Goal: Transaction & Acquisition: Obtain resource

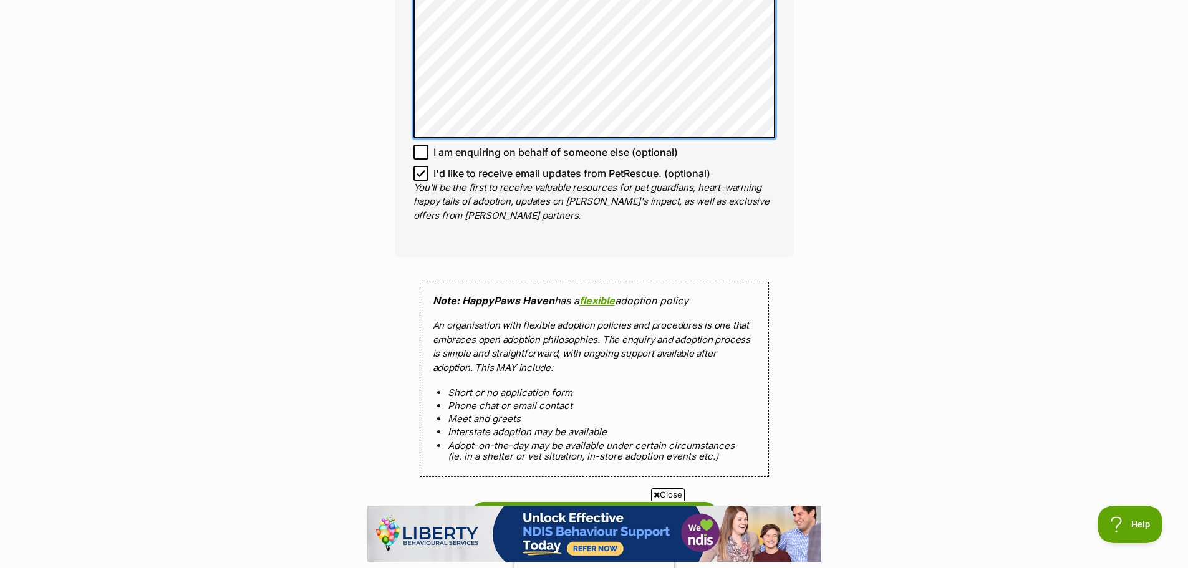
scroll to position [1206, 0]
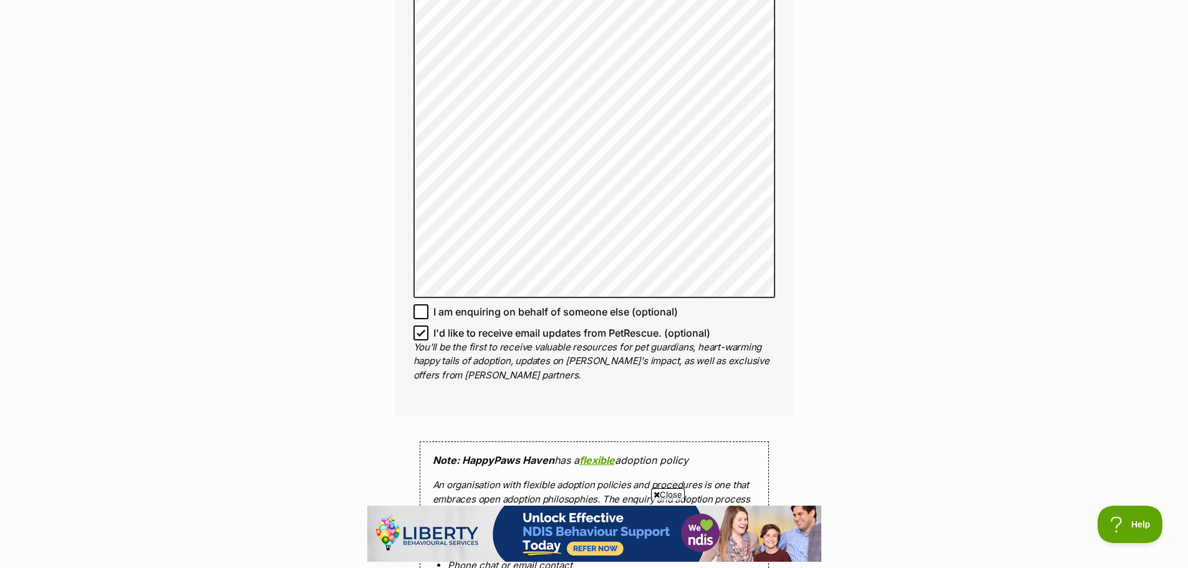
click at [421, 329] on icon at bounding box center [420, 333] width 9 height 9
click at [421, 325] on input "I'd like to receive email updates from PetRescue. (optional)" at bounding box center [420, 332] width 15 height 15
checkbox input "false"
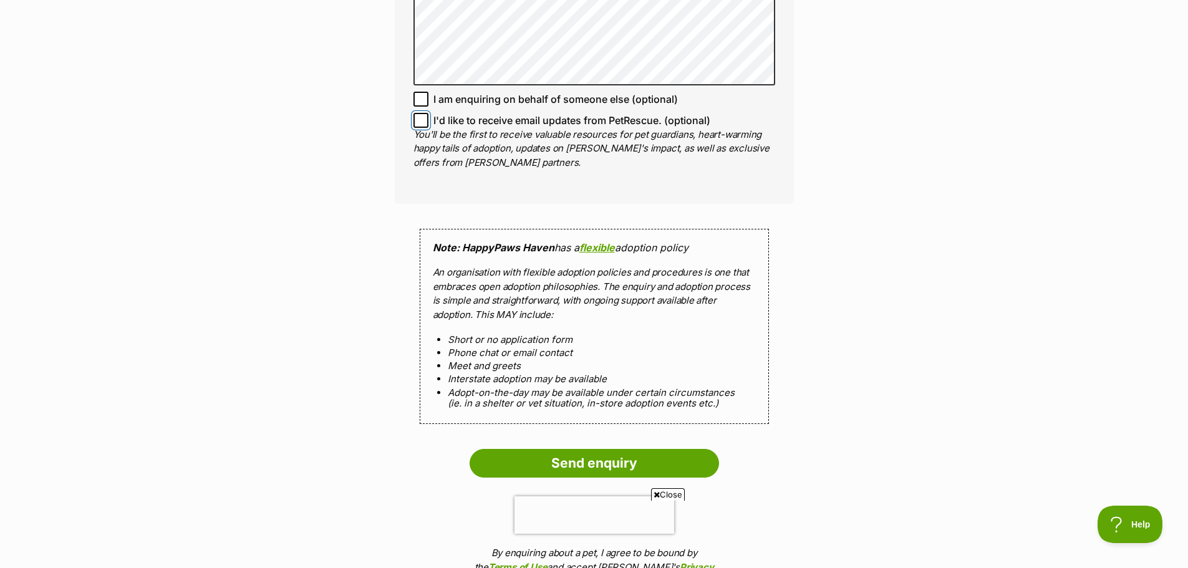
scroll to position [1456, 0]
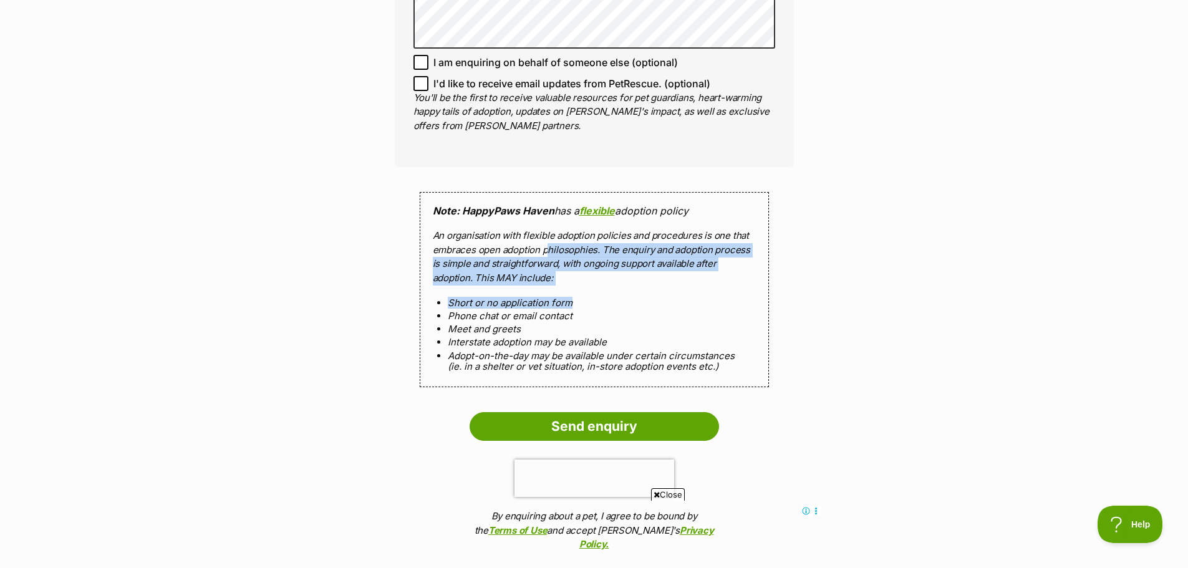
drag, startPoint x: 549, startPoint y: 236, endPoint x: 596, endPoint y: 281, distance: 64.8
click at [596, 281] on div "Note: HappyPaws Haven has a flexible adoption policy An organisation with flexi…" at bounding box center [594, 289] width 349 height 195
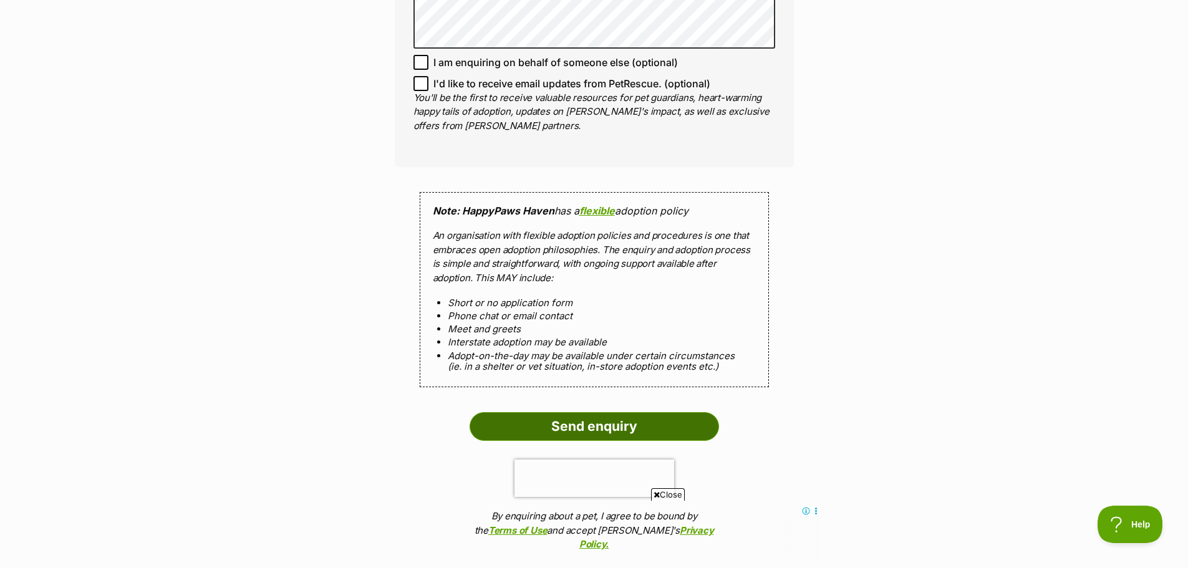
click at [656, 418] on input "Send enquiry" at bounding box center [593, 426] width 249 height 29
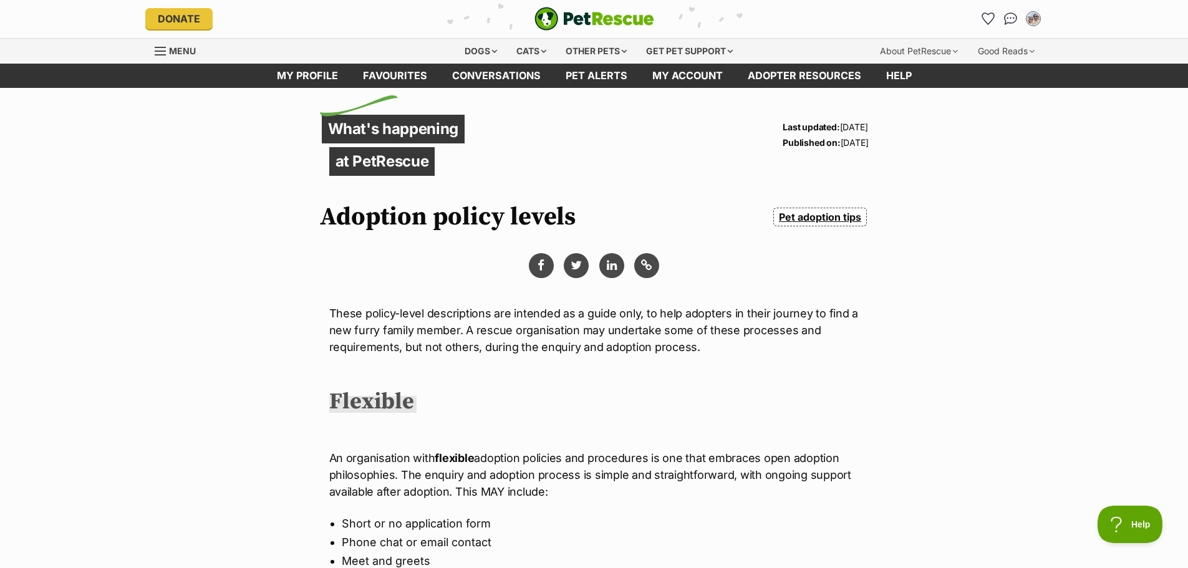
scroll to position [374, 0]
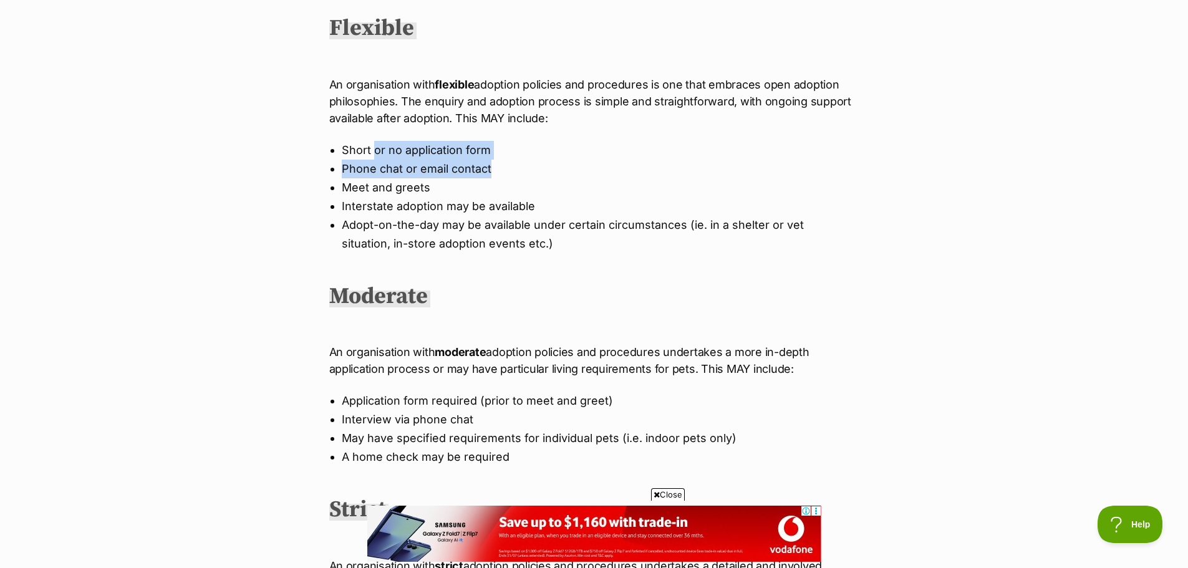
drag, startPoint x: 373, startPoint y: 145, endPoint x: 539, endPoint y: 171, distance: 167.9
click at [539, 171] on ul "Short or no application form Phone chat or email contact Meet and greets Inters…" at bounding box center [594, 197] width 530 height 112
click at [539, 171] on li "Phone chat or email contact" at bounding box center [594, 169] width 505 height 19
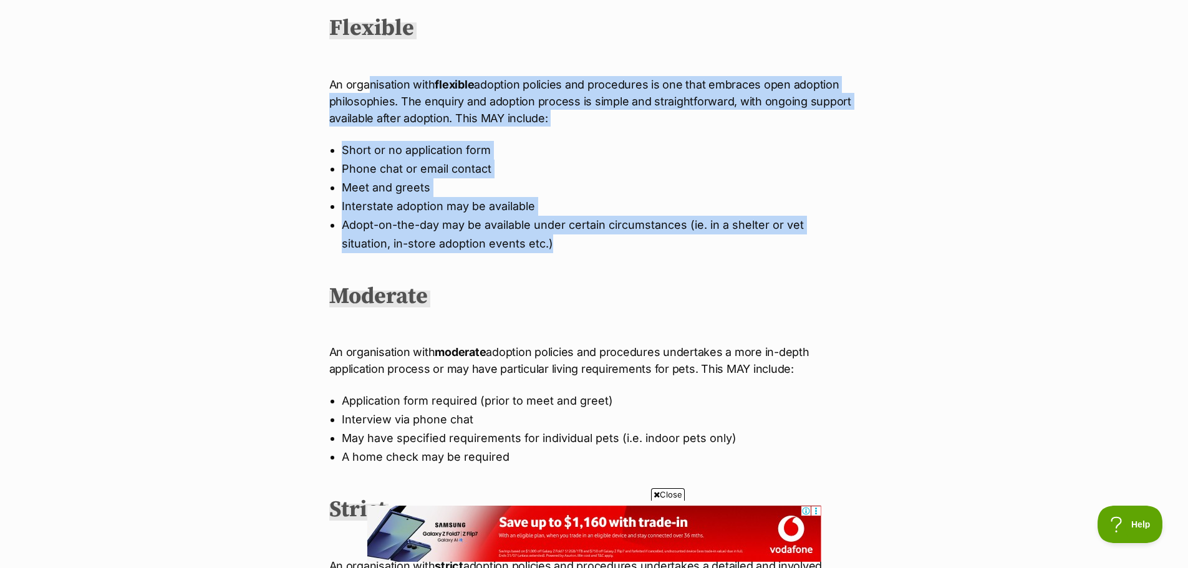
drag, startPoint x: 372, startPoint y: 80, endPoint x: 857, endPoint y: 245, distance: 512.2
click at [857, 245] on div "These policy-level descriptions are intended as a guide only, to help adopters …" at bounding box center [594, 374] width 530 height 914
click at [857, 245] on ul "Short or no application form Phone chat or email contact Meet and greets Inters…" at bounding box center [594, 197] width 530 height 112
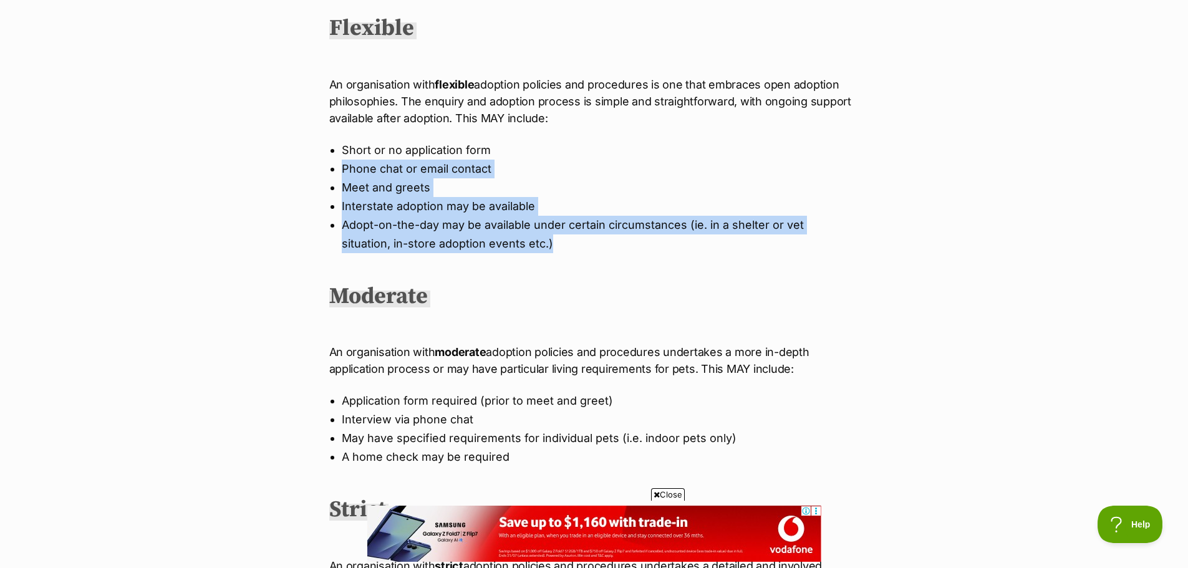
drag, startPoint x: 573, startPoint y: 252, endPoint x: 344, endPoint y: 163, distance: 245.5
click at [344, 163] on ul "Short or no application form Phone chat or email contact Meet and greets Inters…" at bounding box center [594, 197] width 530 height 112
click at [344, 163] on li "Phone chat or email contact" at bounding box center [594, 169] width 505 height 19
drag, startPoint x: 355, startPoint y: 206, endPoint x: 583, endPoint y: 248, distance: 232.7
click at [583, 248] on ul "Short or no application form Phone chat or email contact Meet and greets Inters…" at bounding box center [594, 197] width 530 height 112
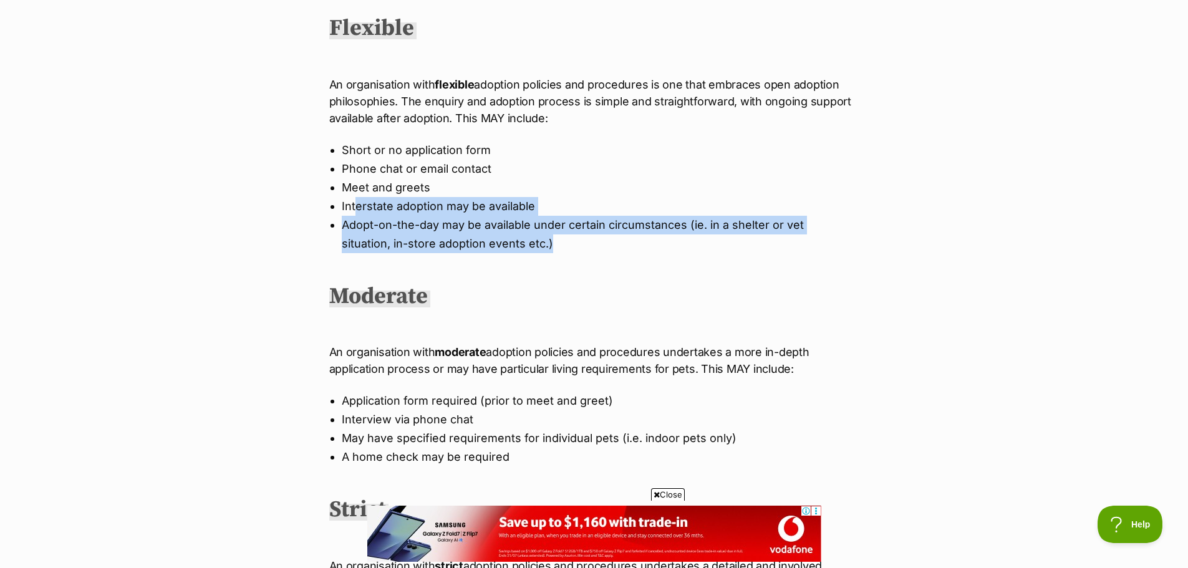
click at [583, 248] on li "Adopt-on-the-day may be available under certain circumstances (ie. in a shelter…" at bounding box center [594, 234] width 505 height 37
drag, startPoint x: 566, startPoint y: 244, endPoint x: 377, endPoint y: 165, distance: 205.4
click at [377, 165] on ul "Short or no application form Phone chat or email contact Meet and greets Inters…" at bounding box center [594, 197] width 530 height 112
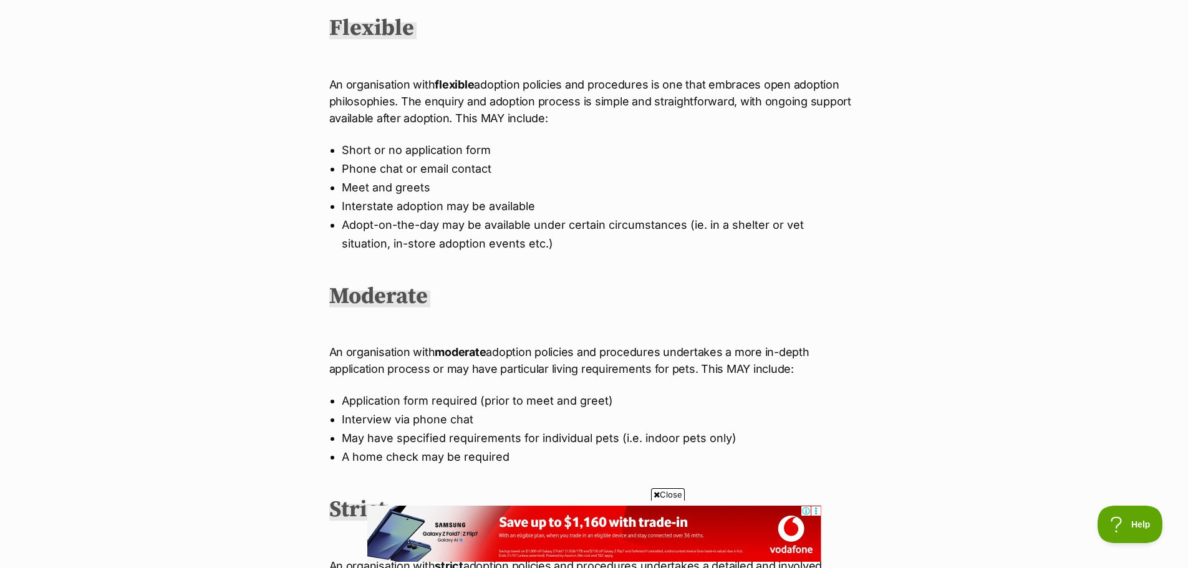
click at [374, 163] on li "Phone chat or email contact" at bounding box center [594, 169] width 505 height 19
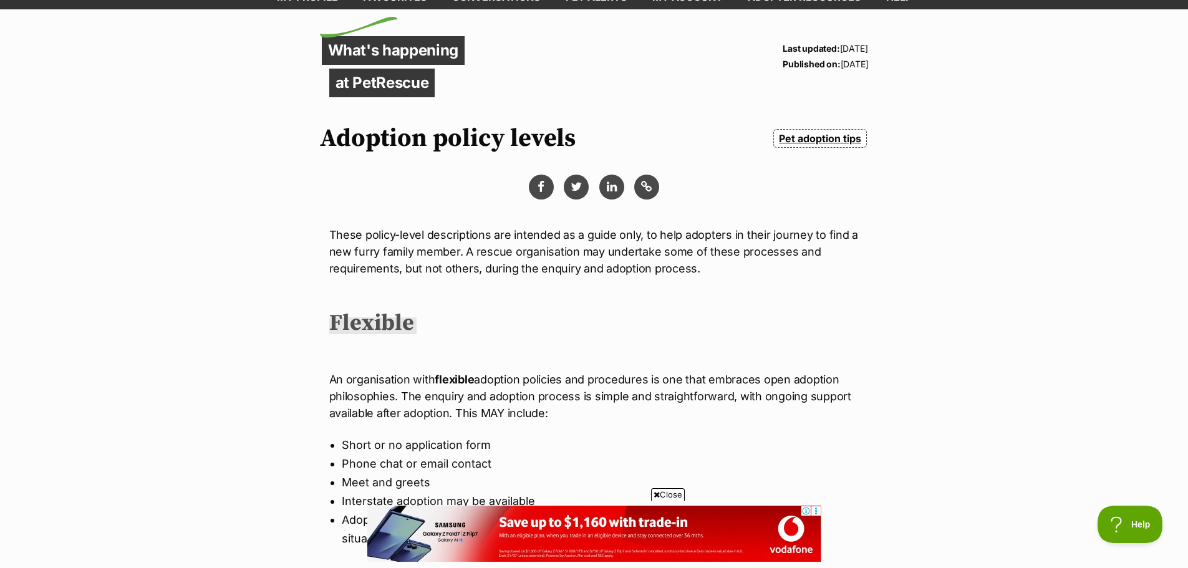
scroll to position [62, 0]
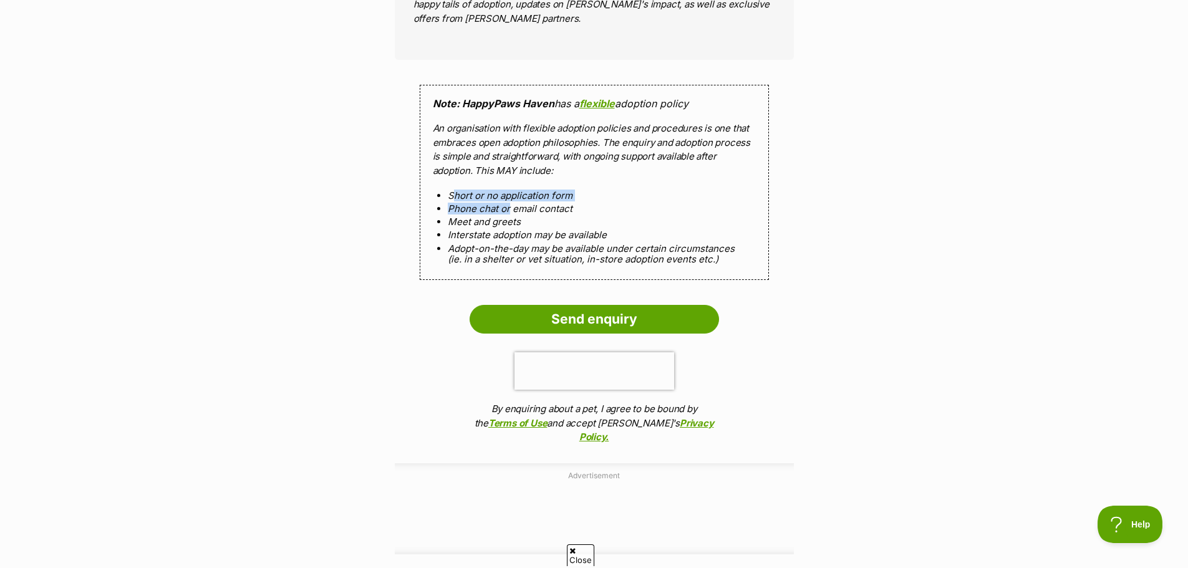
drag, startPoint x: 455, startPoint y: 185, endPoint x: 507, endPoint y: 199, distance: 54.1
click at [507, 199] on ol "Short or no application form Phone chat or email contact Meet and greets Inters…" at bounding box center [594, 227] width 323 height 75
click at [507, 203] on li "Phone chat or email contact" at bounding box center [594, 208] width 293 height 11
drag, startPoint x: 529, startPoint y: 200, endPoint x: 543, endPoint y: 217, distance: 22.1
click at [543, 217] on ol "Short or no application form Phone chat or email contact Meet and greets Inters…" at bounding box center [594, 227] width 323 height 75
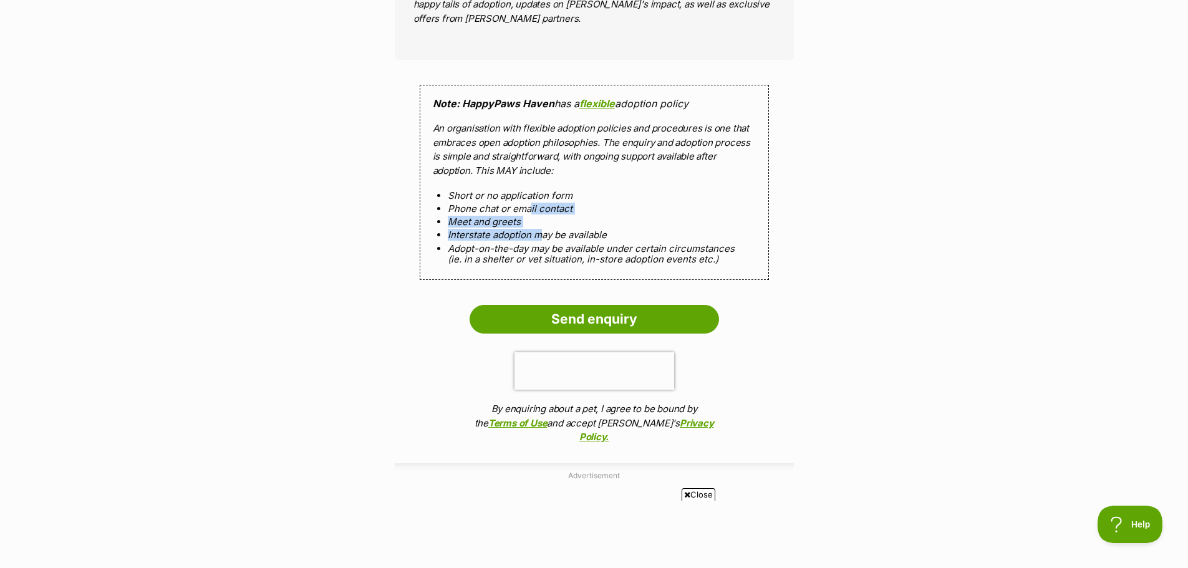
click at [544, 217] on ol "Short or no application form Phone chat or email contact Meet and greets Inters…" at bounding box center [594, 227] width 323 height 75
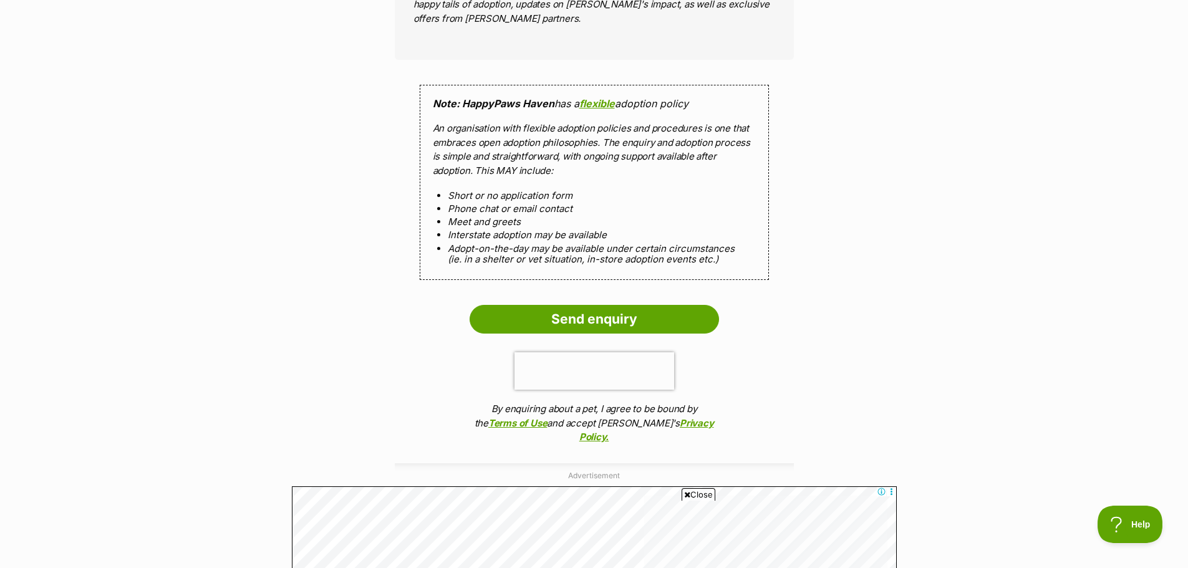
click at [611, 216] on ol "Short or no application form Phone chat or email contact Meet and greets Inters…" at bounding box center [594, 227] width 323 height 75
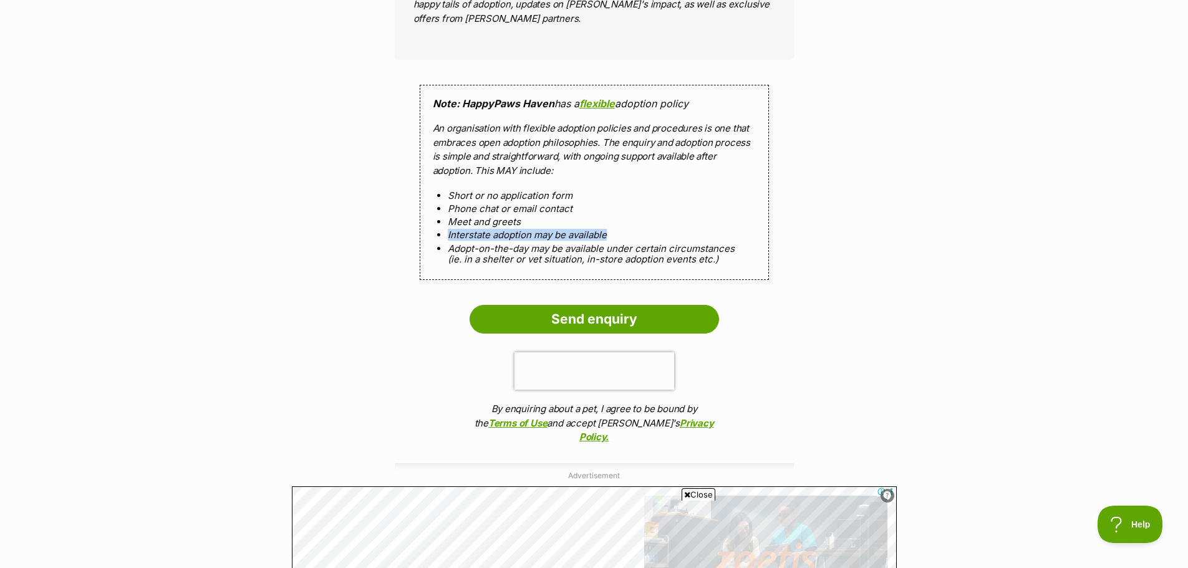
drag, startPoint x: 611, startPoint y: 224, endPoint x: 441, endPoint y: 221, distance: 170.2
click at [441, 221] on ol "Short or no application form Phone chat or email contact Meet and greets Inters…" at bounding box center [594, 227] width 323 height 75
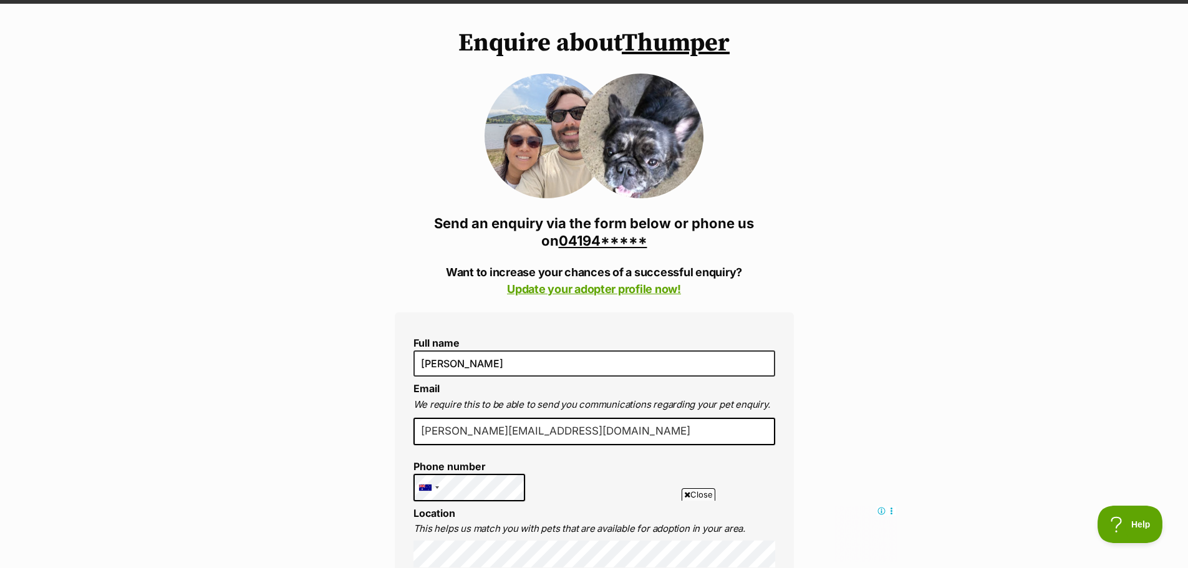
scroll to position [84, 0]
click at [585, 292] on link "Update your adopter profile now!" at bounding box center [594, 289] width 174 height 13
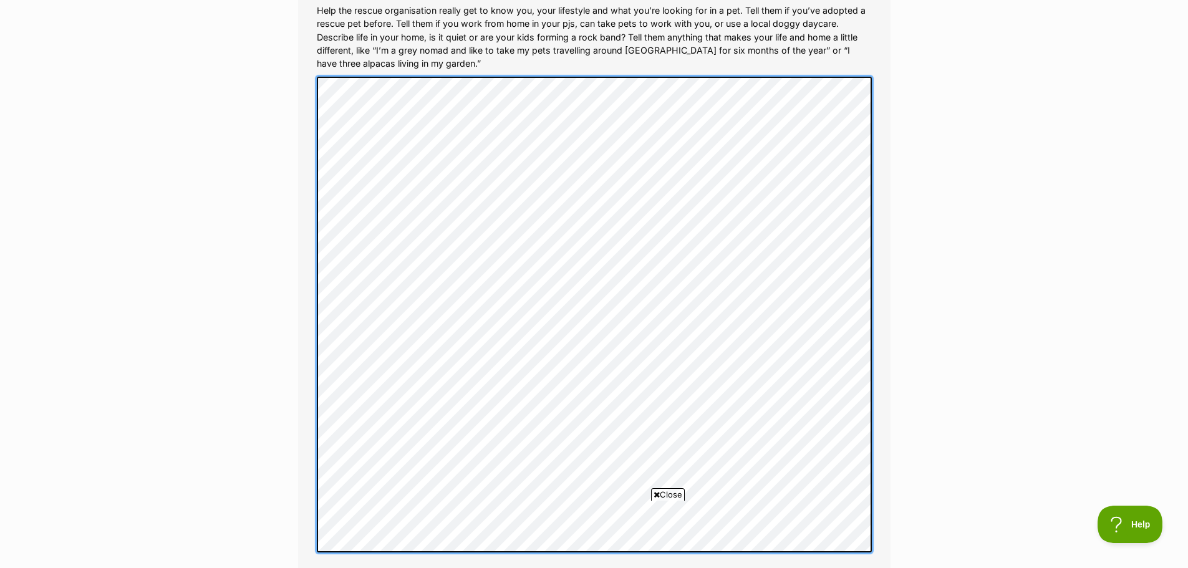
scroll to position [1933, 0]
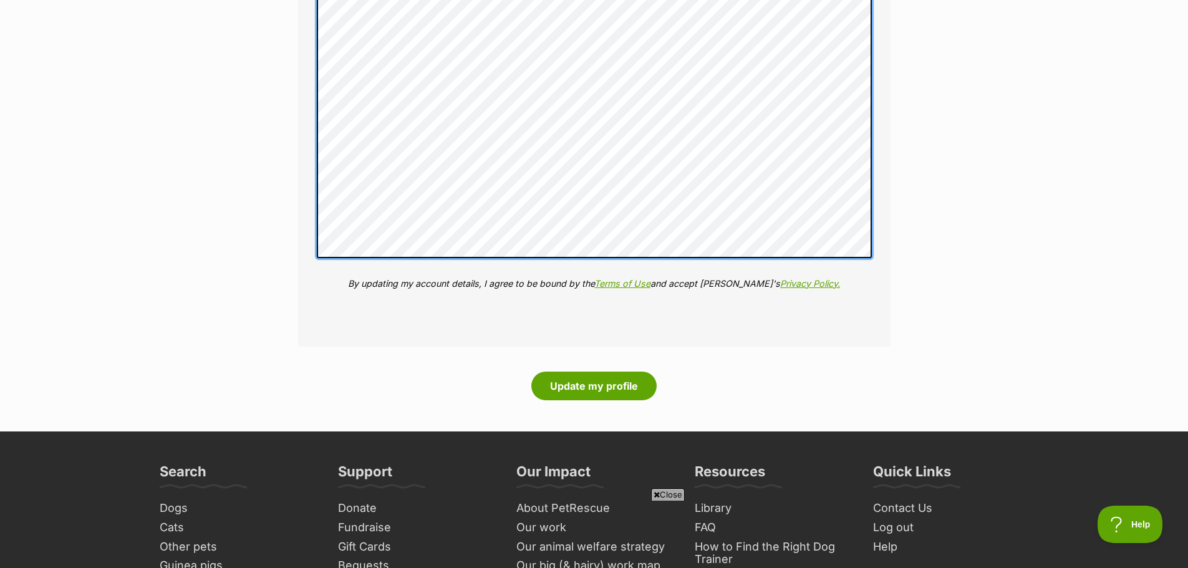
scroll to position [1995, 0]
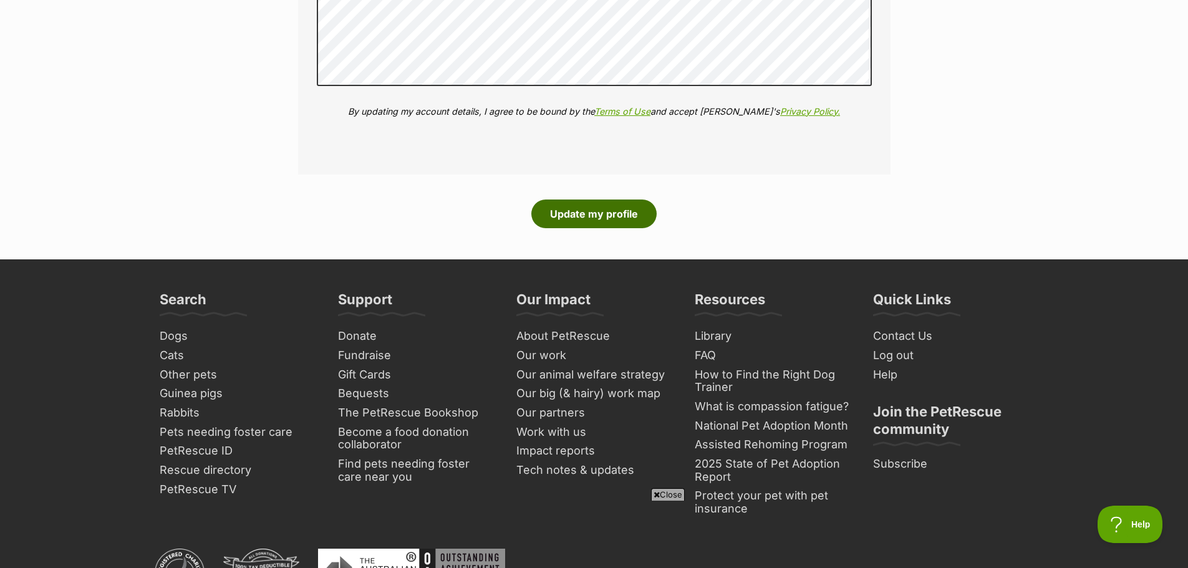
click at [554, 221] on button "Update my profile" at bounding box center [593, 213] width 125 height 29
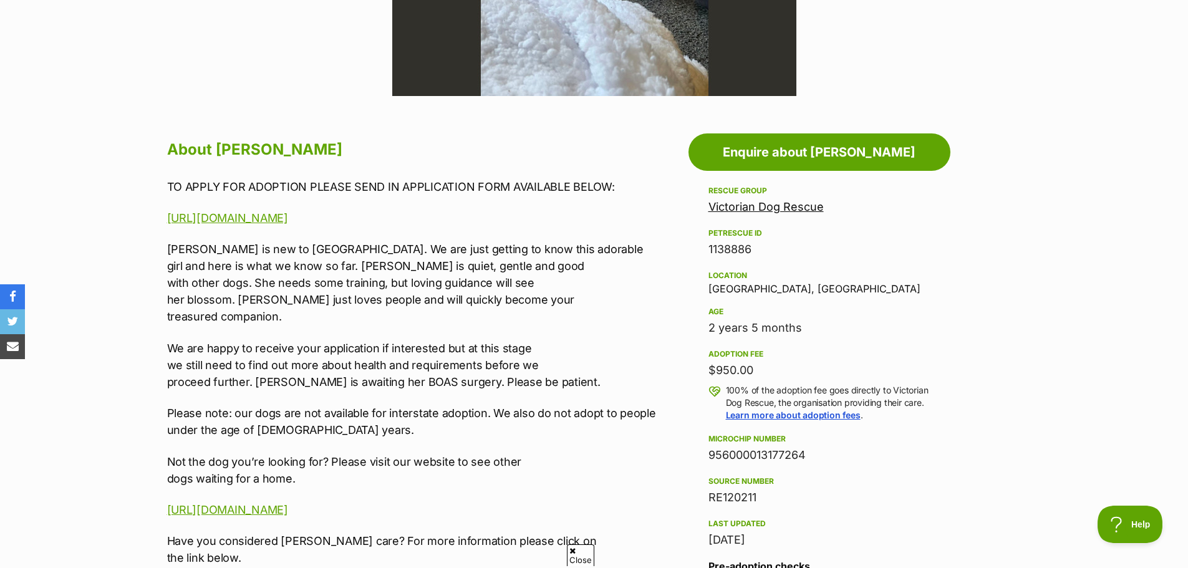
scroll to position [561, 0]
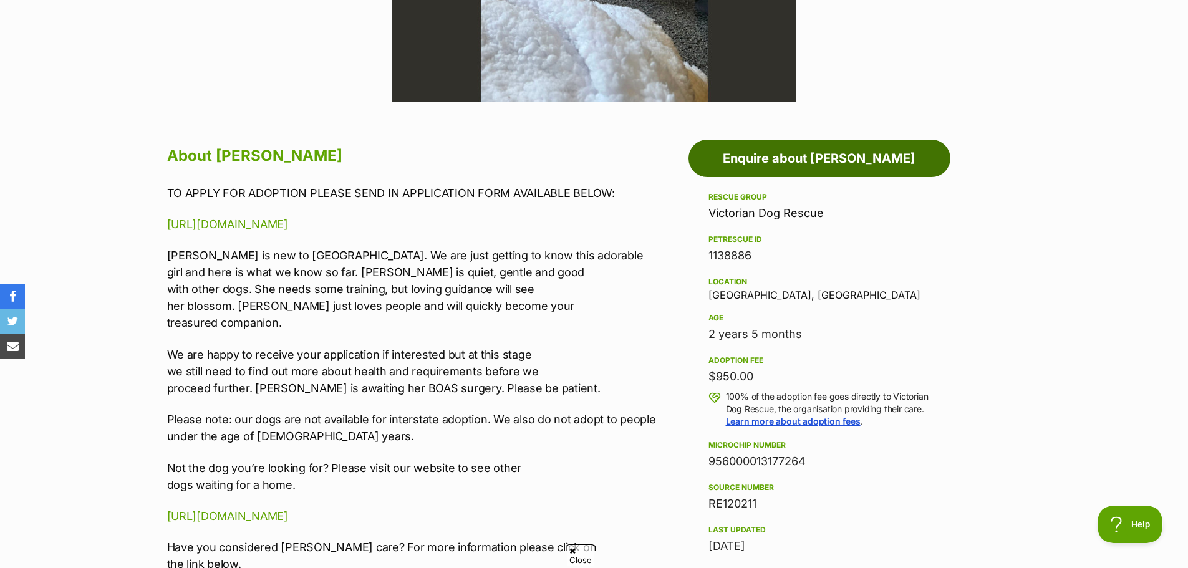
click at [865, 146] on link "Enquire about Lily Tamblyn" at bounding box center [819, 158] width 262 height 37
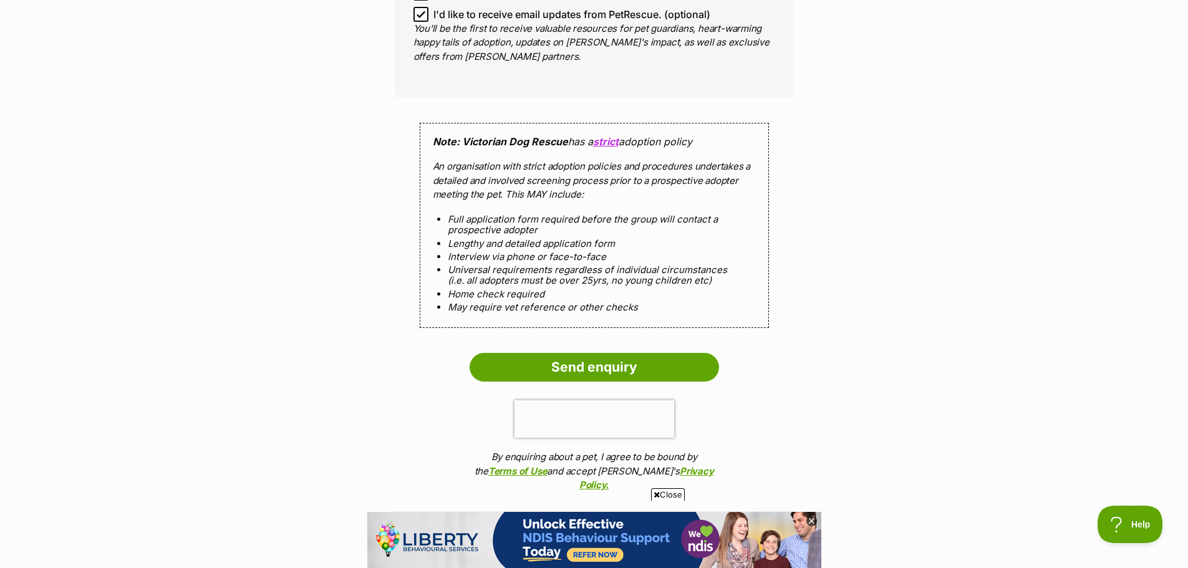
scroll to position [1444, 0]
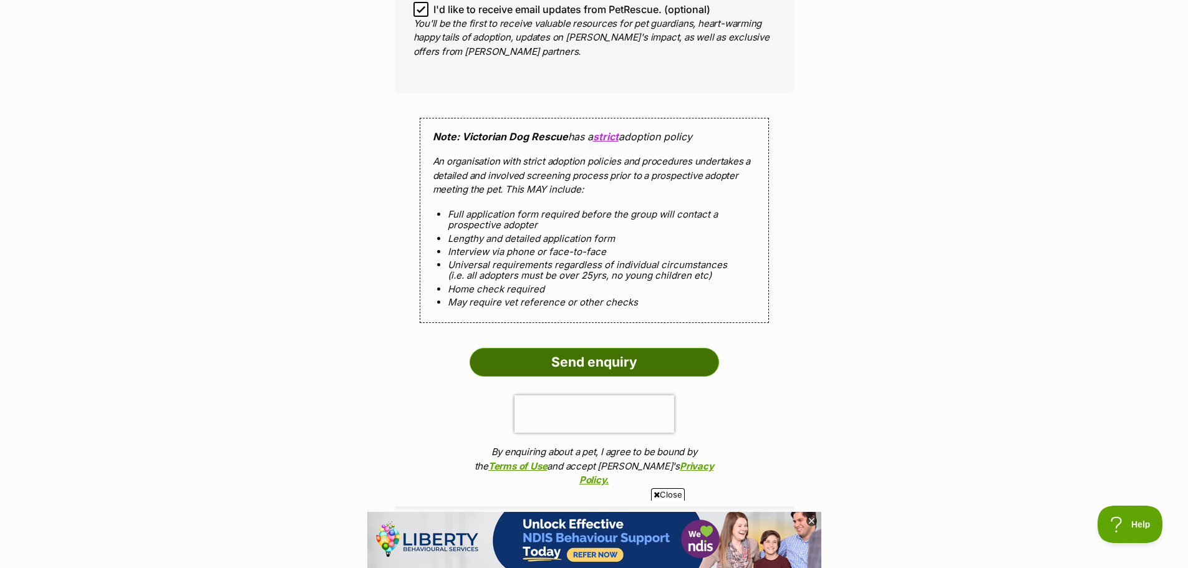
click at [668, 367] on input "Send enquiry" at bounding box center [593, 362] width 249 height 29
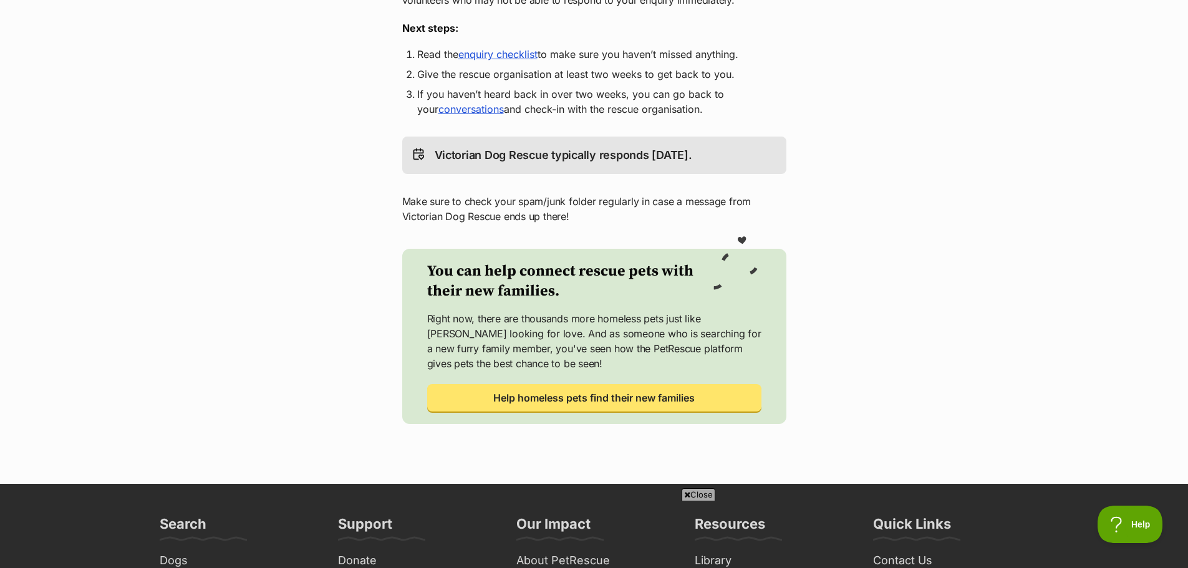
scroll to position [187, 0]
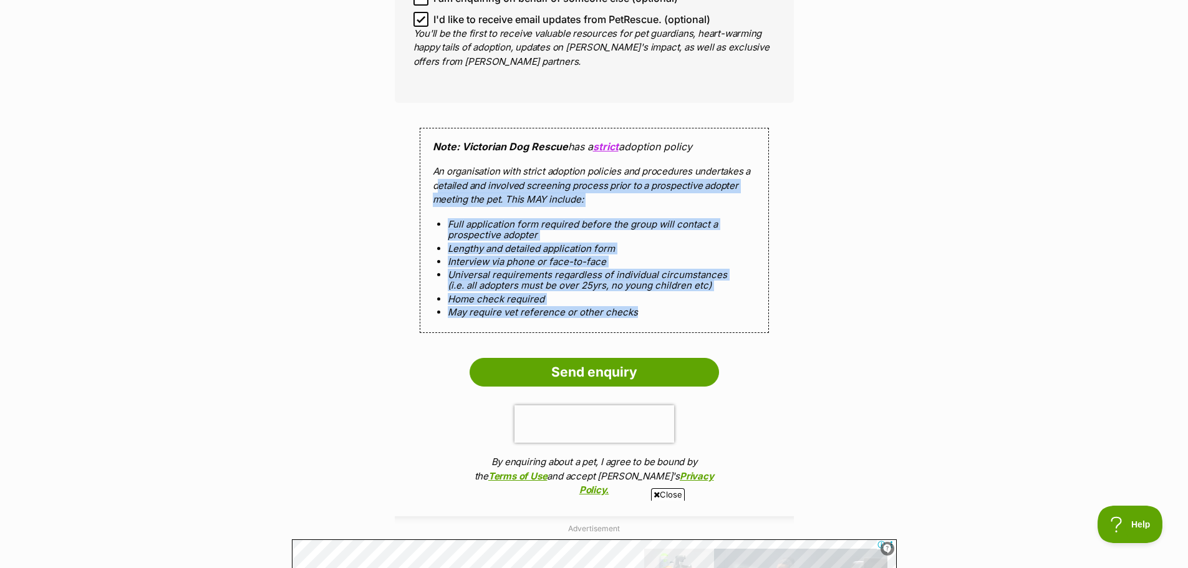
drag, startPoint x: 436, startPoint y: 181, endPoint x: 734, endPoint y: 314, distance: 325.7
click at [734, 314] on div "Note: Victorian Dog Rescue has a strict adoption policy An organisation with st…" at bounding box center [594, 230] width 349 height 205
click at [734, 314] on li "May require vet reference or other checks" at bounding box center [594, 312] width 293 height 11
drag, startPoint x: 675, startPoint y: 319, endPoint x: 430, endPoint y: 170, distance: 285.9
click at [430, 170] on div "Note: Victorian Dog Rescue has a strict adoption policy An organisation with st…" at bounding box center [594, 230] width 349 height 205
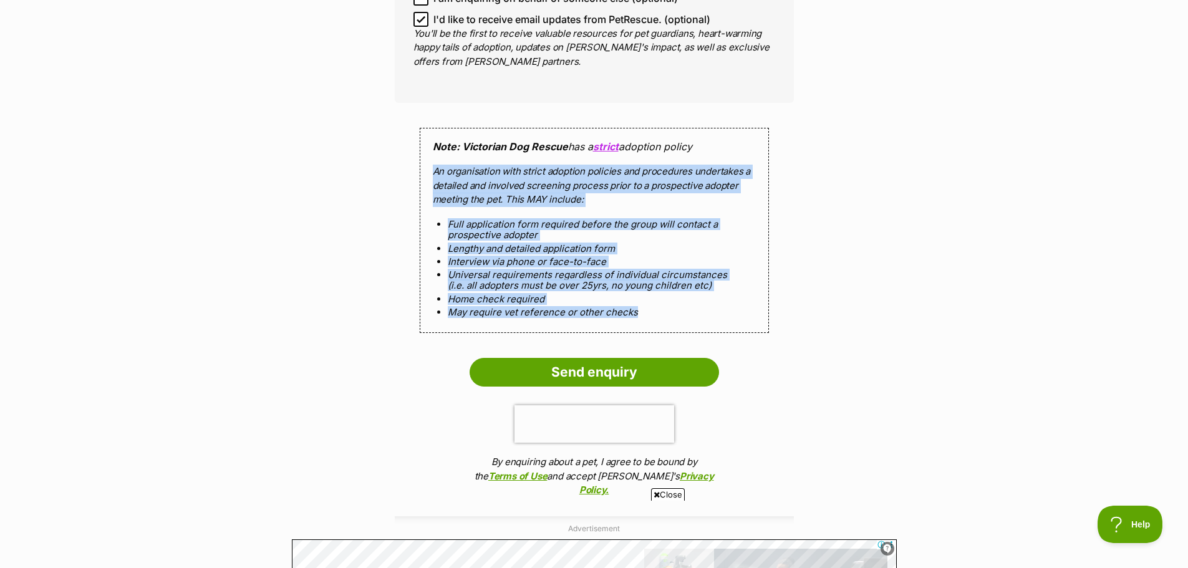
copy div "An organisation with strict adoption policies and procedures undertakes a detai…"
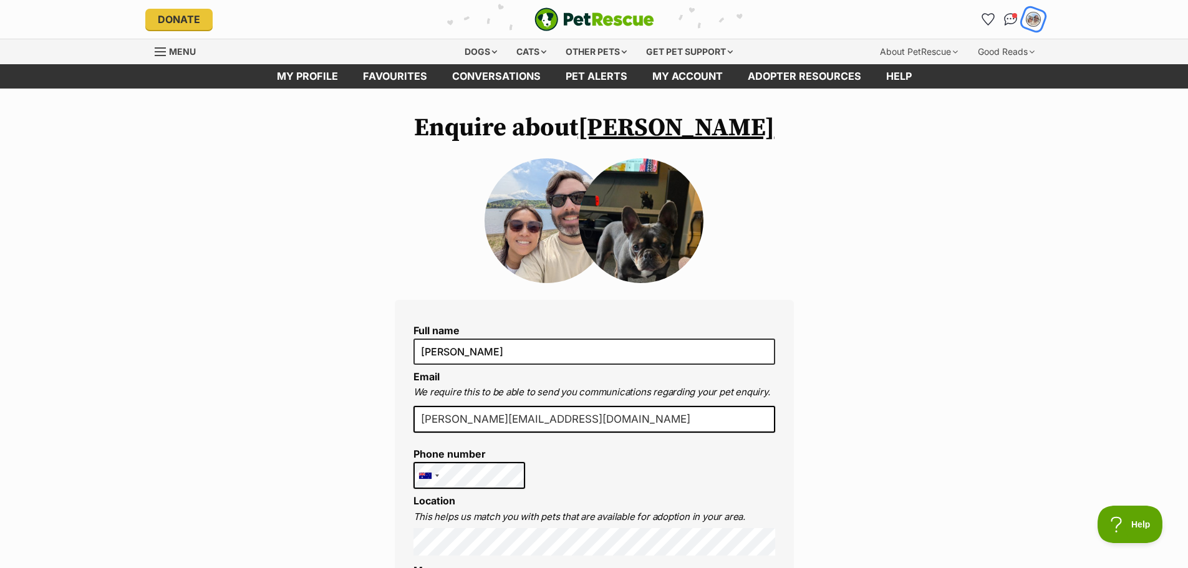
click at [1032, 18] on img "My account" at bounding box center [1033, 19] width 16 height 16
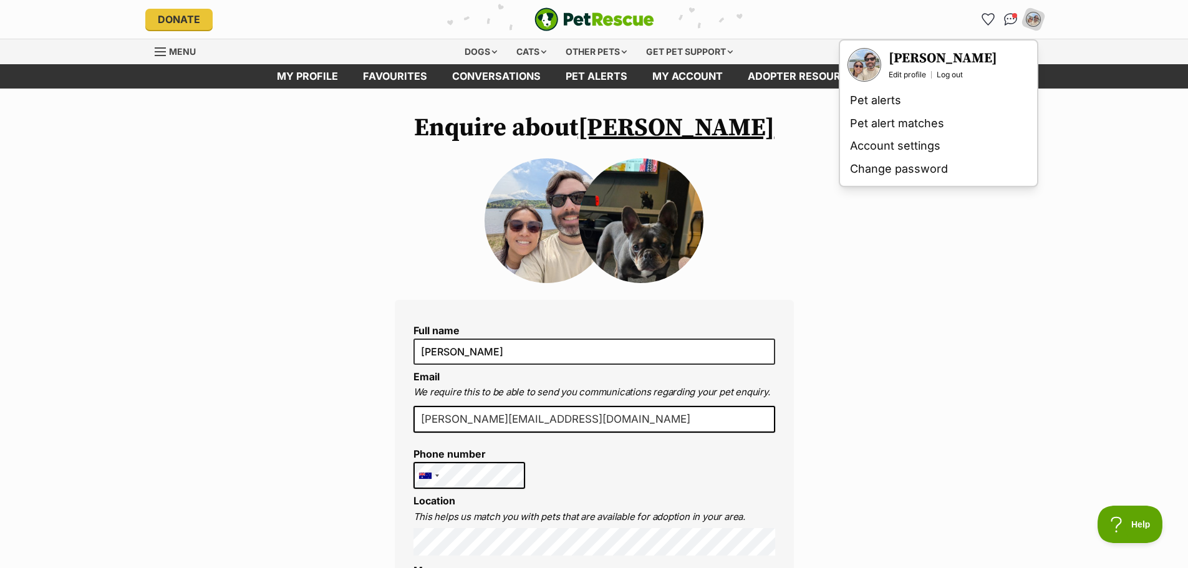
click at [919, 59] on h3 "[PERSON_NAME]" at bounding box center [942, 58] width 108 height 17
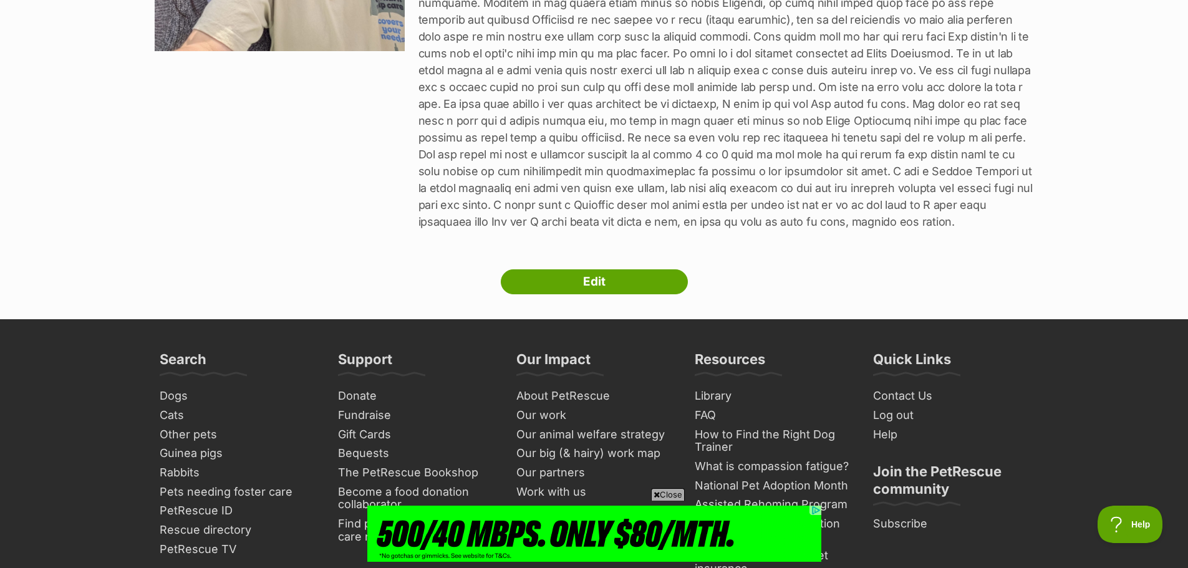
scroll to position [22, 0]
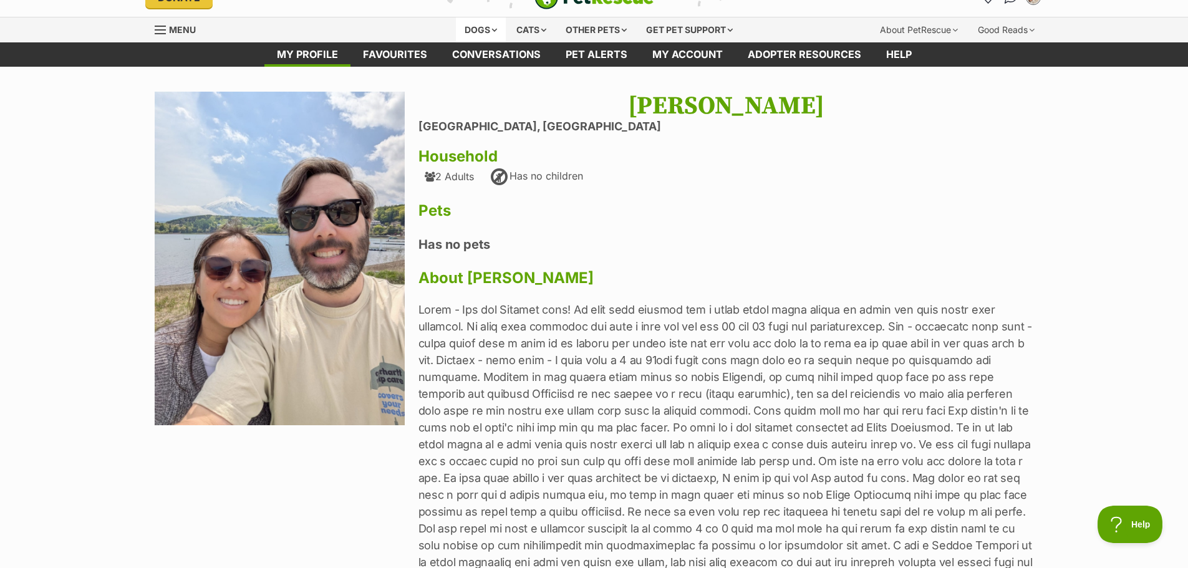
click at [487, 32] on div "Dogs" at bounding box center [481, 29] width 50 height 25
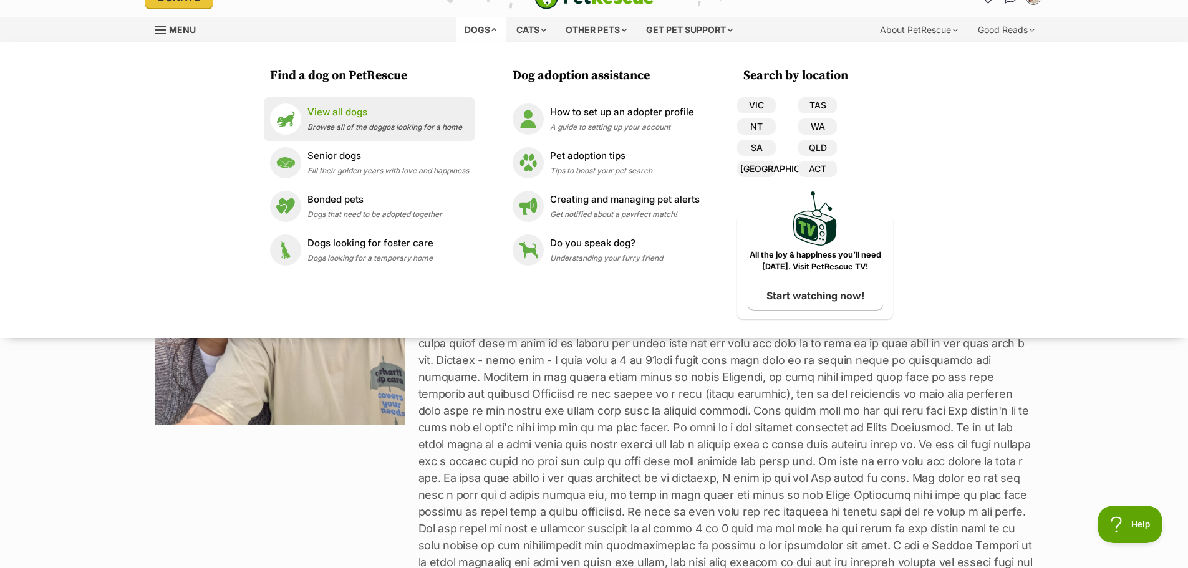
click at [375, 110] on p "View all dogs" at bounding box center [384, 112] width 155 height 14
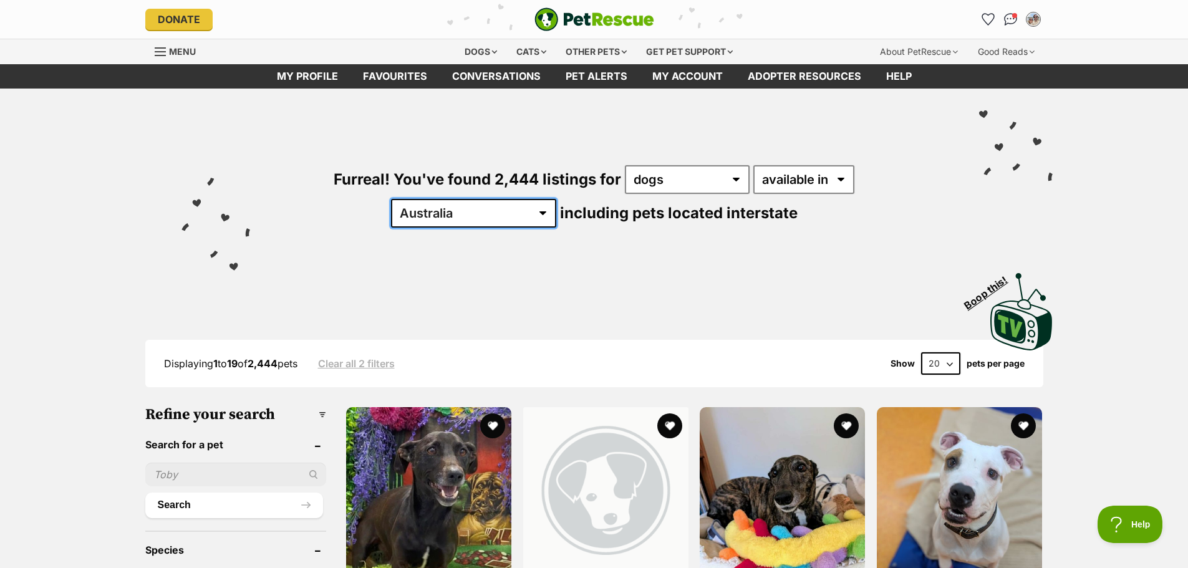
click at [556, 199] on select "Australia ACT NSW NT QLD SA TAS VIC WA" at bounding box center [473, 213] width 165 height 29
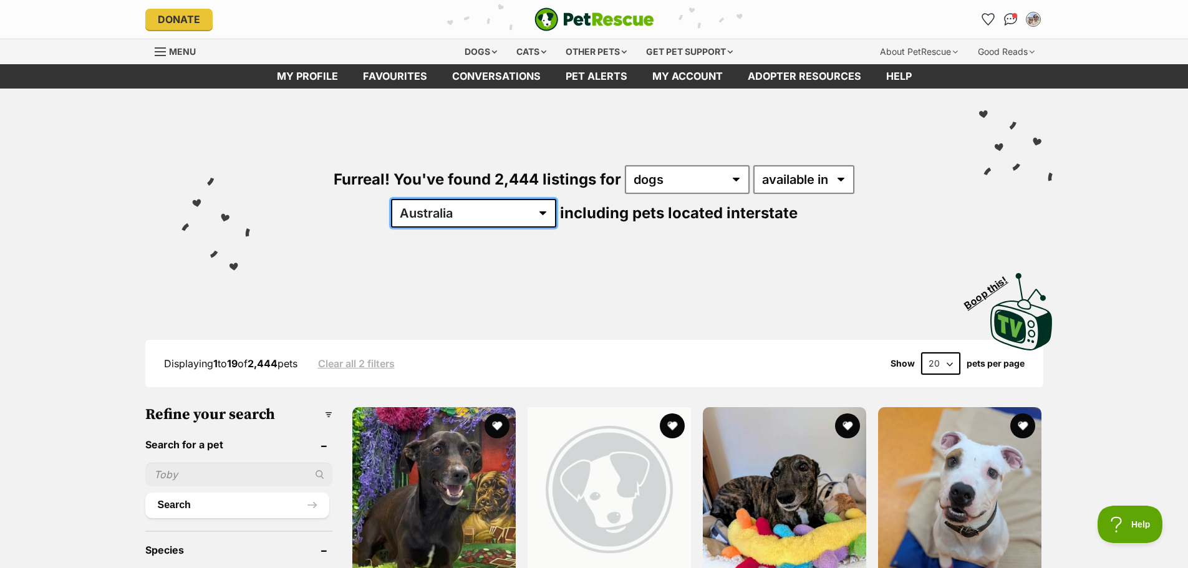
select select "VIC"
click at [556, 199] on select "Australia ACT NSW NT QLD SA TAS VIC WA" at bounding box center [473, 213] width 165 height 29
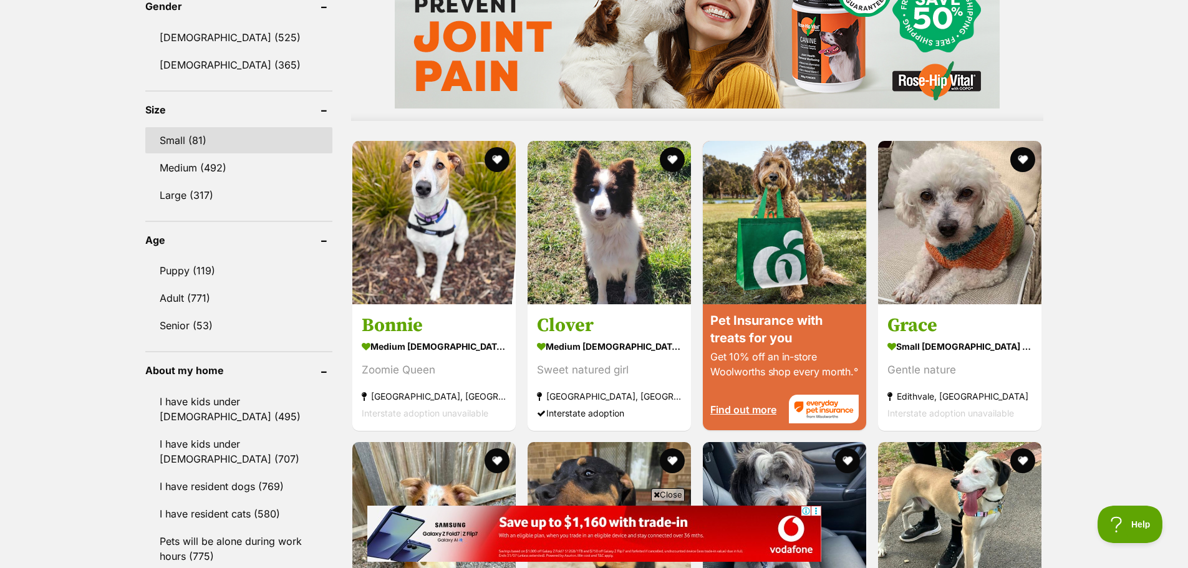
scroll to position [1060, 0]
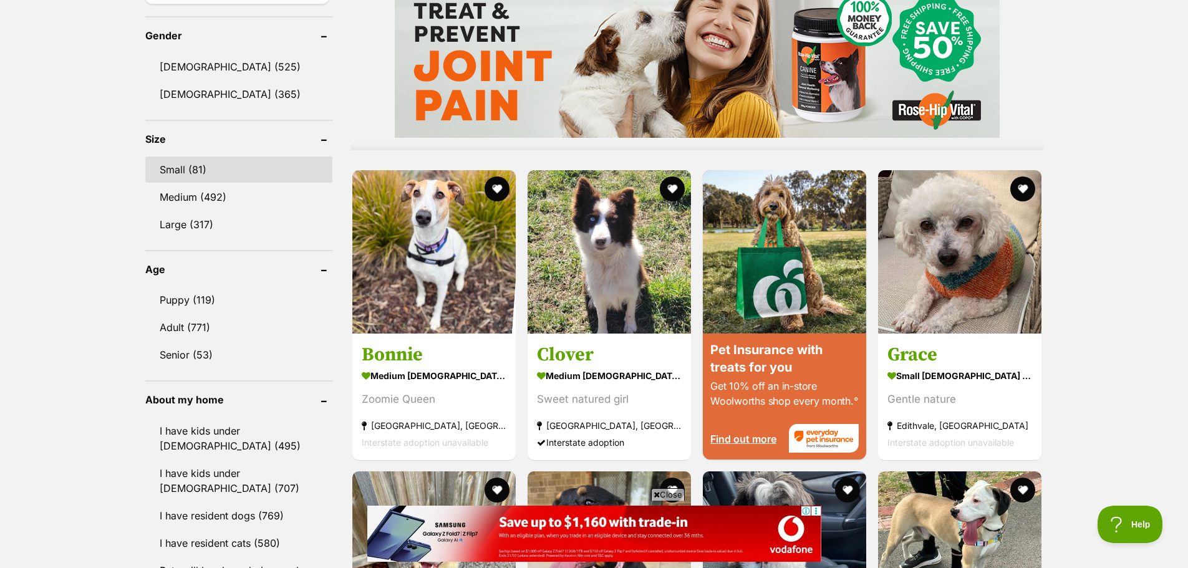
click at [202, 161] on link "Small (81)" at bounding box center [238, 169] width 187 height 26
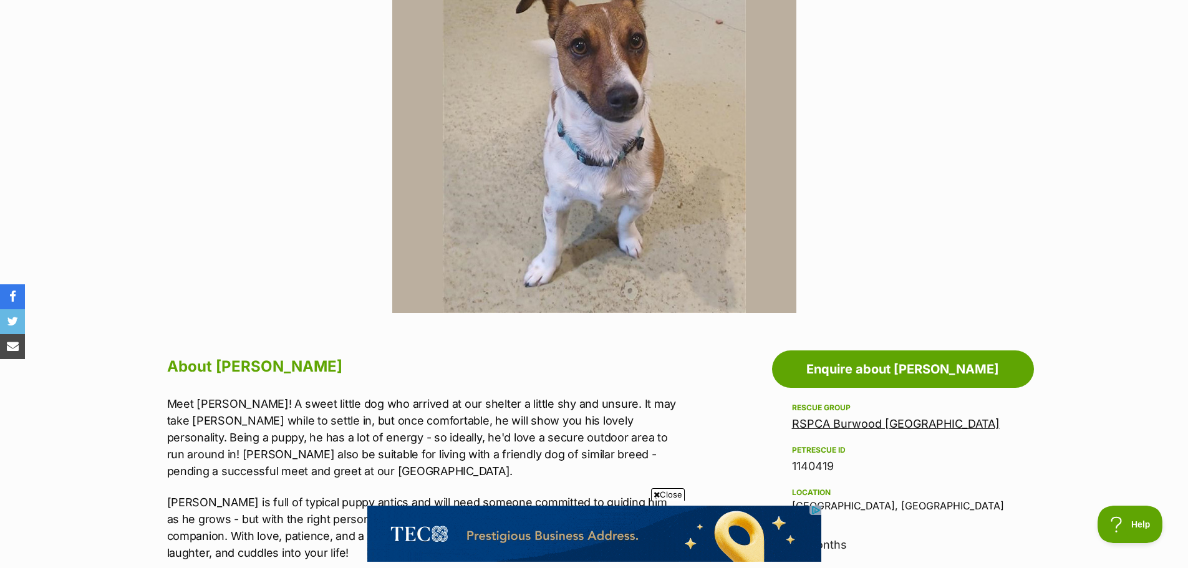
scroll to position [187, 0]
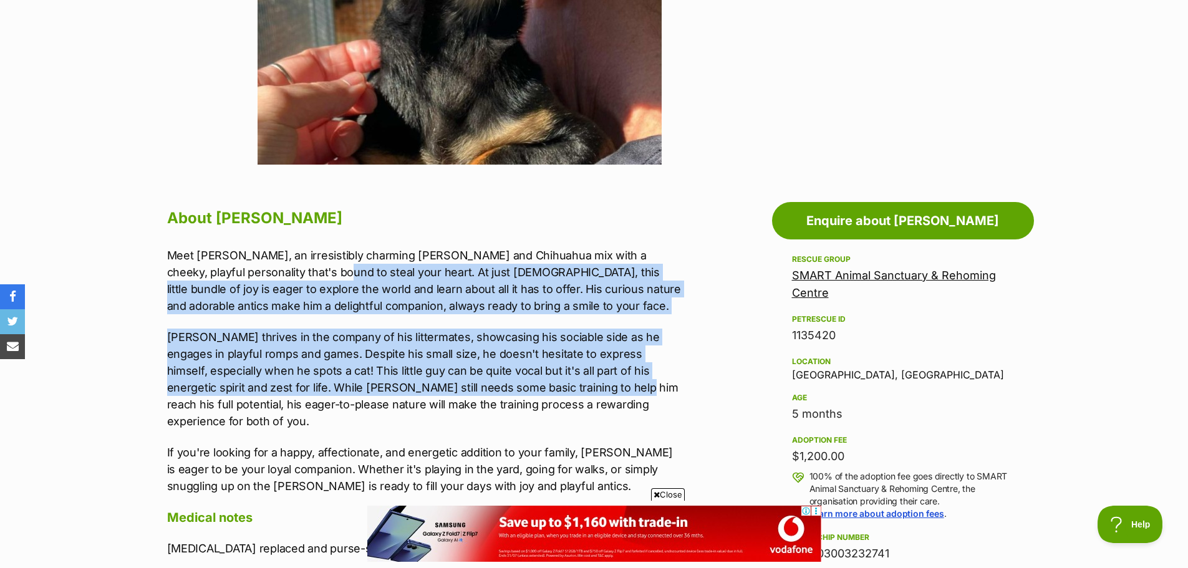
drag, startPoint x: 333, startPoint y: 266, endPoint x: 544, endPoint y: 391, distance: 245.1
click at [544, 391] on div "Meet Teddy, an irresistibly charming Dachshund and Chihuahua mix with a cheeky,…" at bounding box center [424, 371] width 515 height 248
click at [545, 391] on p "Teddy thrives in the company of his littermates, showcasing his sociable side a…" at bounding box center [424, 379] width 515 height 101
click at [574, 332] on p "Teddy thrives in the company of his littermates, showcasing his sociable side a…" at bounding box center [424, 379] width 515 height 101
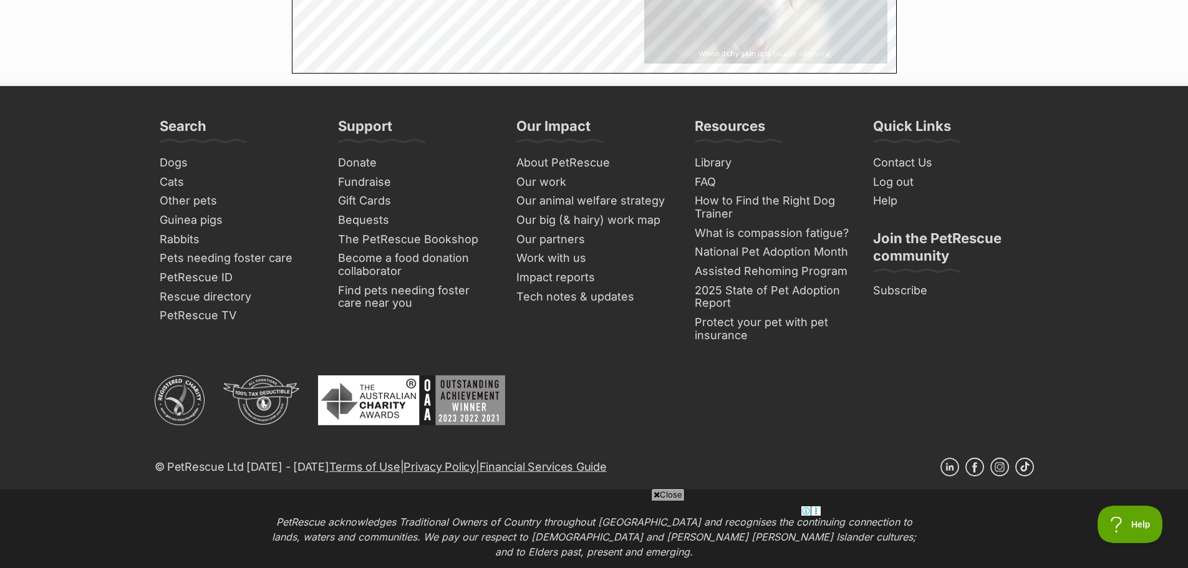
scroll to position [2307, 0]
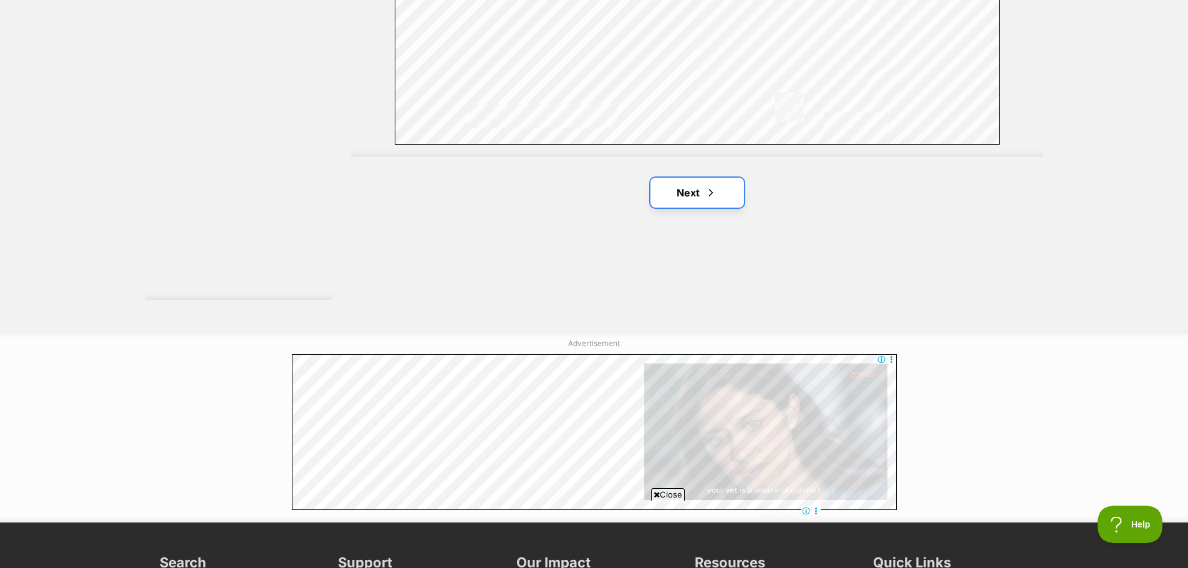
click at [706, 193] on span "Next page" at bounding box center [710, 192] width 12 height 15
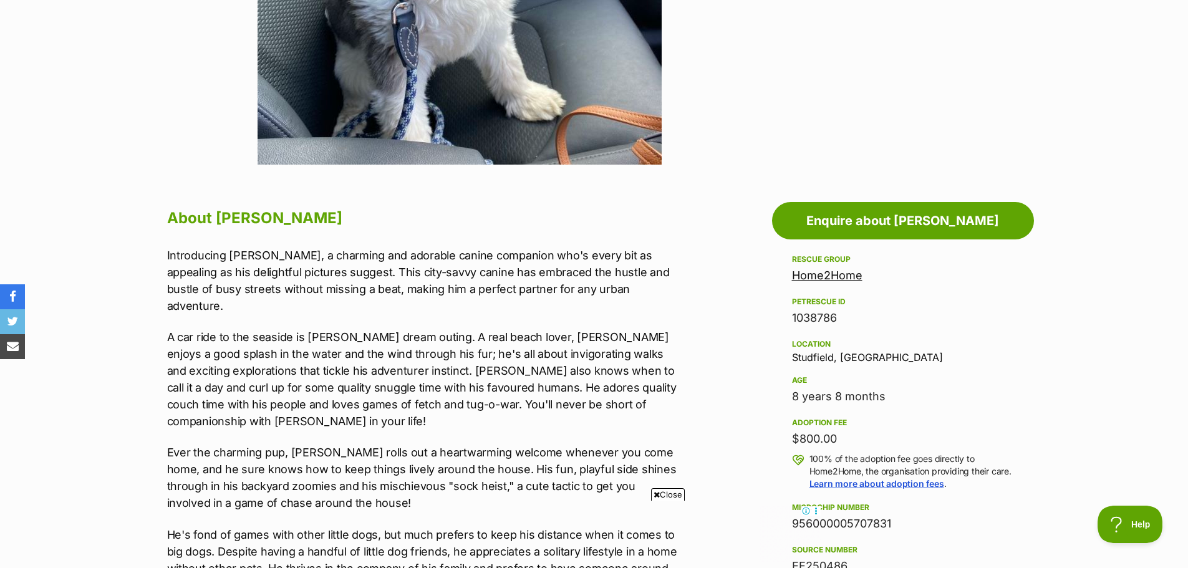
scroll to position [810, 0]
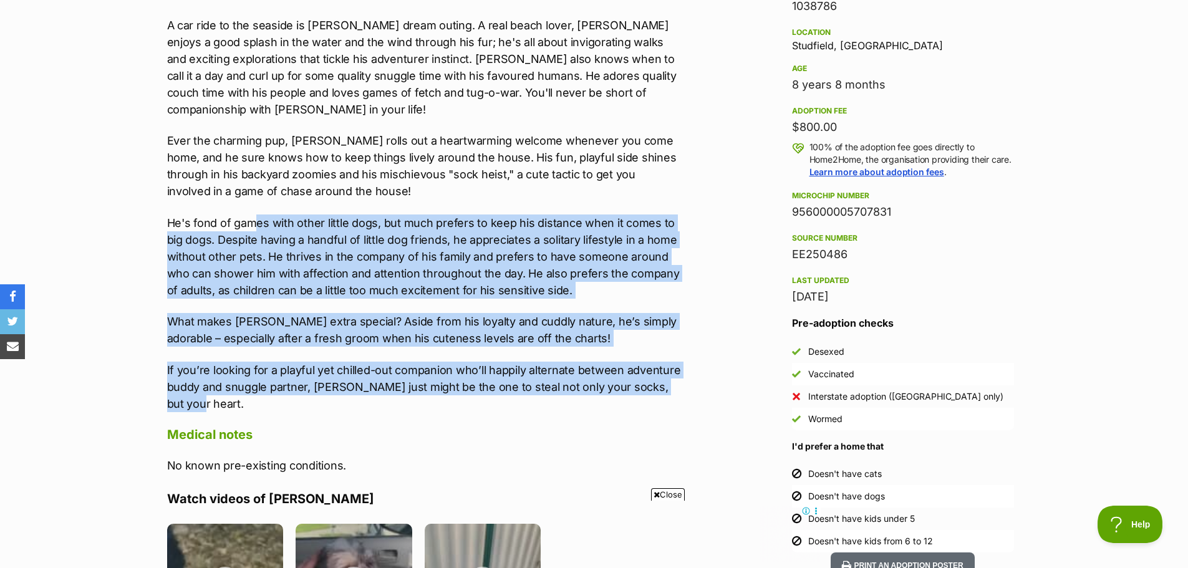
drag, startPoint x: 257, startPoint y: 211, endPoint x: 681, endPoint y: 362, distance: 449.2
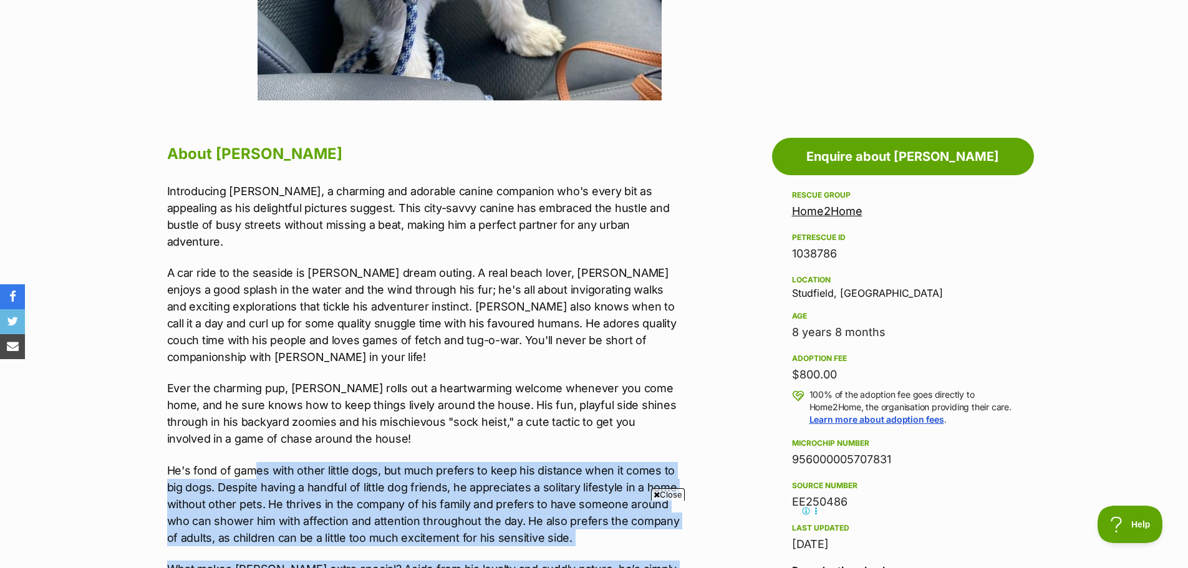
scroll to position [561, 0]
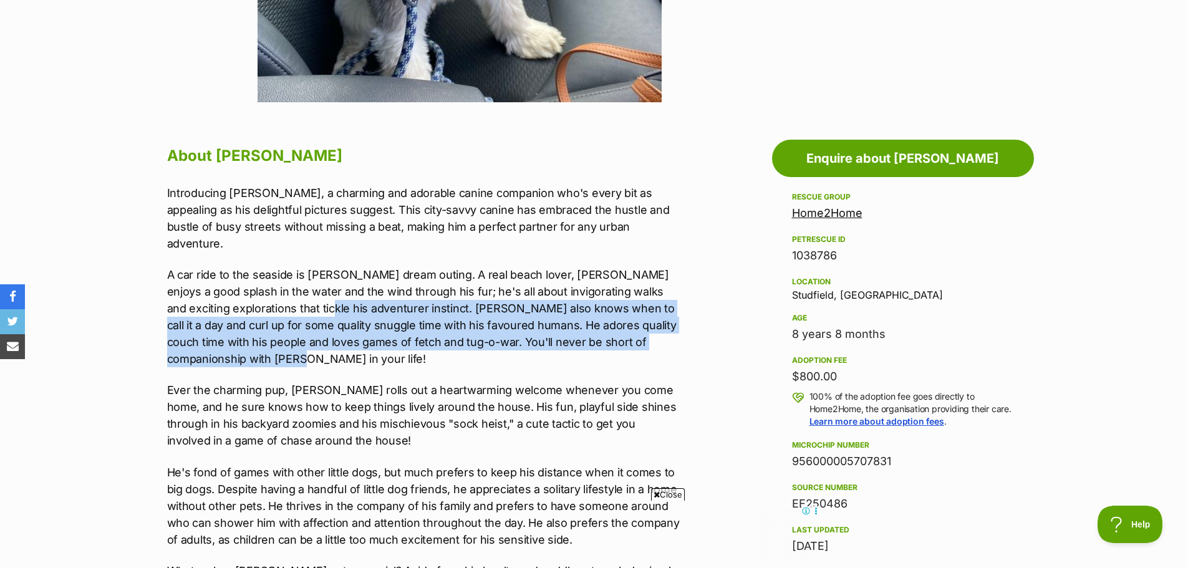
drag, startPoint x: 272, startPoint y: 296, endPoint x: 542, endPoint y: 345, distance: 273.7
click at [542, 345] on p "A car ride to the seaside is Louie's dream outing. A real beach lover, Louie en…" at bounding box center [424, 316] width 515 height 101
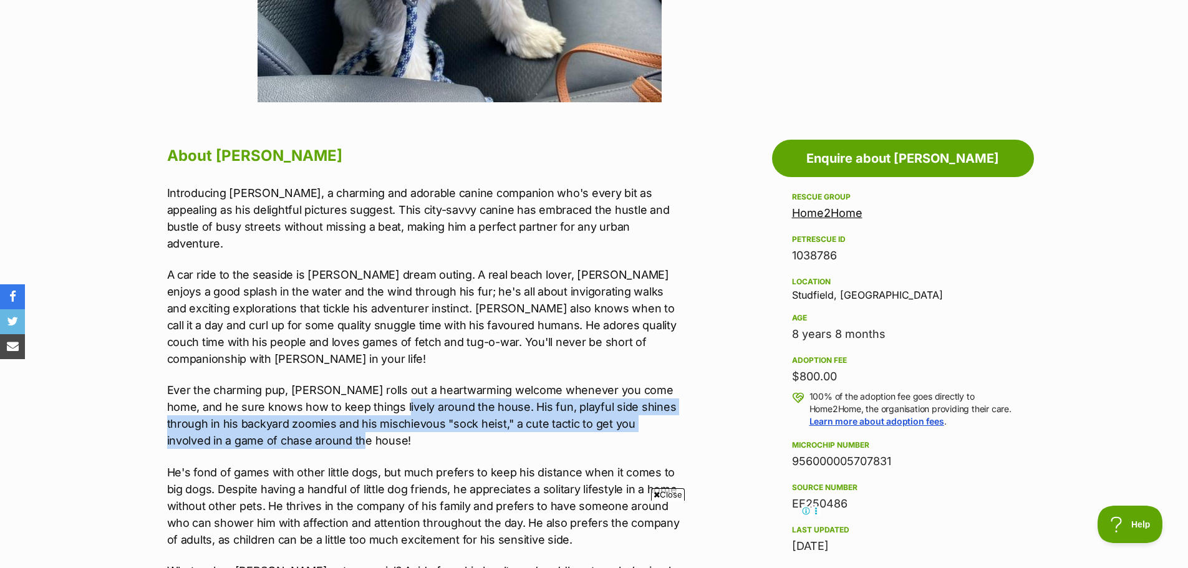
drag, startPoint x: 368, startPoint y: 387, endPoint x: 675, endPoint y: 423, distance: 309.5
click at [675, 424] on p "Ever the charming pup, Louie rolls out a heartwarming welcome whenever you come…" at bounding box center [424, 415] width 515 height 67
click at [675, 423] on p "Ever the charming pup, Louie rolls out a heartwarming welcome whenever you come…" at bounding box center [424, 415] width 515 height 67
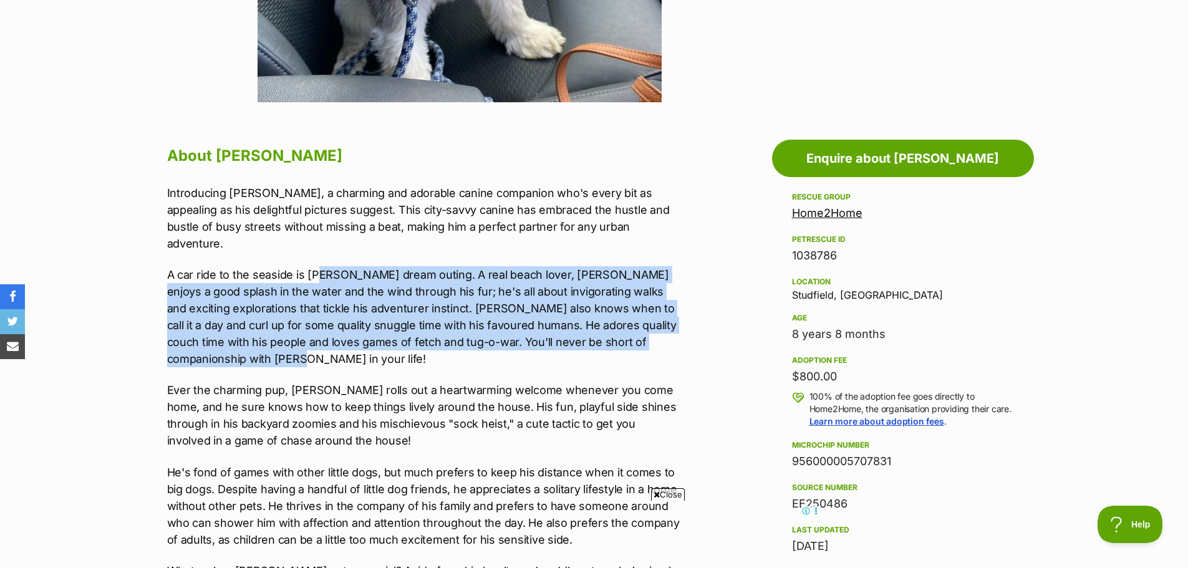
drag, startPoint x: 317, startPoint y: 259, endPoint x: 637, endPoint y: 334, distance: 328.4
click at [637, 334] on p "A car ride to the seaside is Louie's dream outing. A real beach lover, Louie en…" at bounding box center [424, 316] width 515 height 101
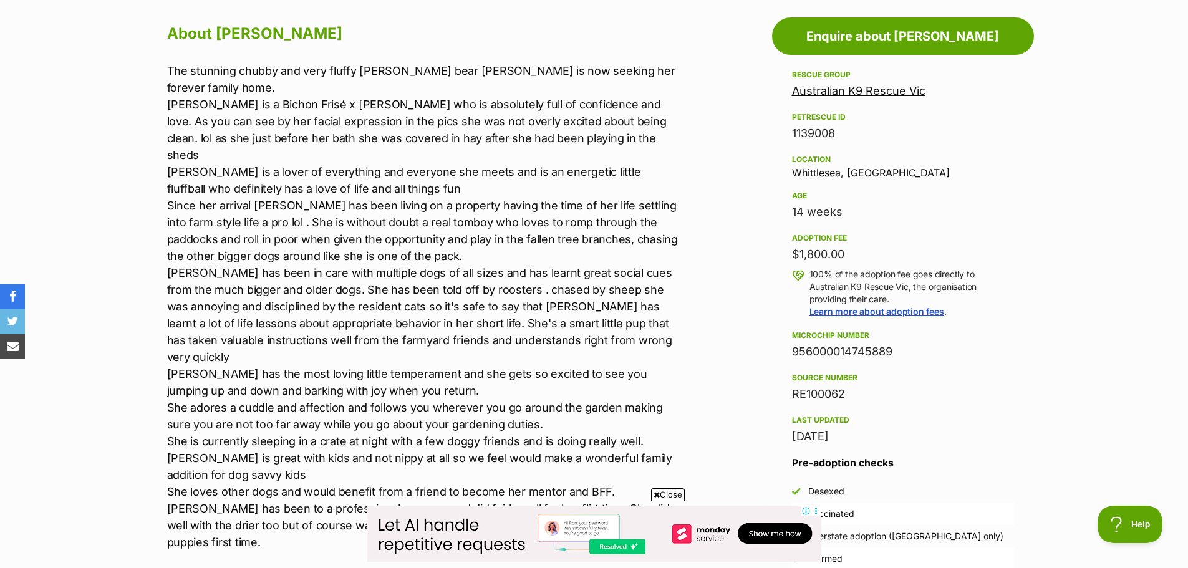
scroll to position [748, 0]
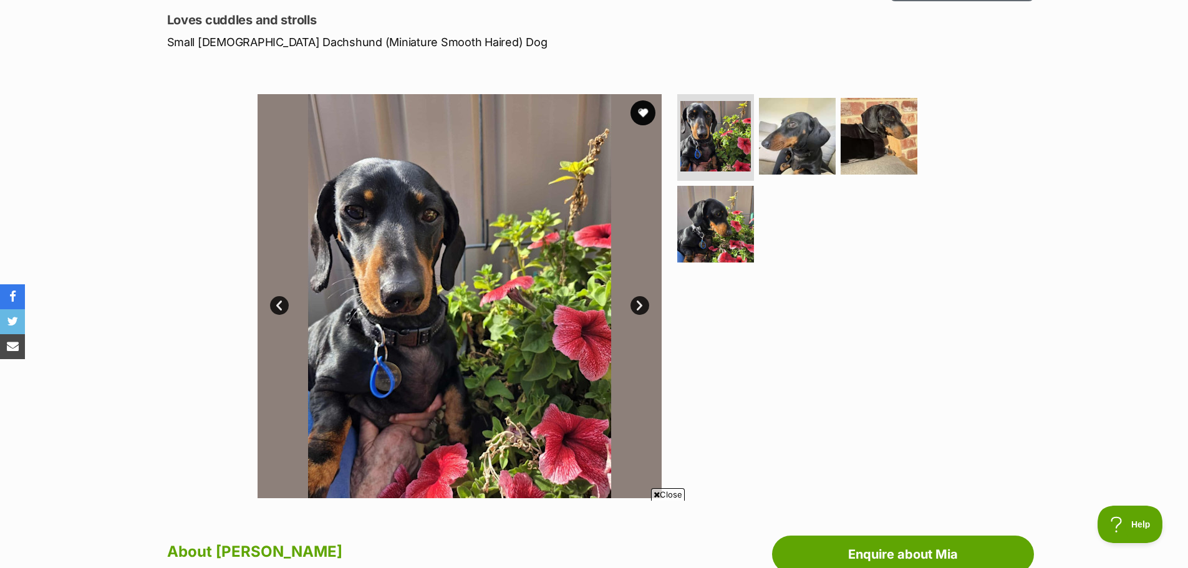
scroll to position [125, 0]
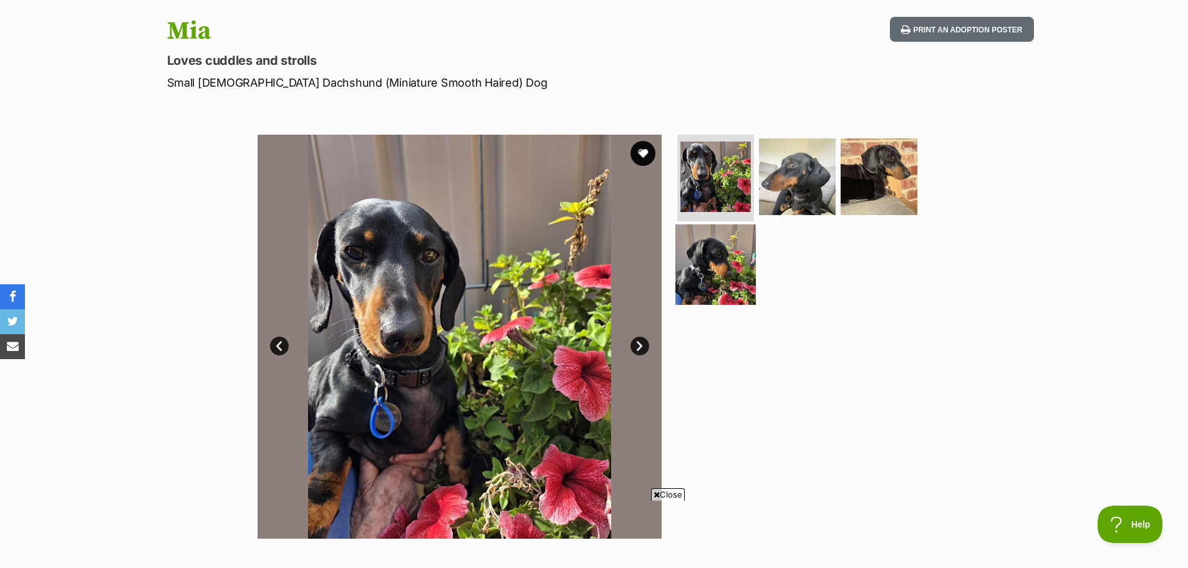
click at [708, 266] on img at bounding box center [715, 264] width 80 height 80
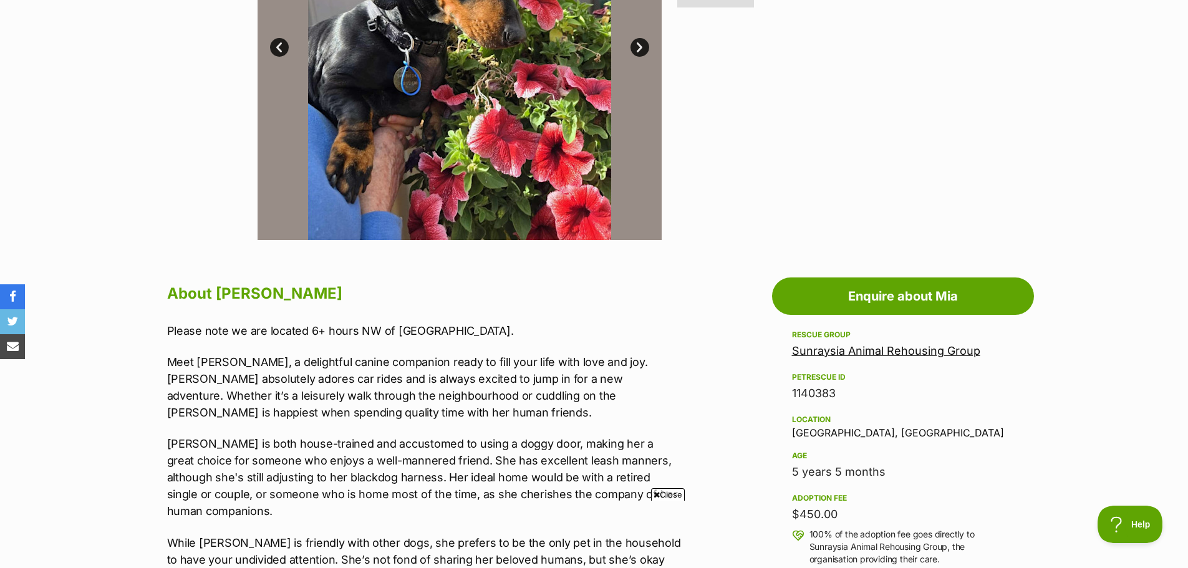
scroll to position [561, 0]
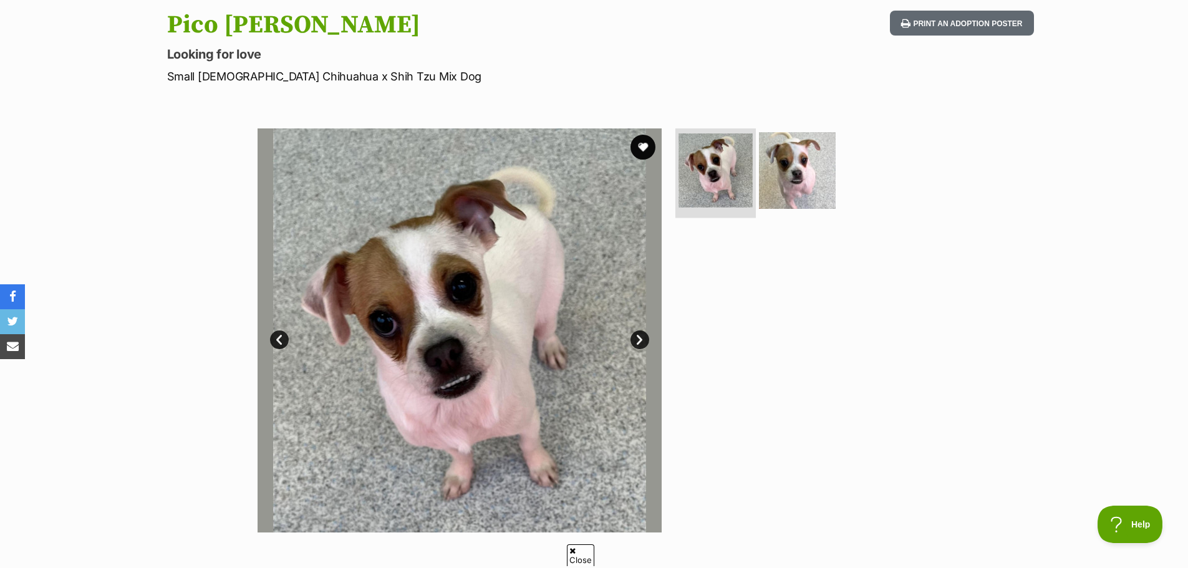
scroll to position [125, 0]
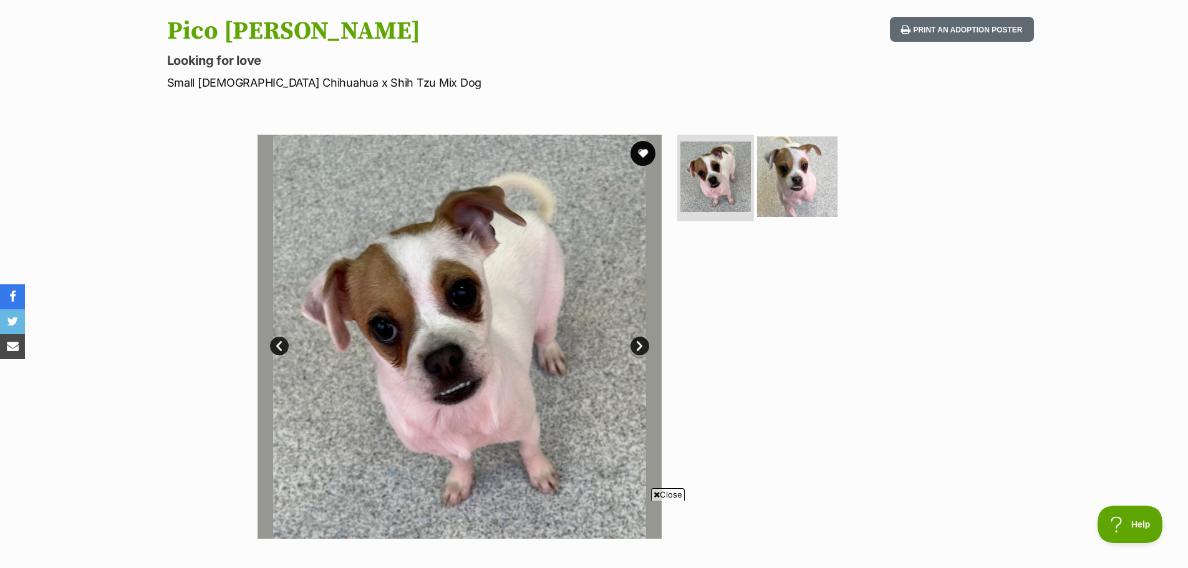
click at [800, 190] on img at bounding box center [797, 176] width 80 height 80
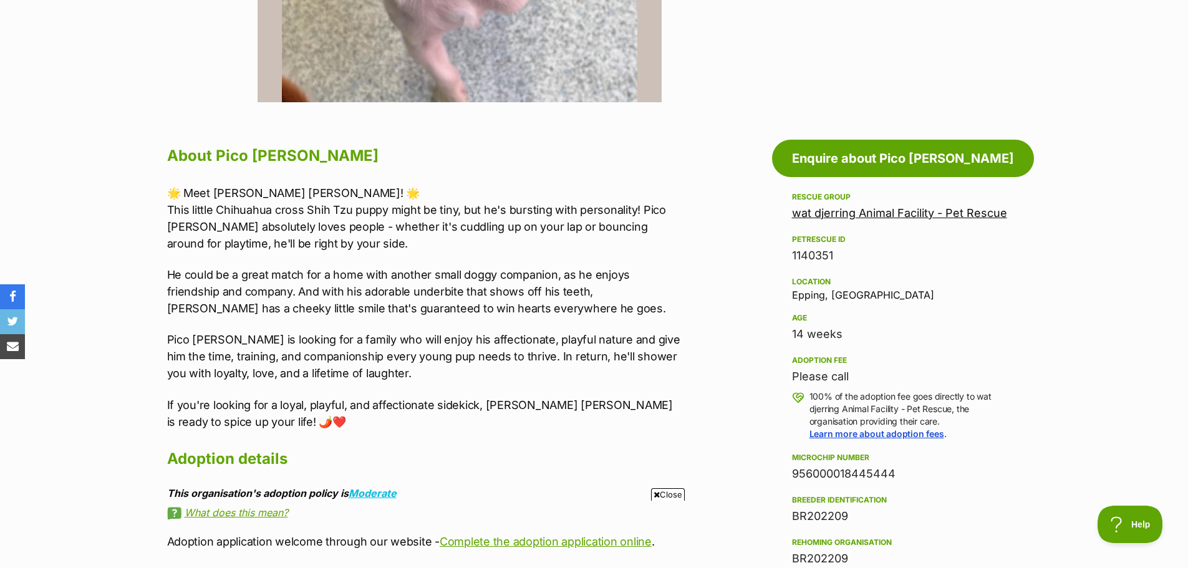
scroll to position [0, 0]
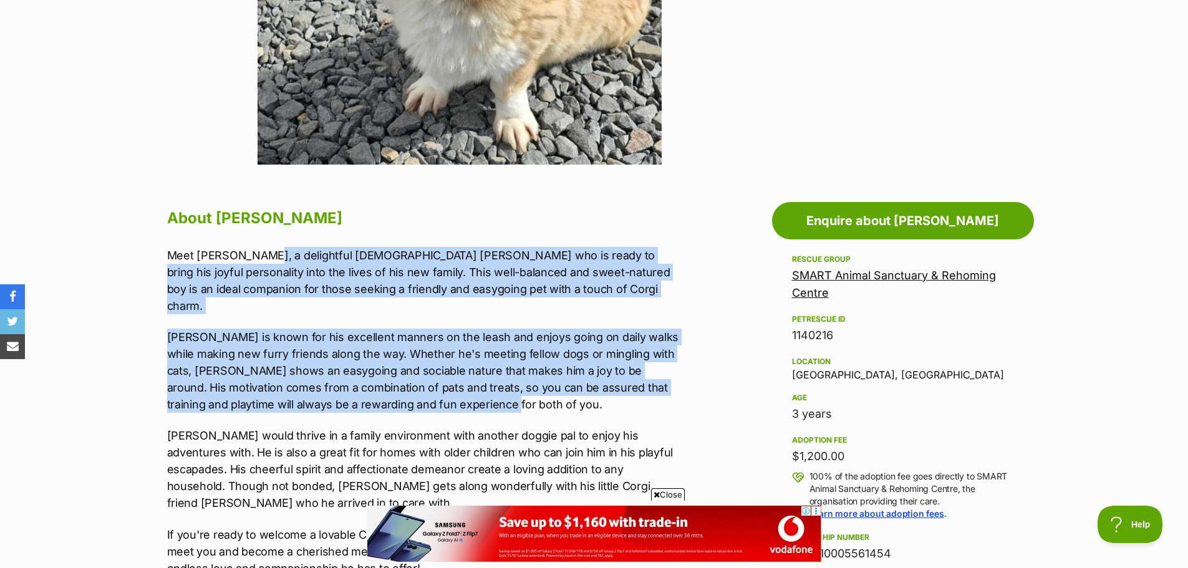
drag, startPoint x: 255, startPoint y: 263, endPoint x: 634, endPoint y: 385, distance: 398.2
click at [634, 385] on div "Meet Louie, a delightful 3-year-old Corgi who is ready to bring his joyful pers…" at bounding box center [424, 412] width 515 height 330
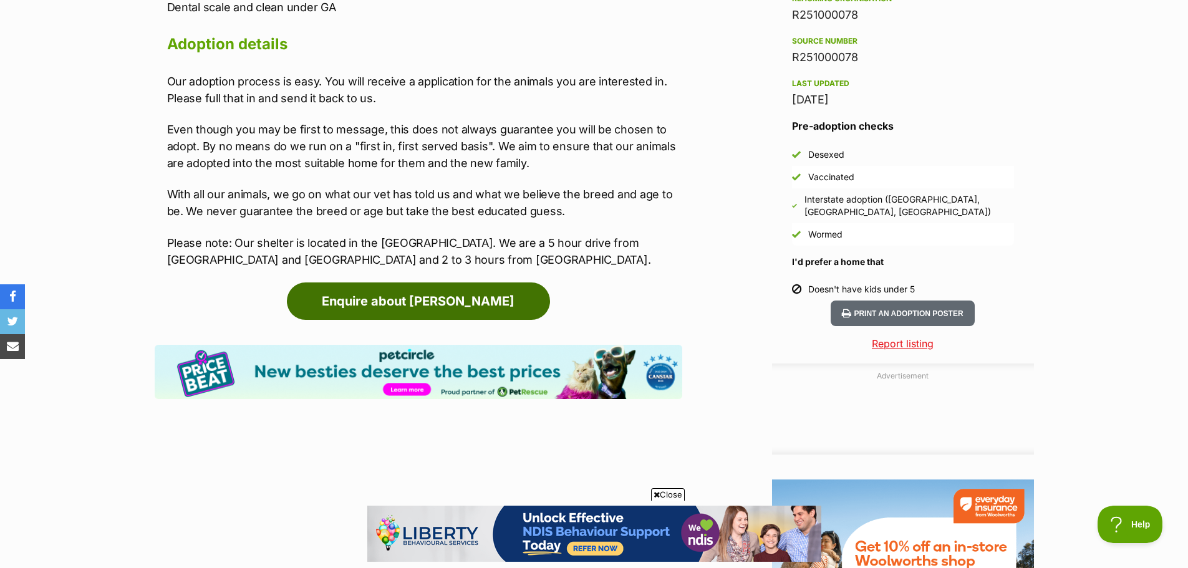
click at [448, 282] on link "Enquire about Louie" at bounding box center [418, 300] width 263 height 37
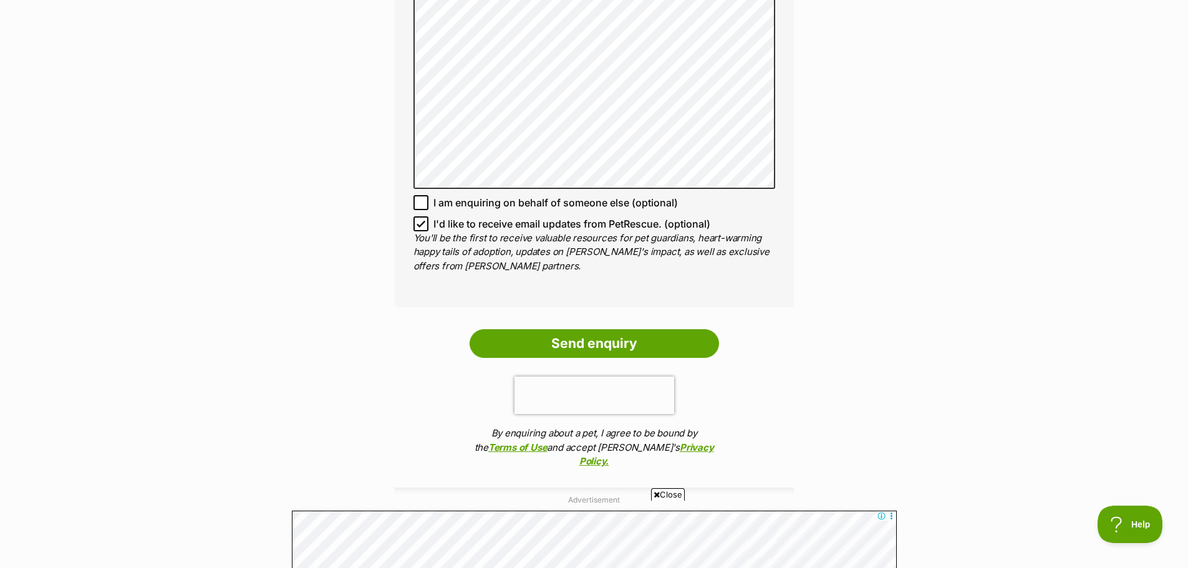
scroll to position [1184, 0]
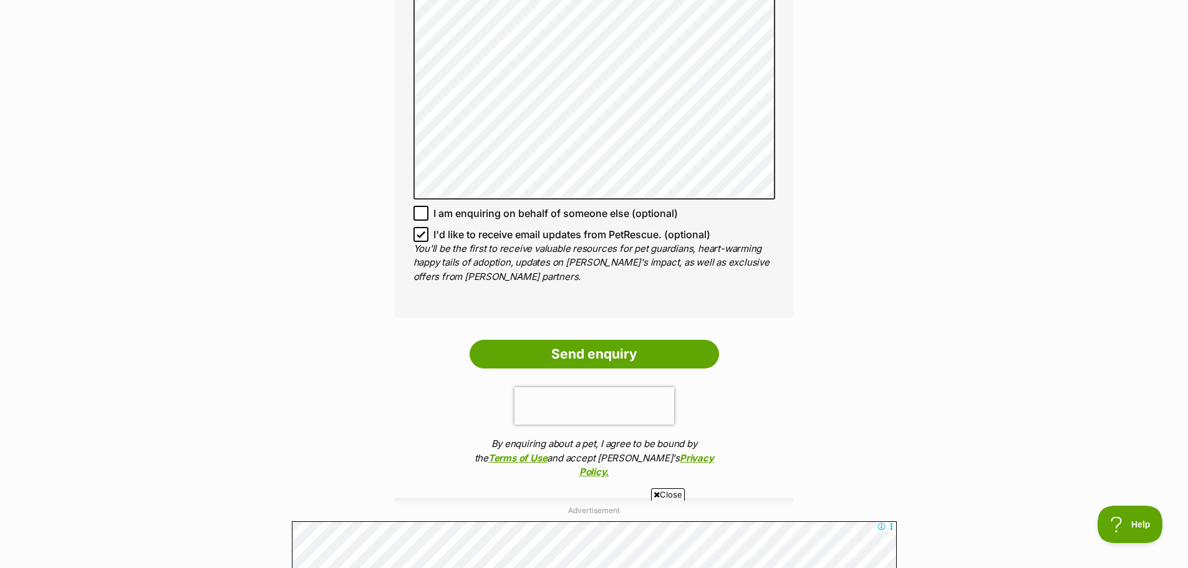
click at [419, 230] on icon at bounding box center [420, 234] width 9 height 9
click at [419, 227] on input "I'd like to receive email updates from PetRescue. (optional)" at bounding box center [420, 234] width 15 height 15
checkbox input "false"
click at [542, 340] on input "Send enquiry" at bounding box center [593, 354] width 249 height 29
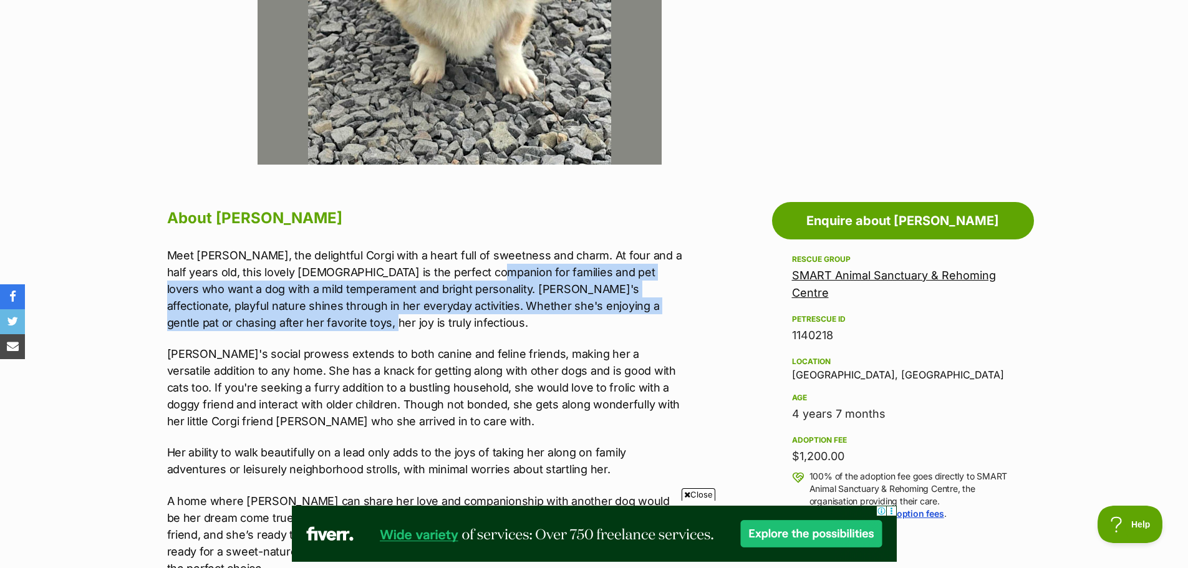
drag, startPoint x: 459, startPoint y: 276, endPoint x: 707, endPoint y: 327, distance: 253.3
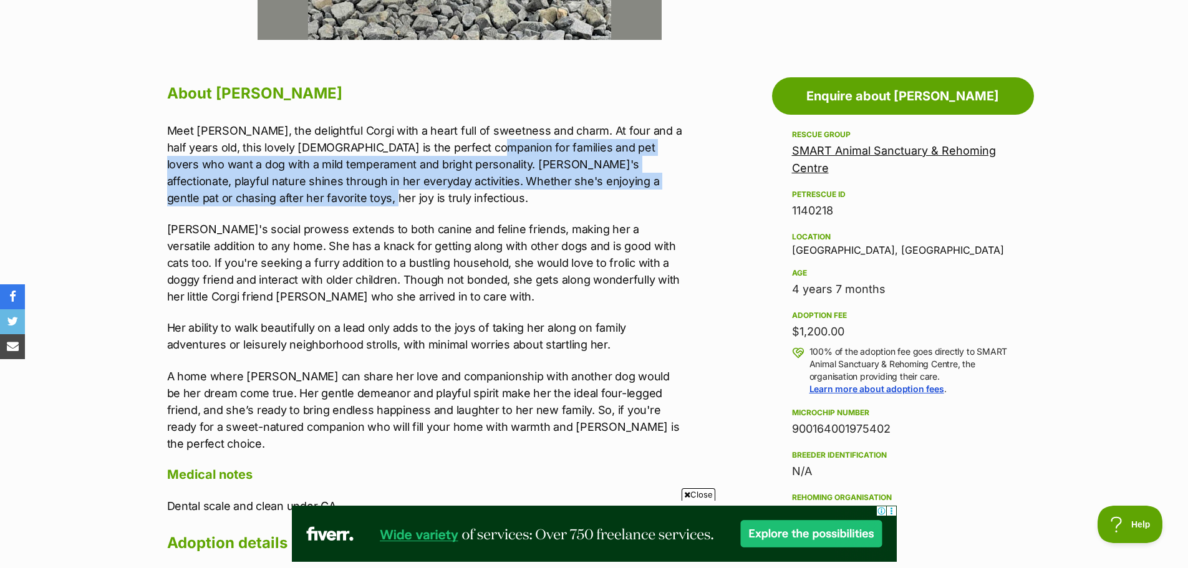
scroll to position [686, 0]
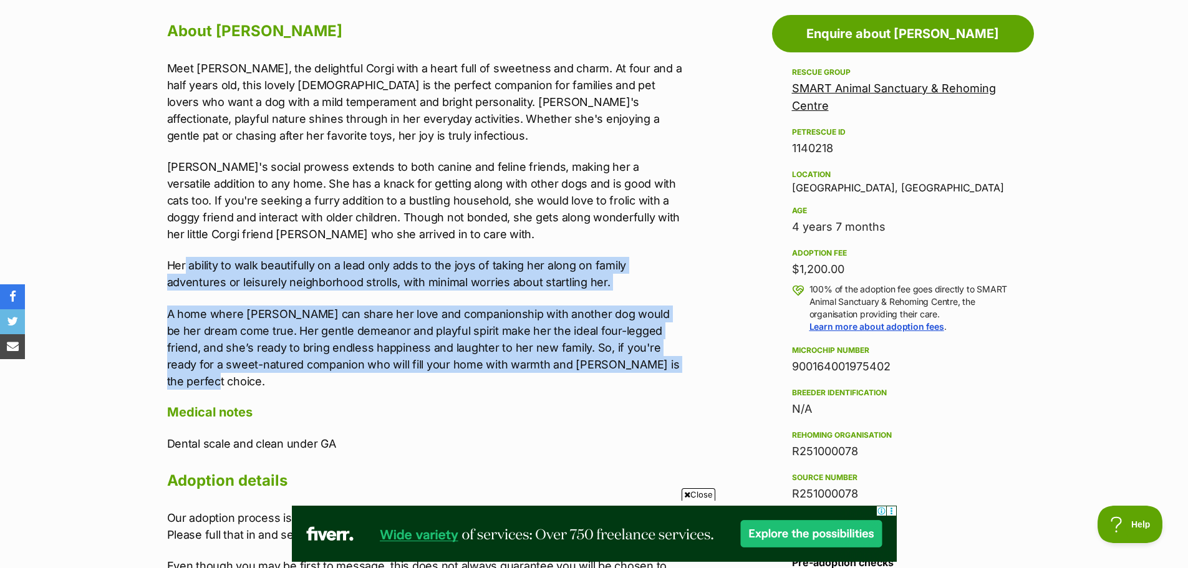
drag, startPoint x: 181, startPoint y: 262, endPoint x: 687, endPoint y: 368, distance: 516.4
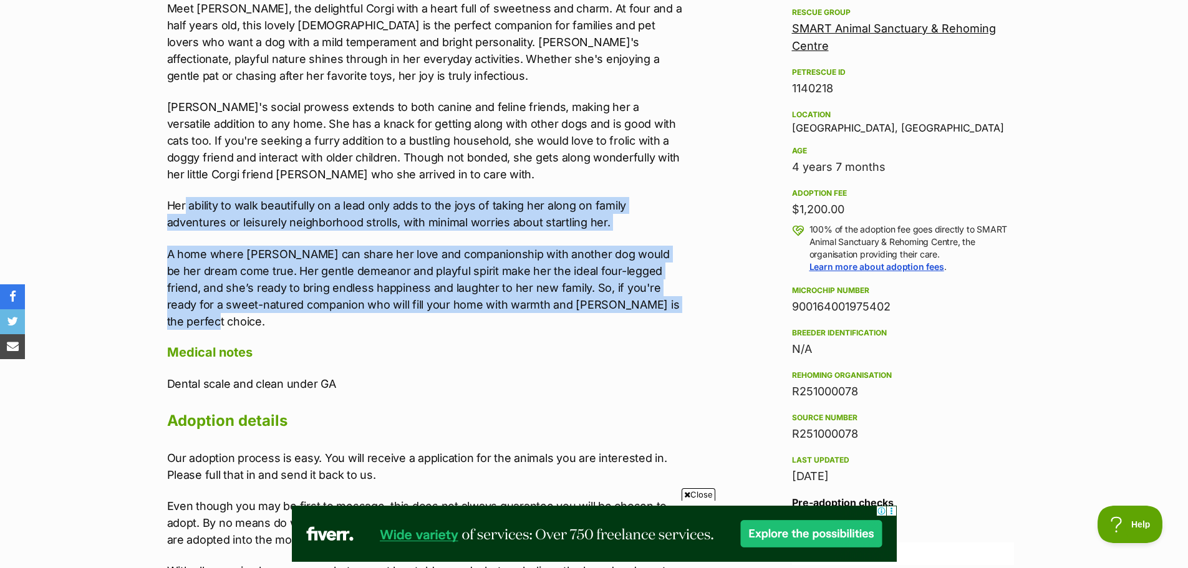
scroll to position [1060, 0]
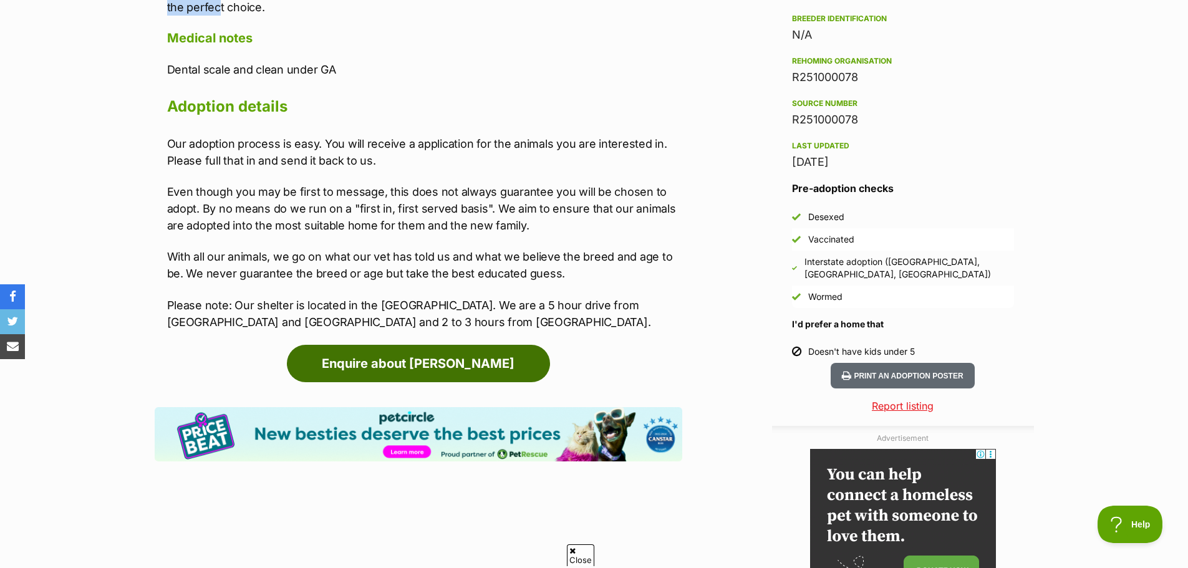
click at [506, 345] on link "Enquire about Millie" at bounding box center [418, 363] width 263 height 37
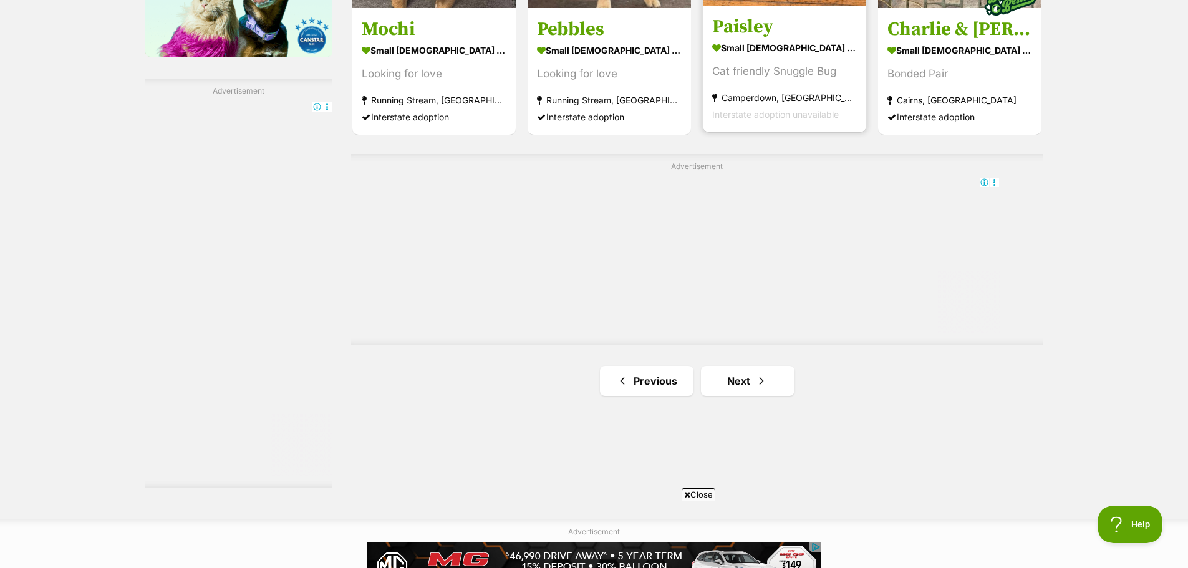
scroll to position [2120, 0]
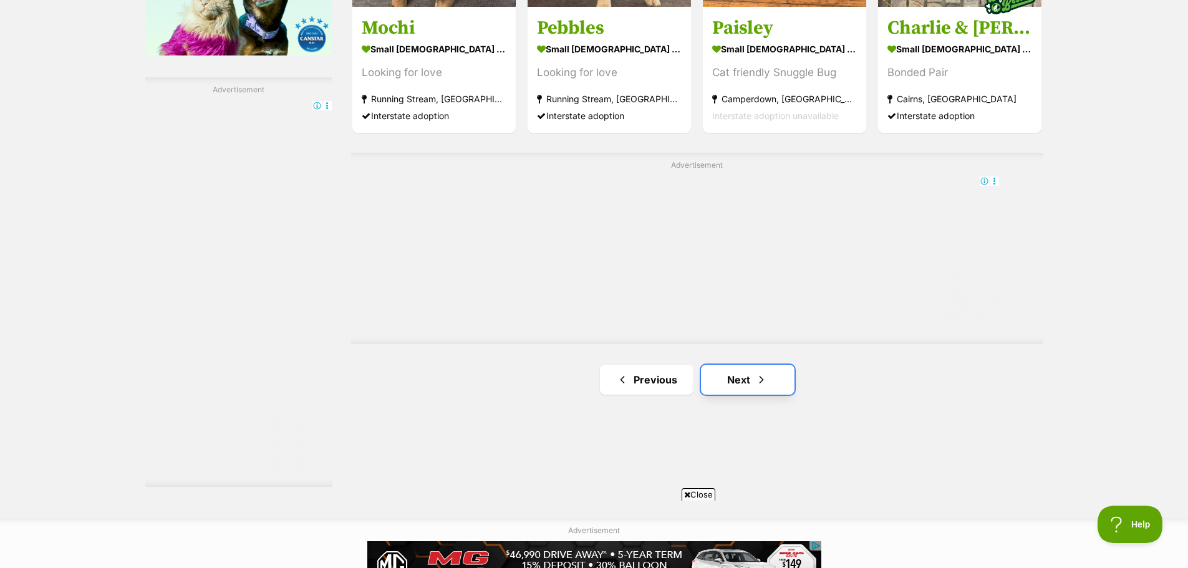
click at [759, 388] on link "Next" at bounding box center [748, 380] width 94 height 30
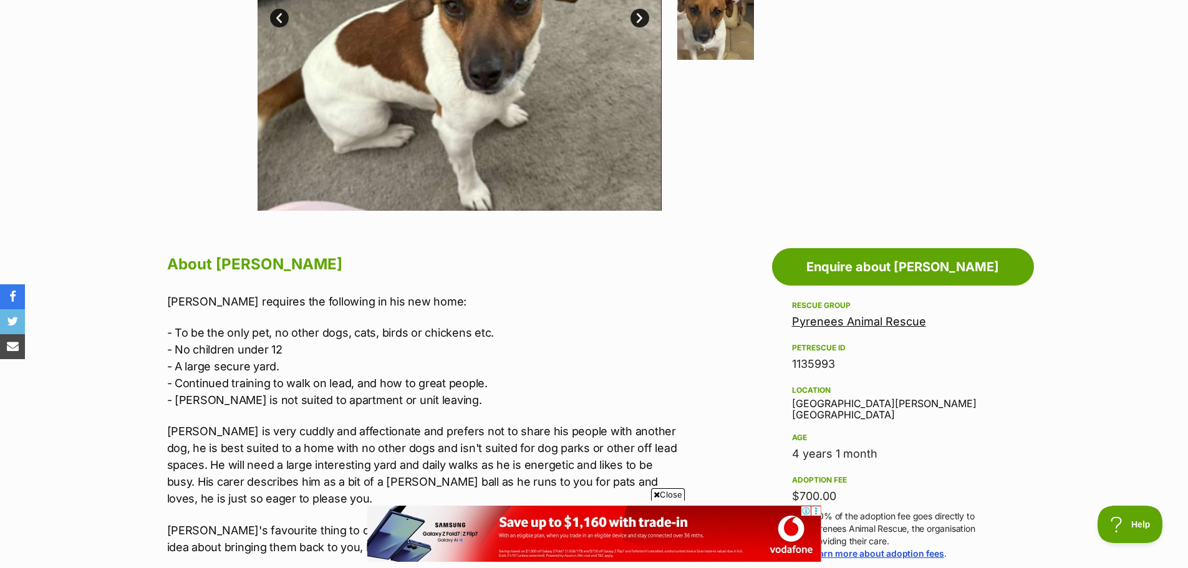
scroll to position [187, 0]
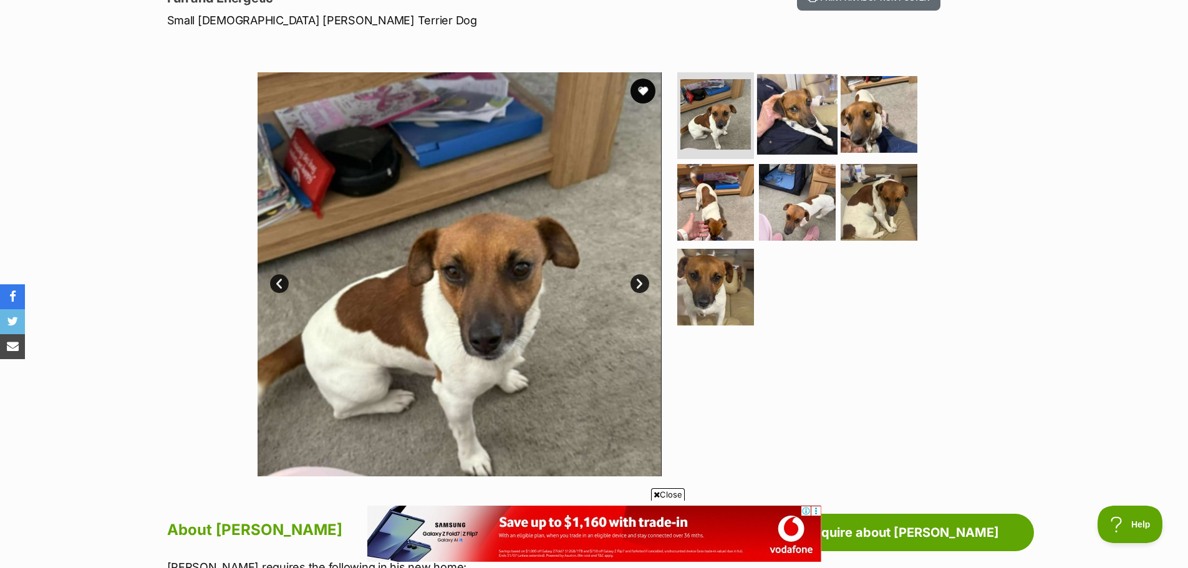
click at [795, 132] on img at bounding box center [797, 114] width 80 height 80
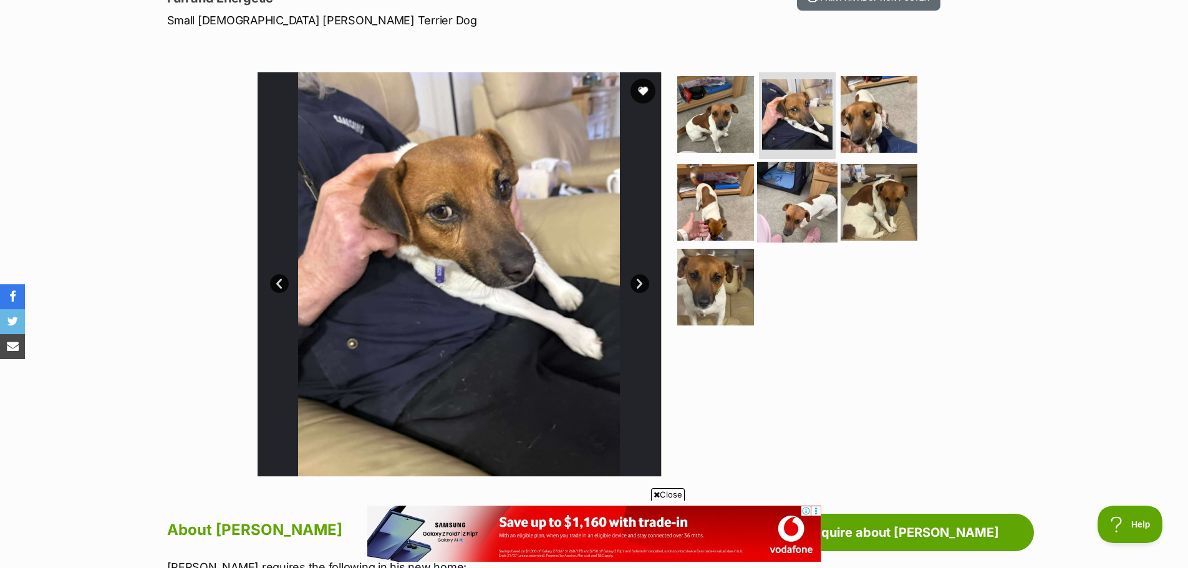
click at [807, 185] on img at bounding box center [797, 202] width 80 height 80
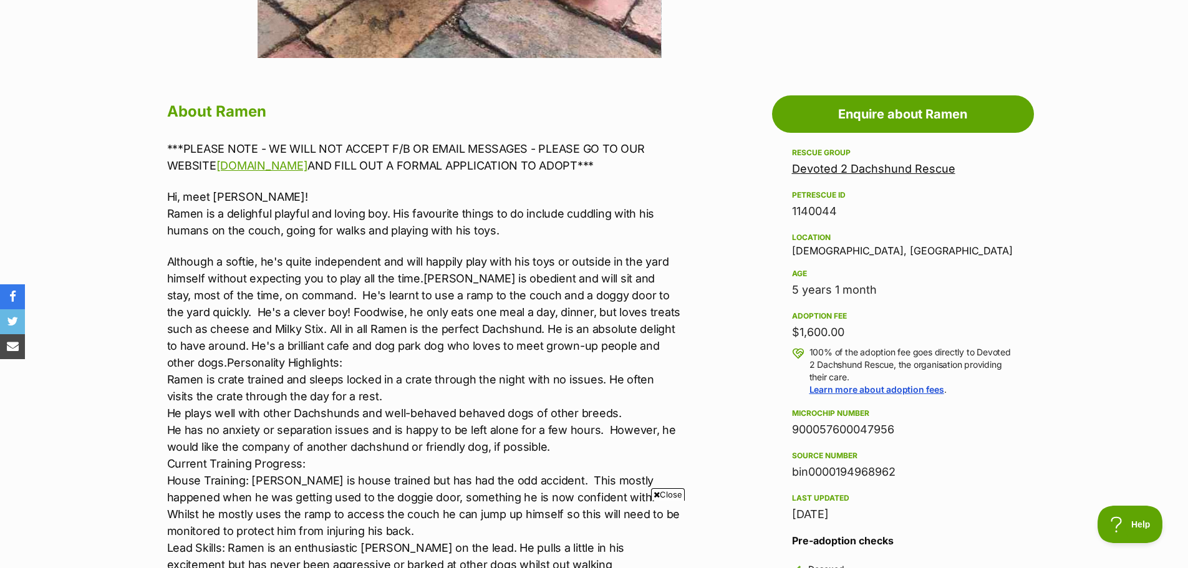
scroll to position [623, 0]
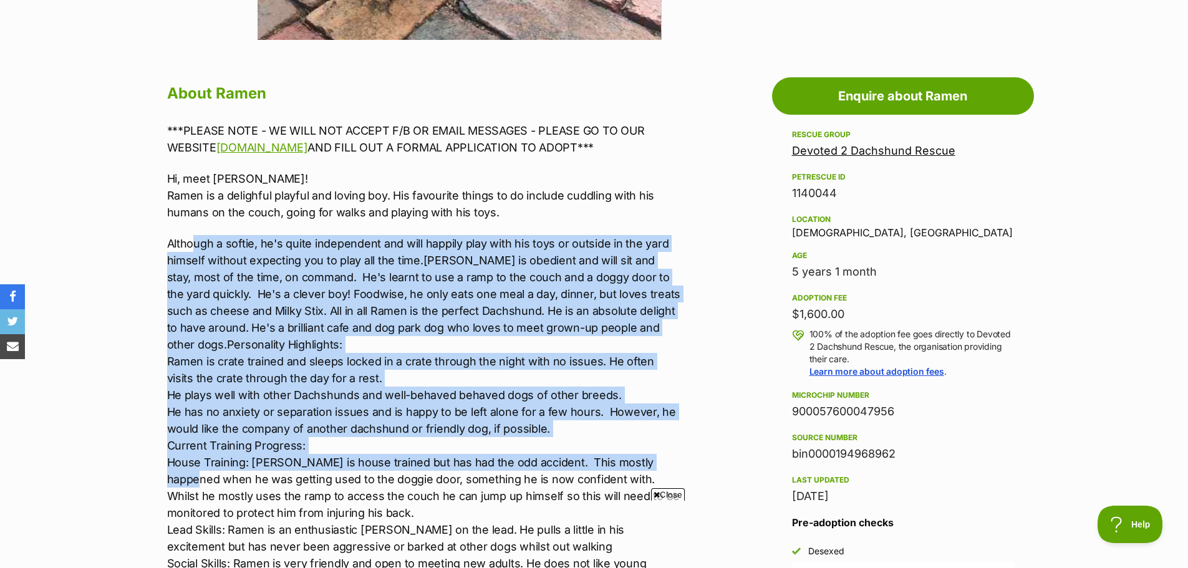
drag, startPoint x: 193, startPoint y: 238, endPoint x: 688, endPoint y: 455, distance: 540.4
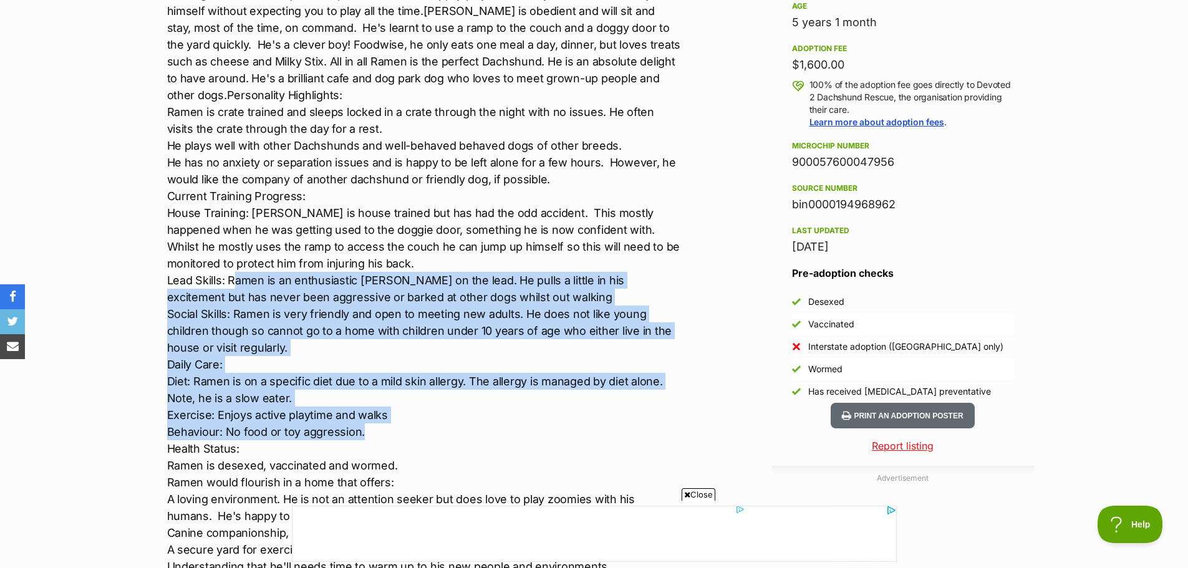
scroll to position [0, 0]
drag, startPoint x: 237, startPoint y: 281, endPoint x: 701, endPoint y: 430, distance: 487.3
click at [701, 430] on div "Advertisement Adoption information I've been adopted! This pet is no longer ava…" at bounding box center [594, 495] width 879 height 1361
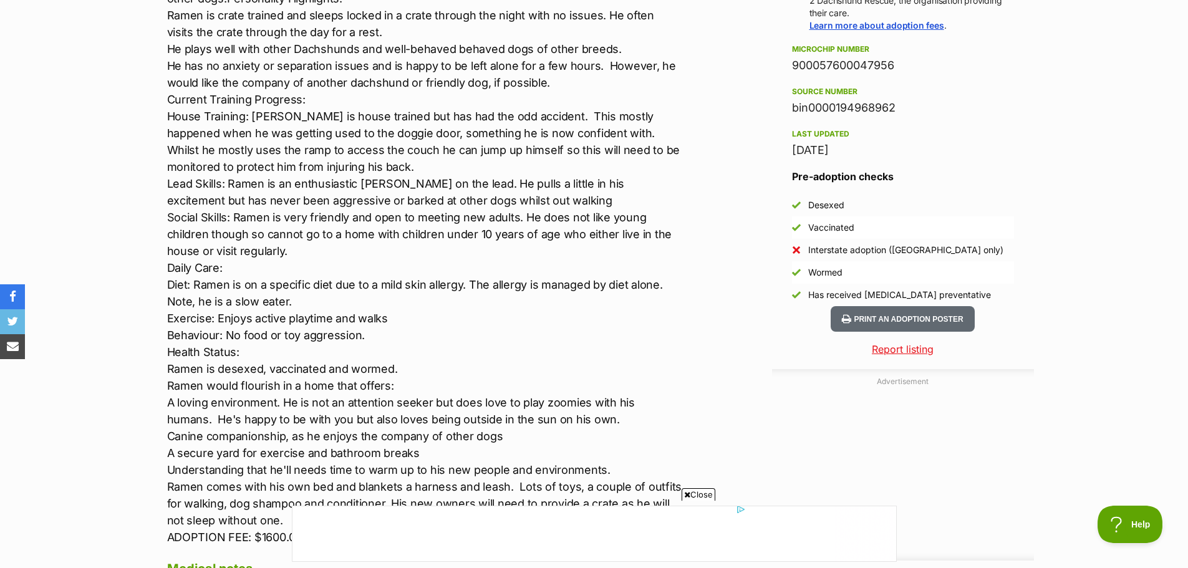
scroll to position [997, 0]
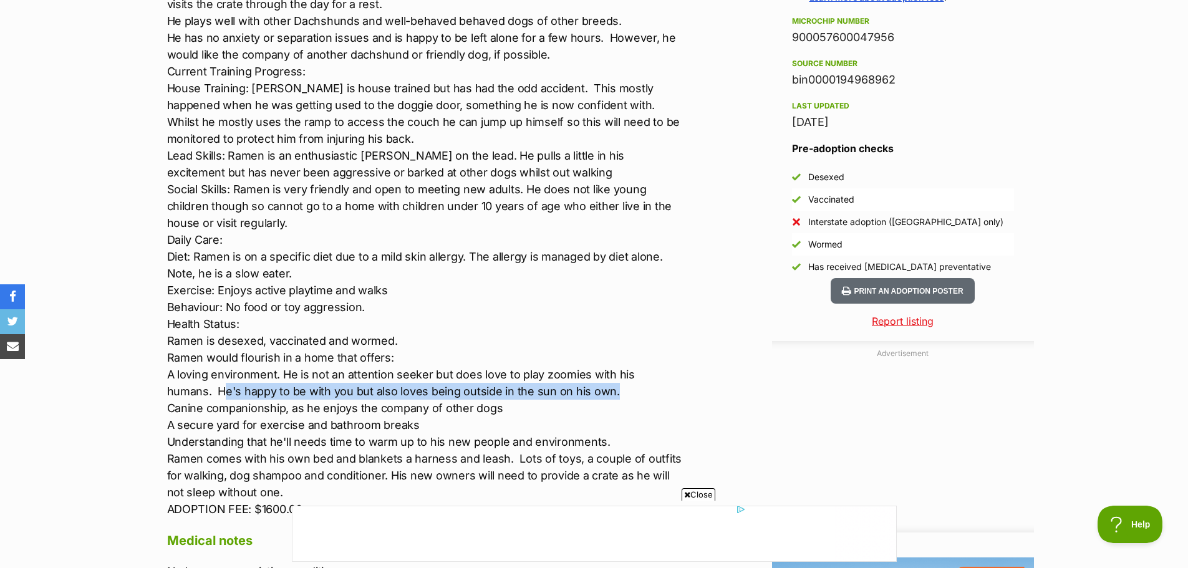
drag, startPoint x: 591, startPoint y: 390, endPoint x: 177, endPoint y: 384, distance: 414.0
click at [177, 384] on p "Although a softie, he's quite independent and will happily play with his toys o…" at bounding box center [424, 189] width 515 height 656
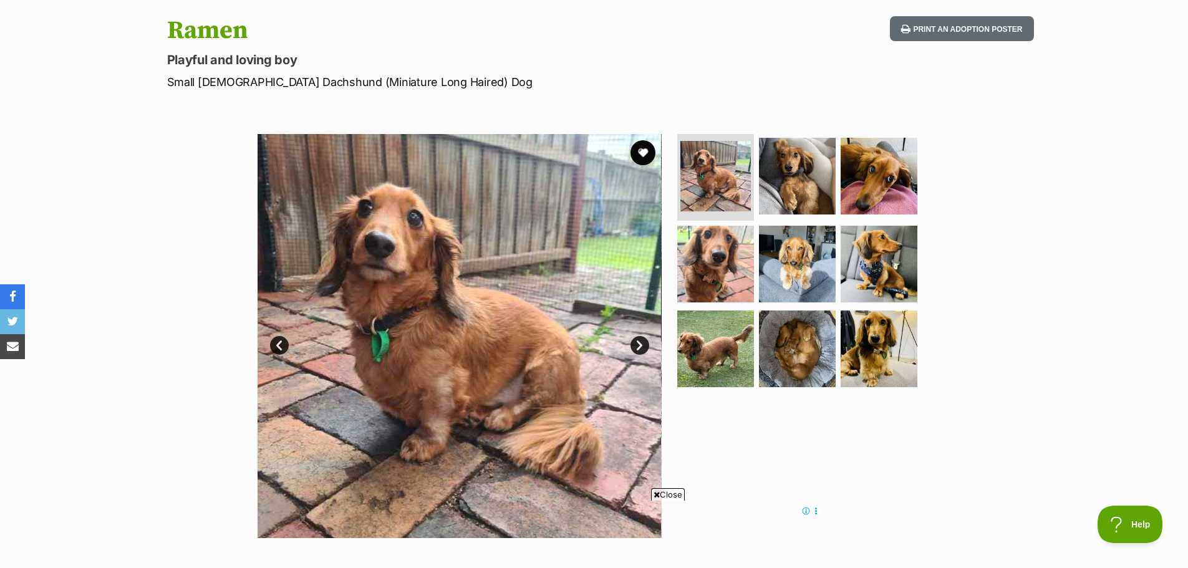
scroll to position [125, 0]
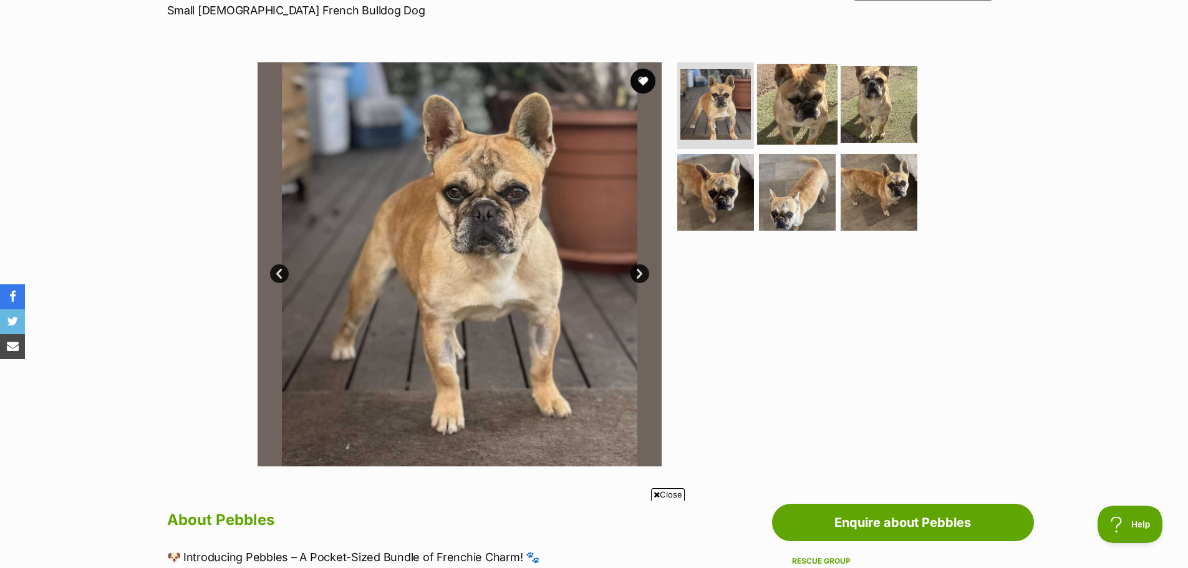
scroll to position [187, 0]
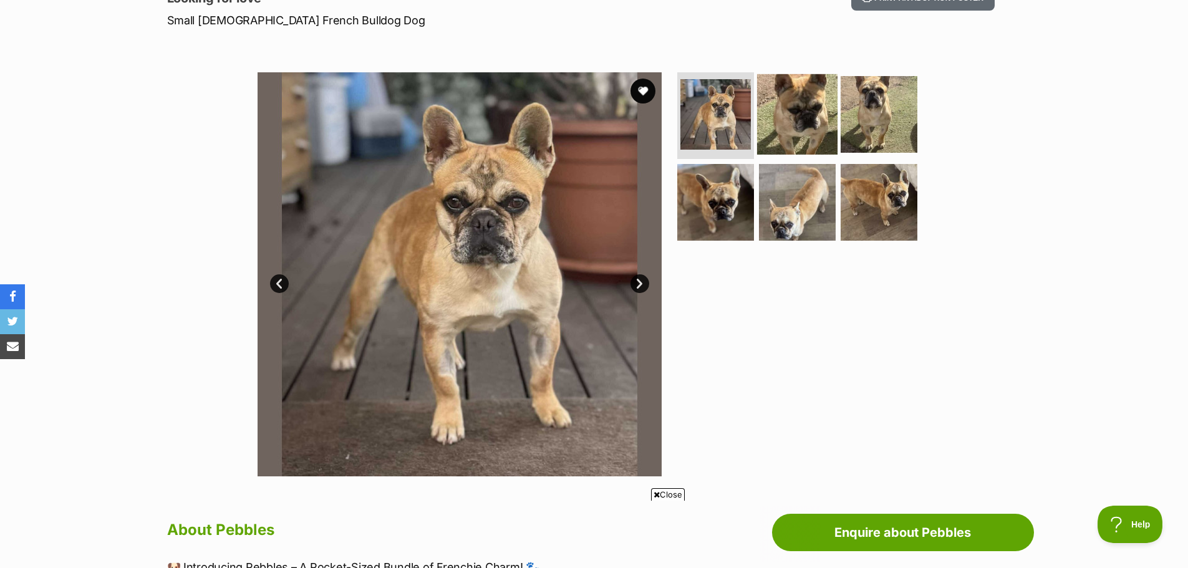
click at [789, 112] on img at bounding box center [797, 114] width 80 height 80
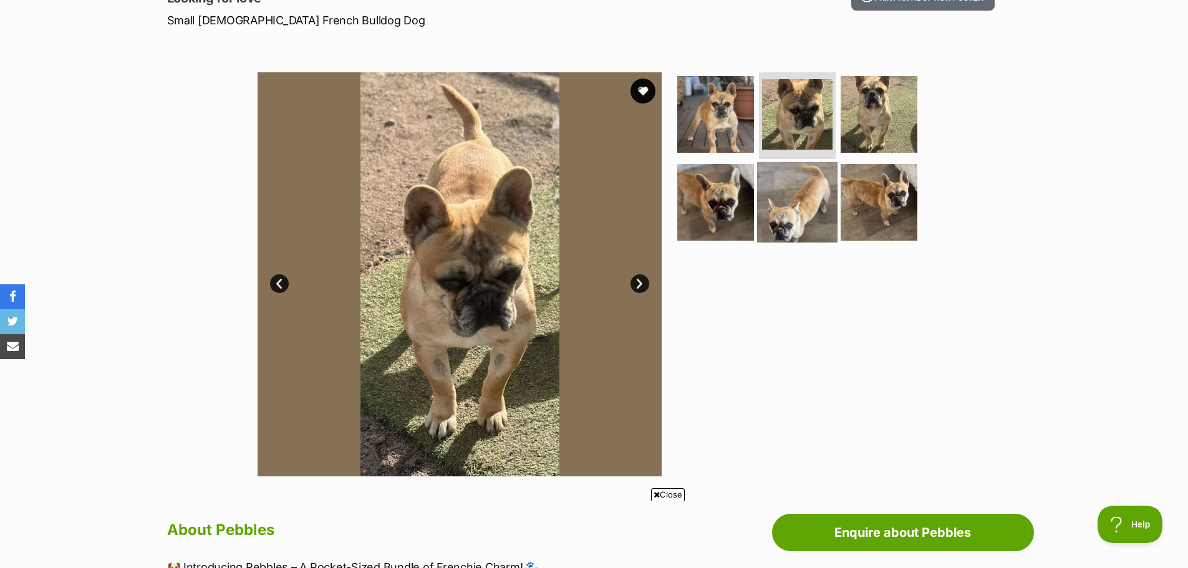
click at [793, 199] on img at bounding box center [797, 202] width 80 height 80
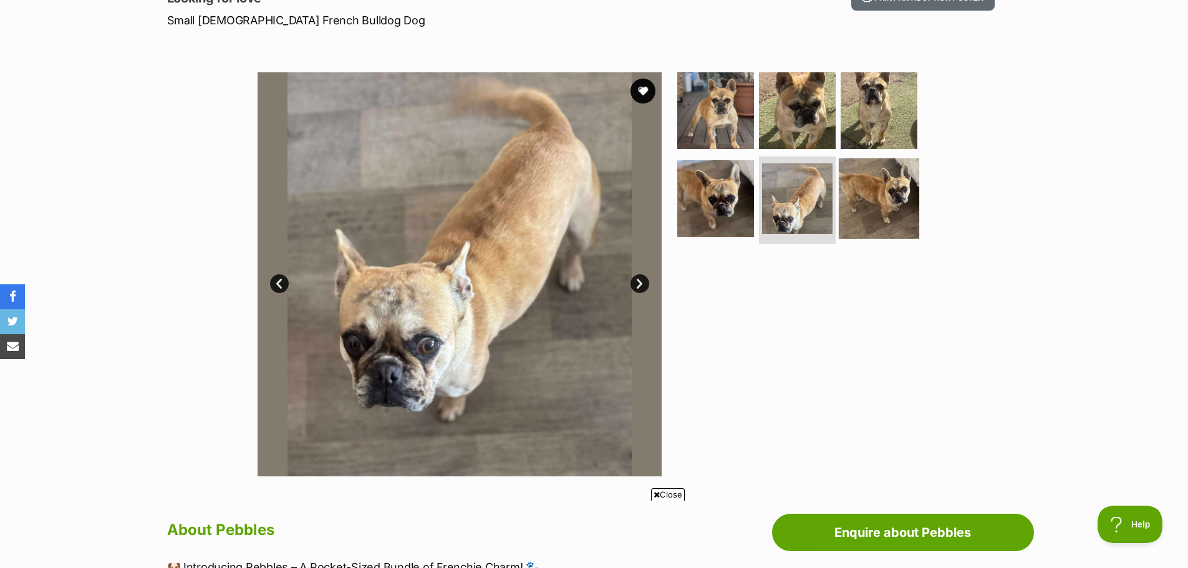
click at [881, 190] on img at bounding box center [878, 198] width 80 height 80
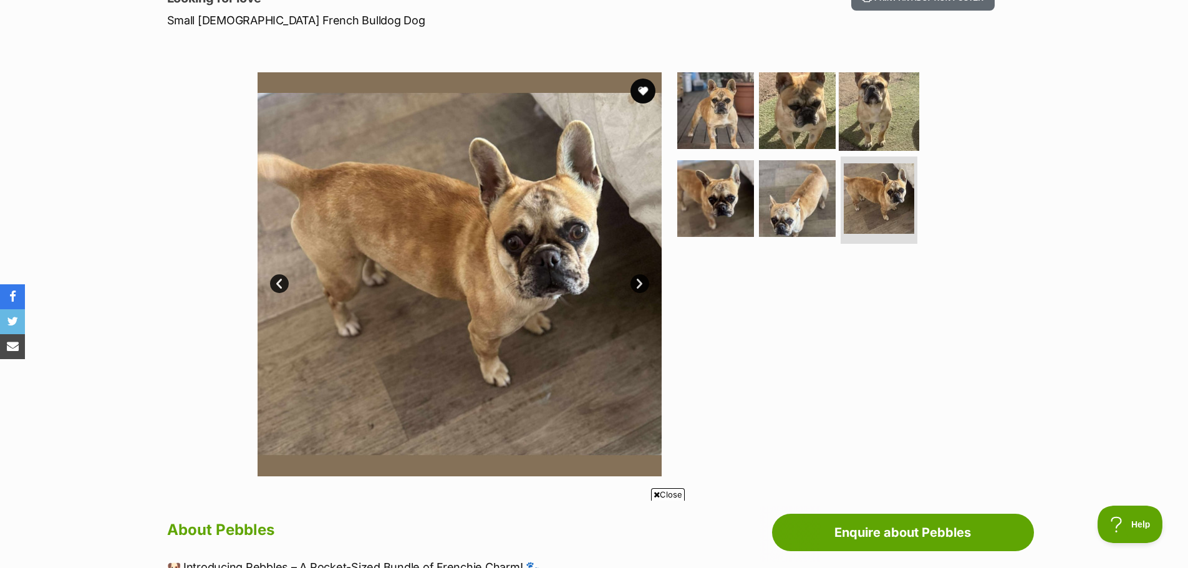
click at [871, 95] on img at bounding box center [878, 110] width 80 height 80
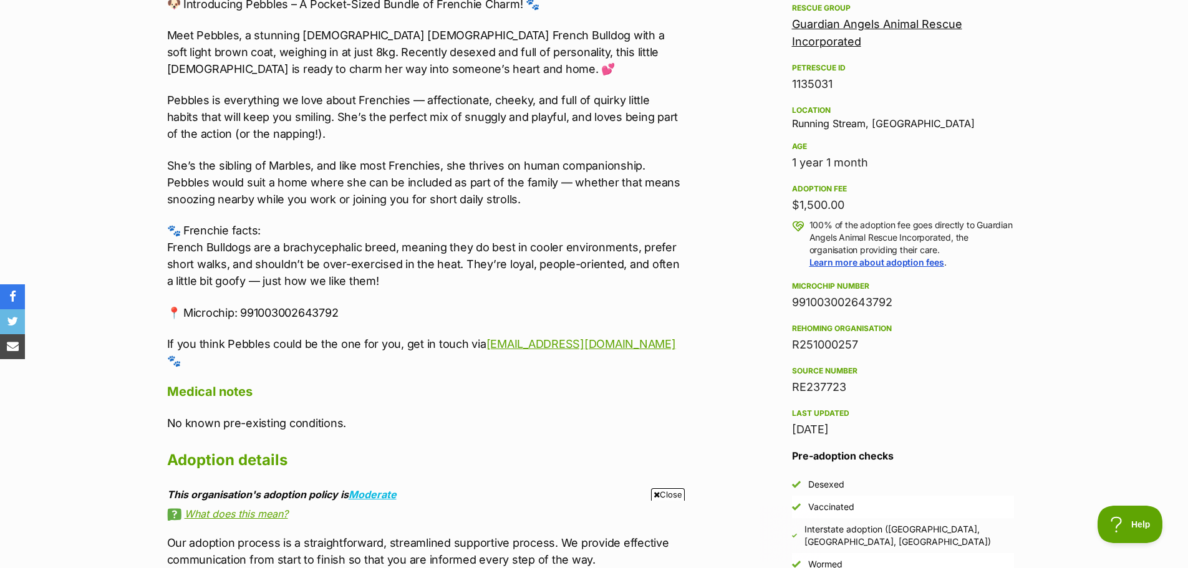
scroll to position [810, 0]
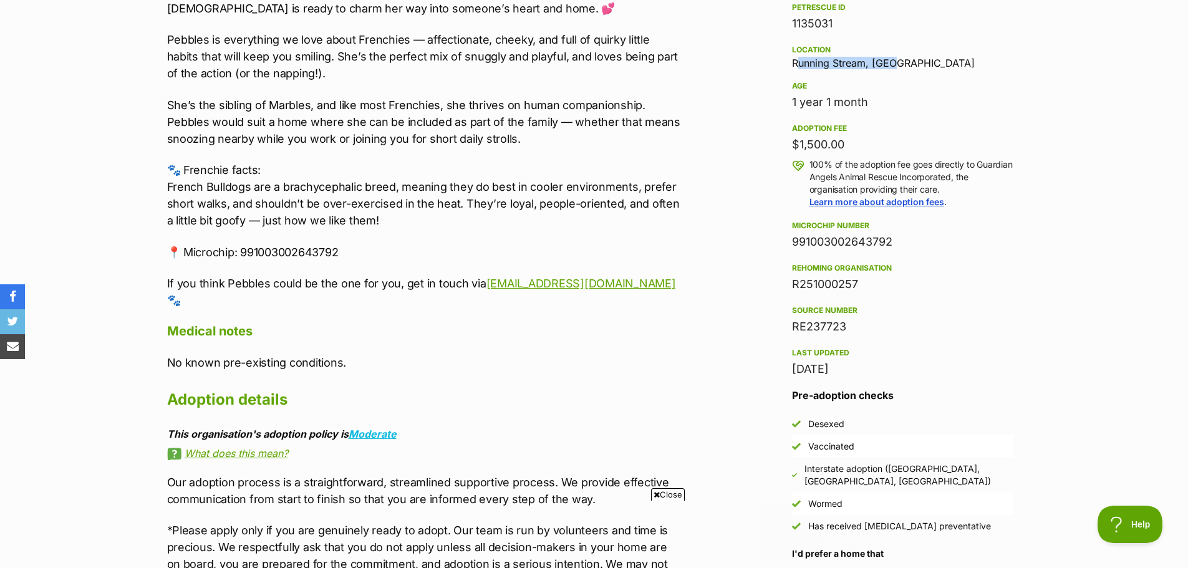
drag, startPoint x: 902, startPoint y: 64, endPoint x: 766, endPoint y: 65, distance: 136.5
click at [766, 65] on aside "Adoption information I've been adopted! This pet is no longer available On Hold…" at bounding box center [900, 508] width 268 height 1261
copy div "Running Stream, NSW"
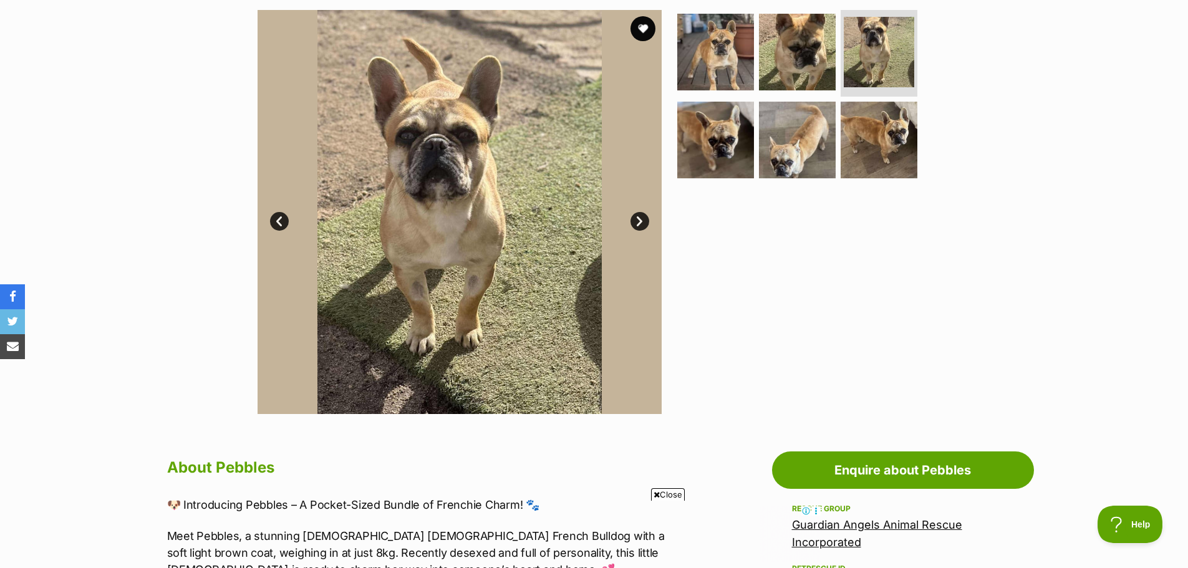
scroll to position [0, 0]
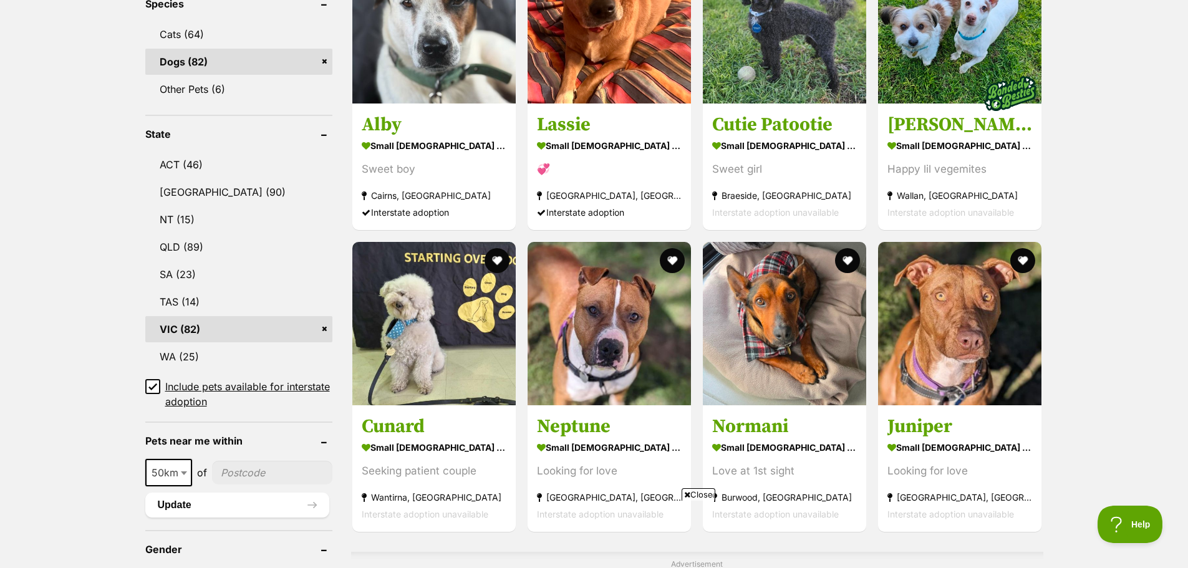
scroll to position [623, 0]
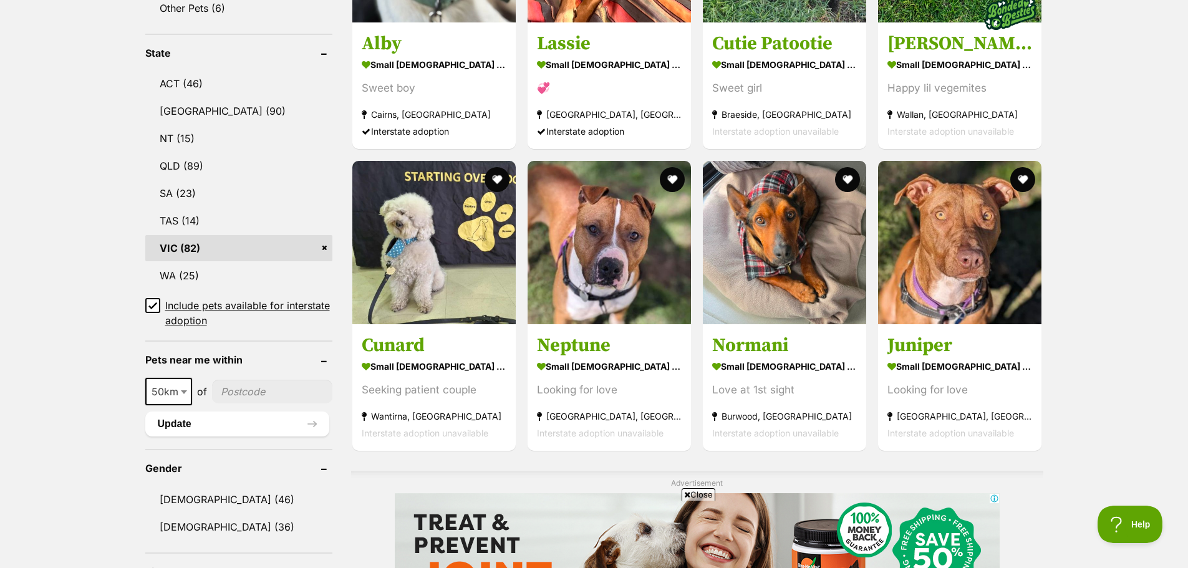
drag, startPoint x: 746, startPoint y: 276, endPoint x: 1108, endPoint y: 344, distance: 368.0
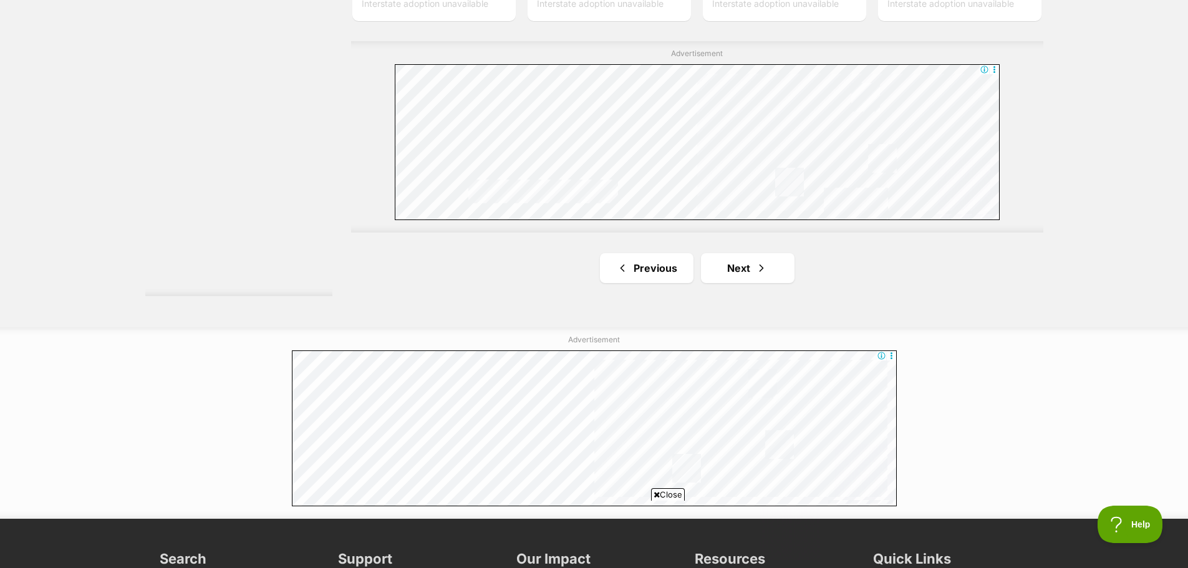
scroll to position [0, 0]
click at [771, 274] on link "Next" at bounding box center [748, 268] width 94 height 30
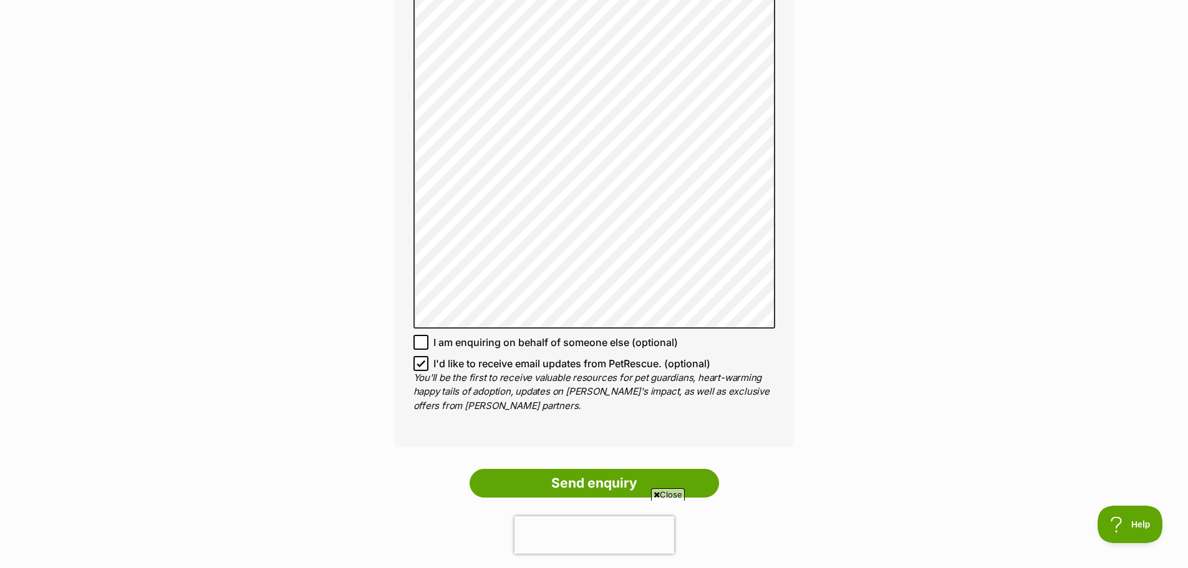
scroll to position [1184, 0]
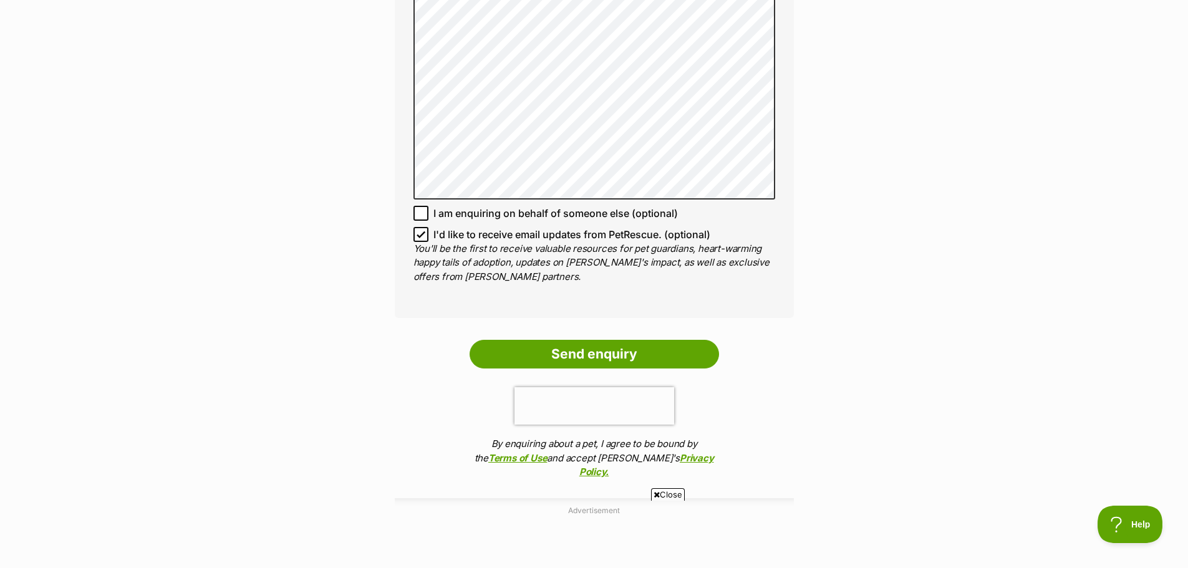
click at [463, 227] on span "I'd like to receive email updates from PetRescue. (optional)" at bounding box center [571, 234] width 277 height 15
click at [428, 227] on input "I'd like to receive email updates from PetRescue. (optional)" at bounding box center [420, 234] width 15 height 15
checkbox input "false"
click at [577, 340] on ol "Send enquiry By enquiring about a pet, I agree to be bound by the Terms of Use …" at bounding box center [594, 413] width 399 height 146
click at [580, 340] on input "Send enquiry" at bounding box center [593, 354] width 249 height 29
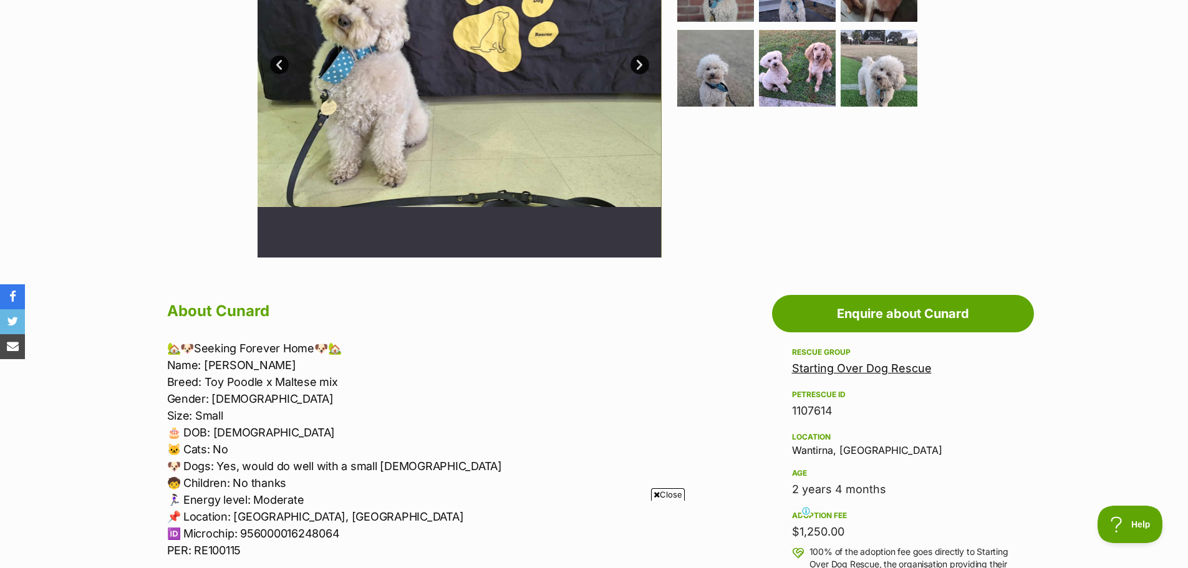
scroll to position [436, 0]
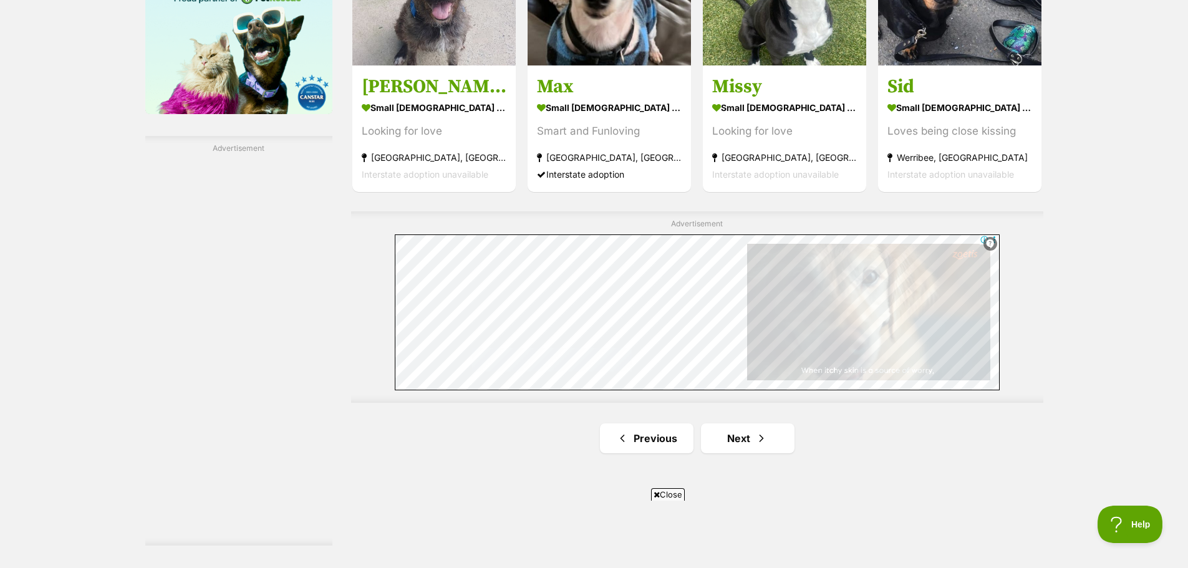
scroll to position [2369, 0]
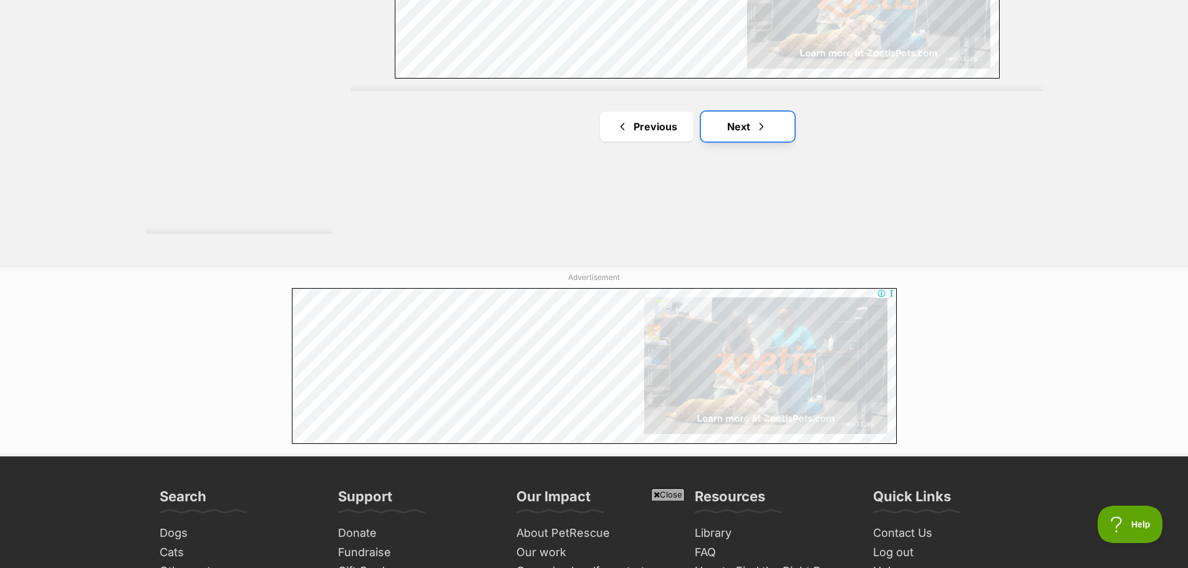
click at [769, 137] on link "Next" at bounding box center [748, 127] width 94 height 30
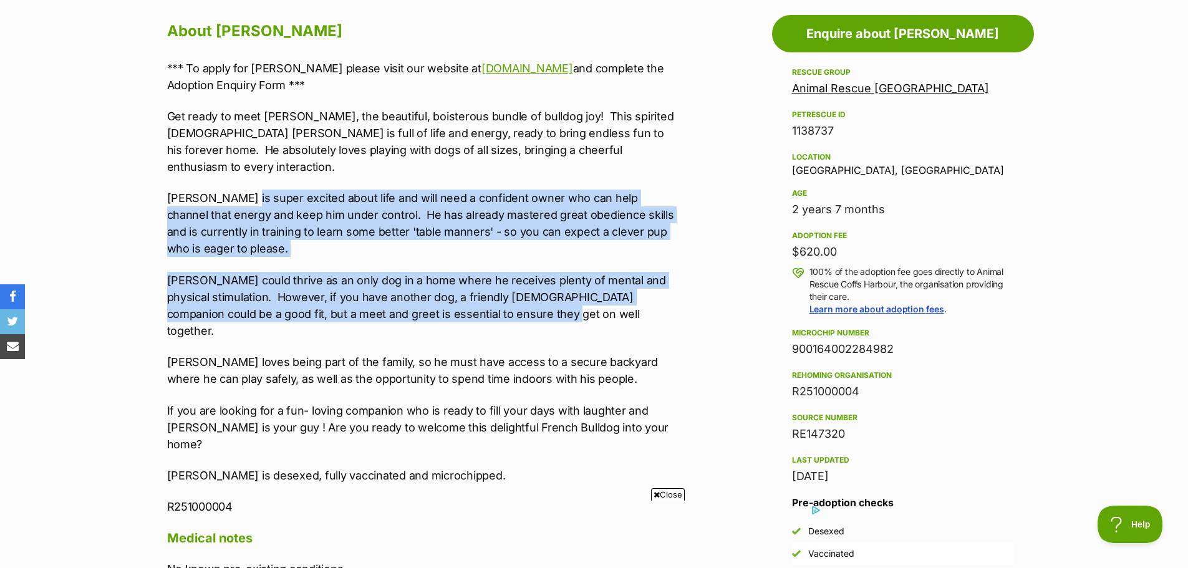
drag, startPoint x: 244, startPoint y: 184, endPoint x: 687, endPoint y: 299, distance: 457.2
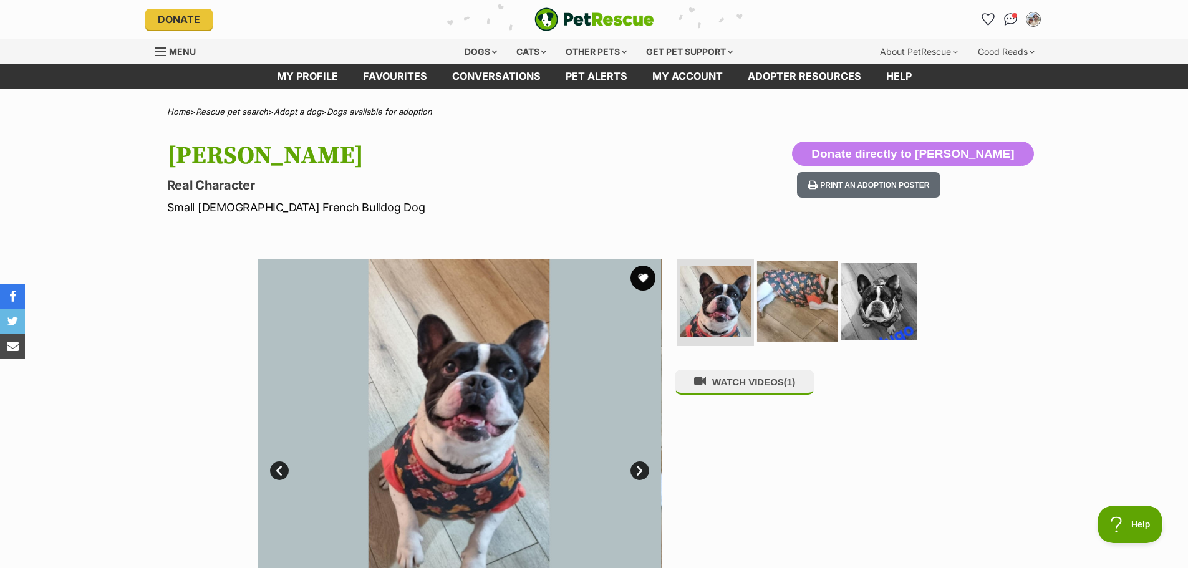
click at [819, 288] on img at bounding box center [797, 301] width 80 height 80
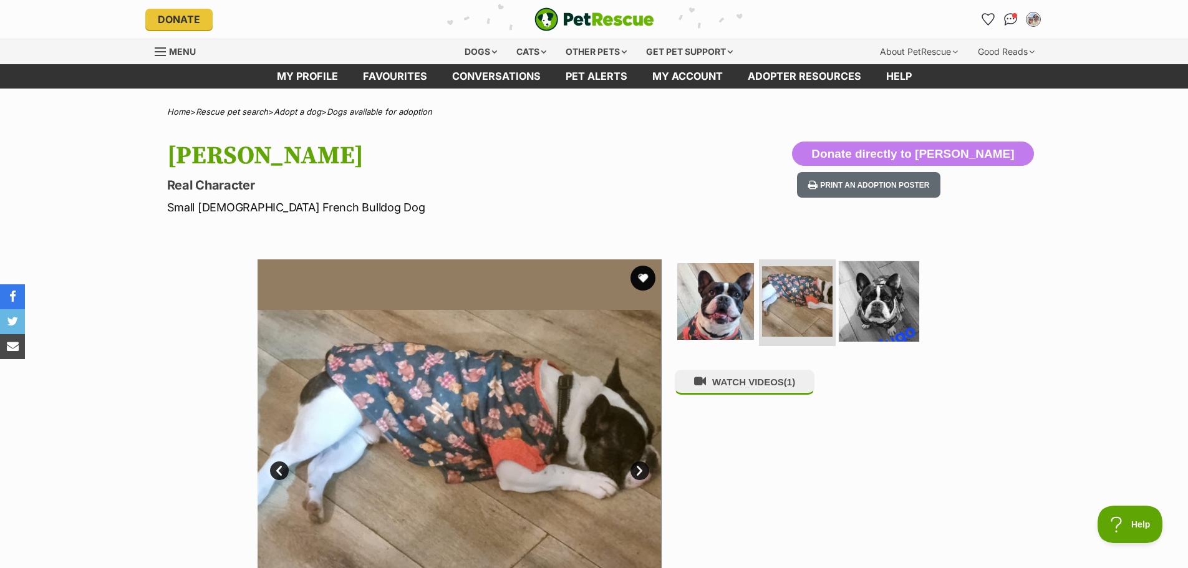
click at [861, 295] on img at bounding box center [878, 301] width 80 height 80
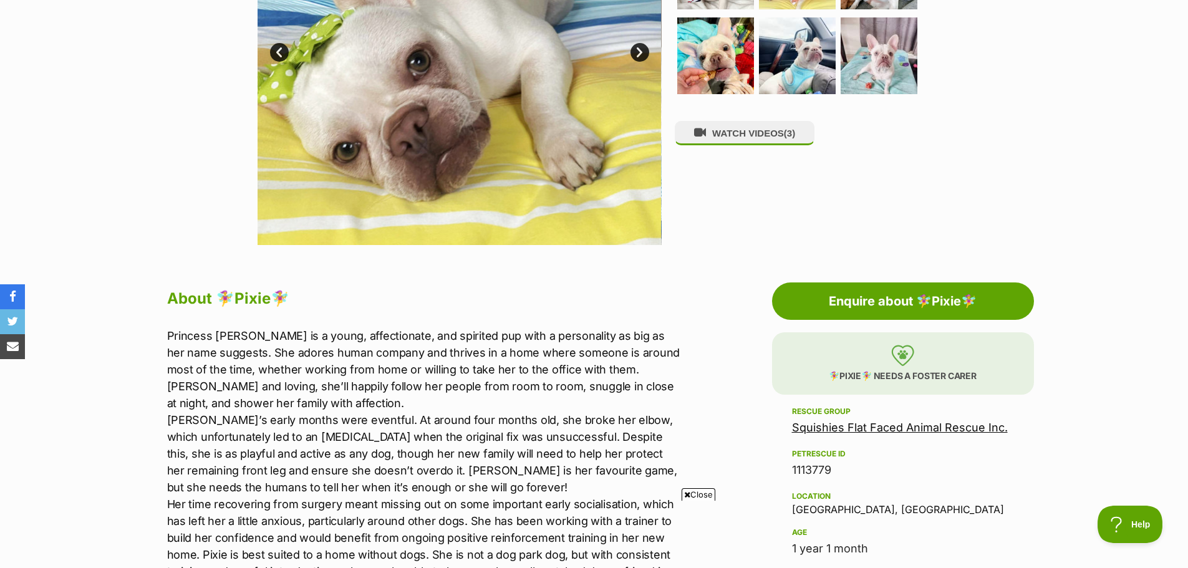
scroll to position [374, 0]
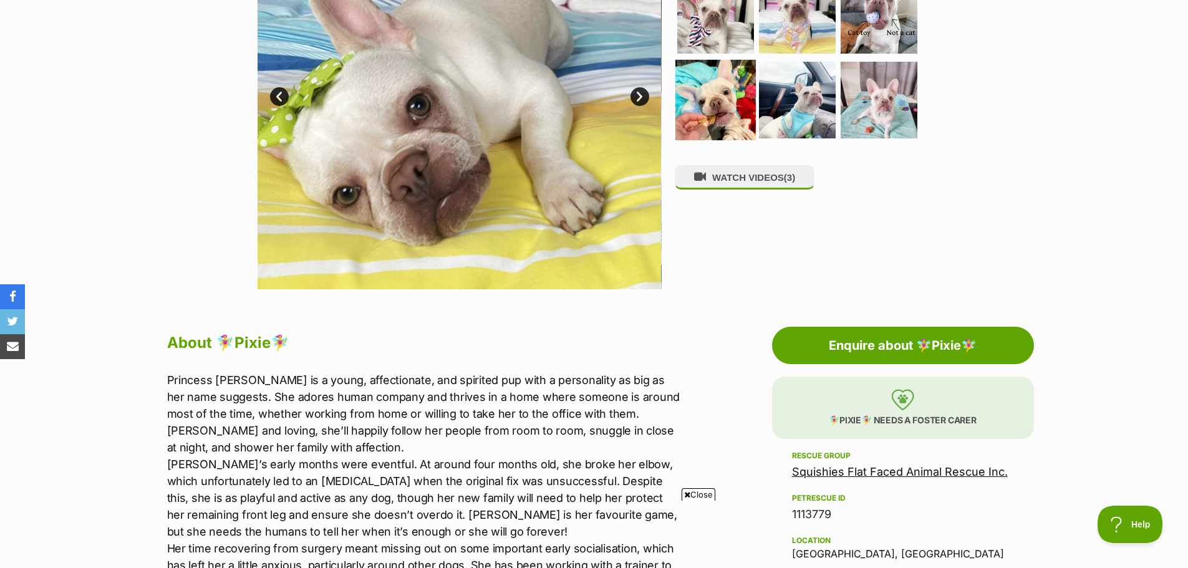
click at [747, 111] on img at bounding box center [715, 100] width 80 height 80
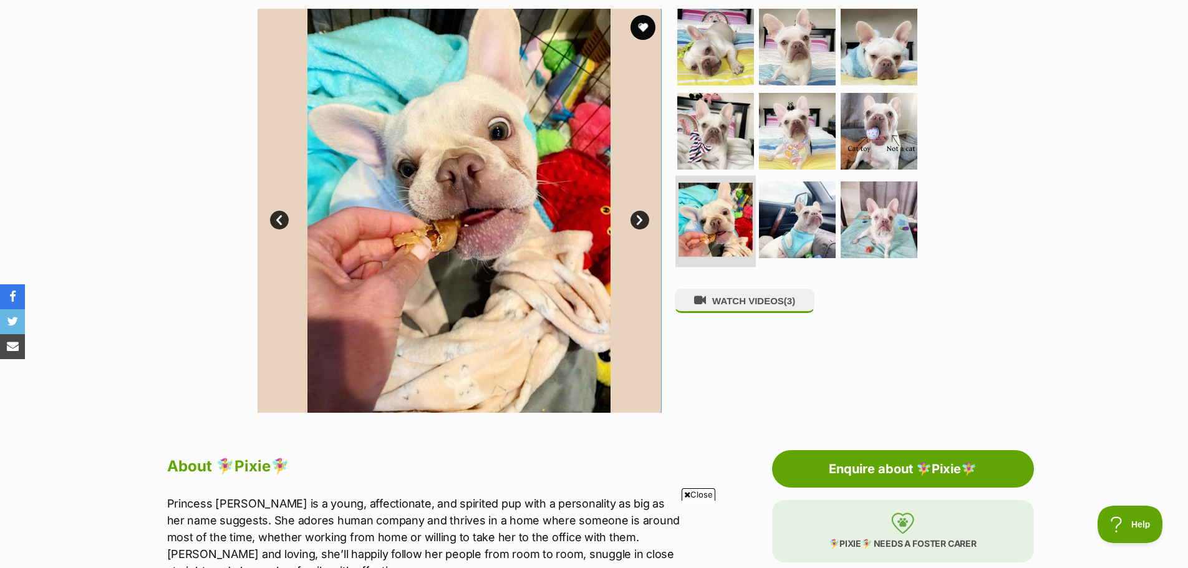
scroll to position [249, 0]
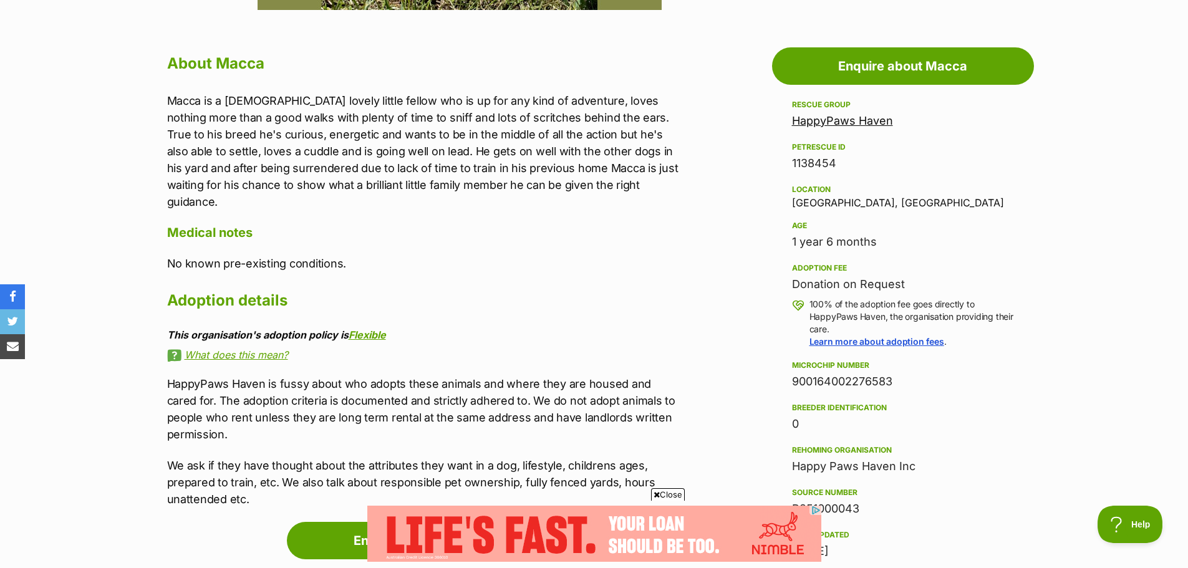
scroll to position [623, 0]
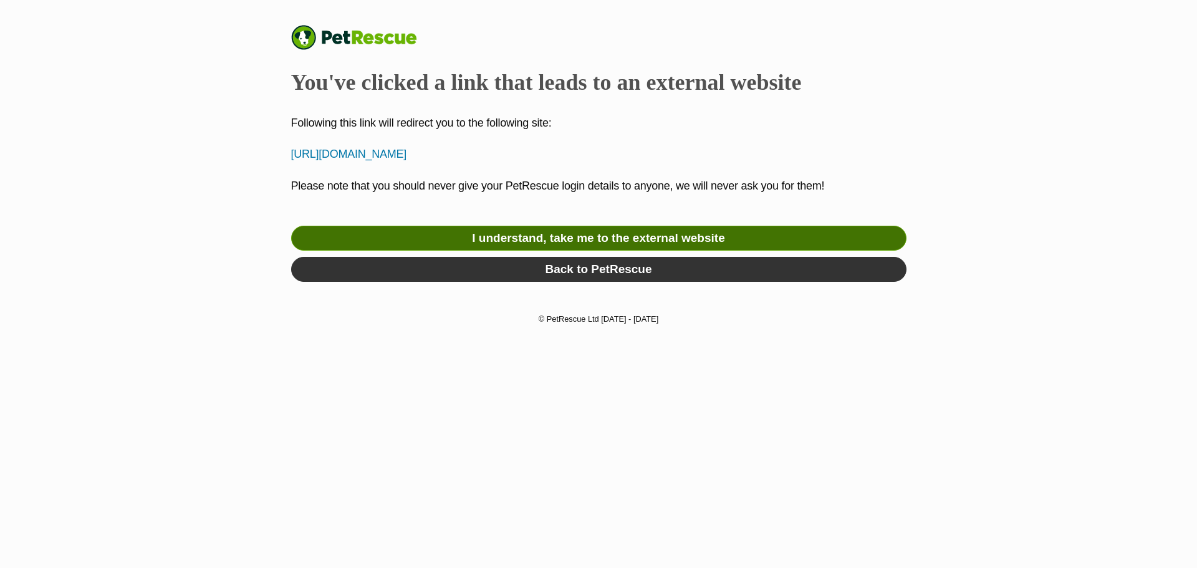
click at [684, 246] on link "I understand, take me to the external website" at bounding box center [598, 238] width 615 height 25
